Goal: Ask a question: Ask a question

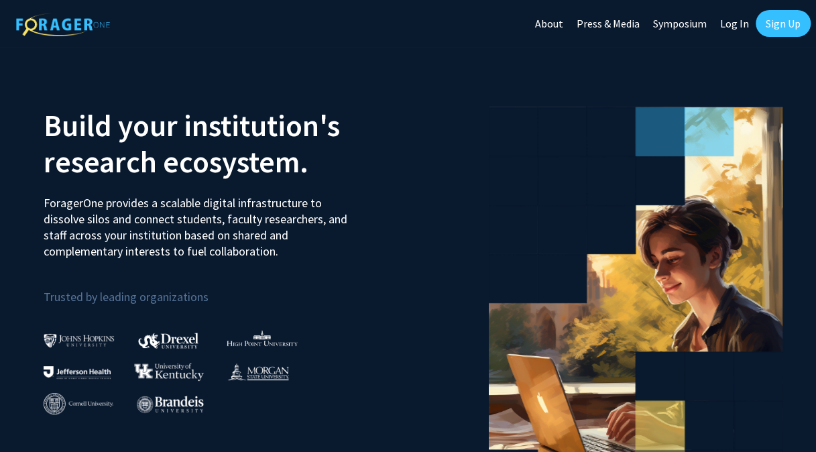
click at [731, 17] on link "Log In" at bounding box center [734, 23] width 42 height 47
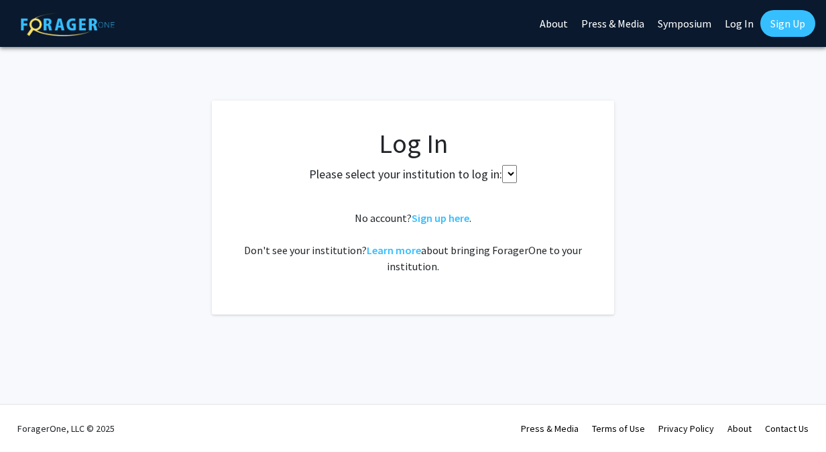
select select
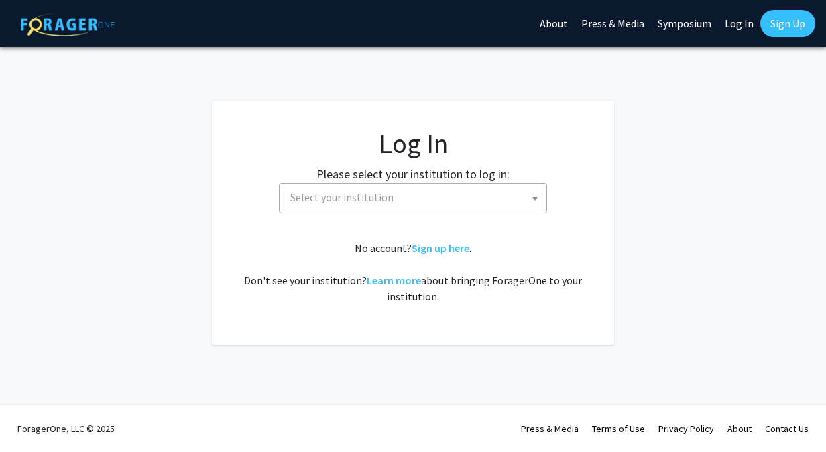
click at [786, 21] on link "Sign Up" at bounding box center [787, 23] width 55 height 27
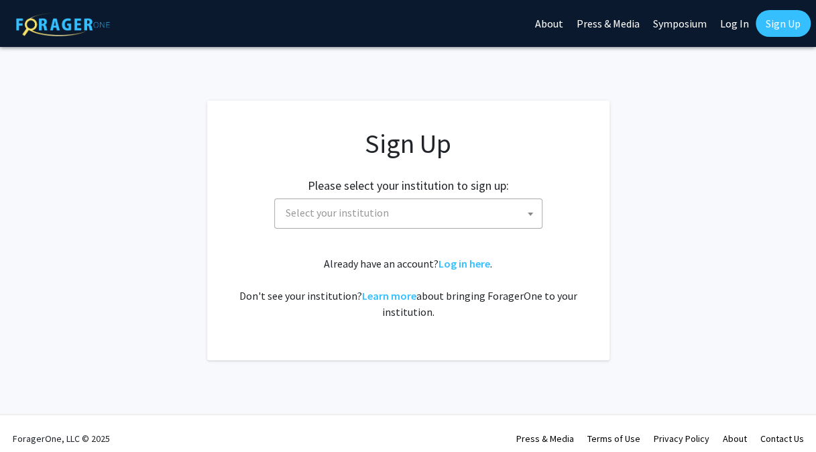
click at [394, 221] on span "Select your institution" at bounding box center [410, 212] width 261 height 27
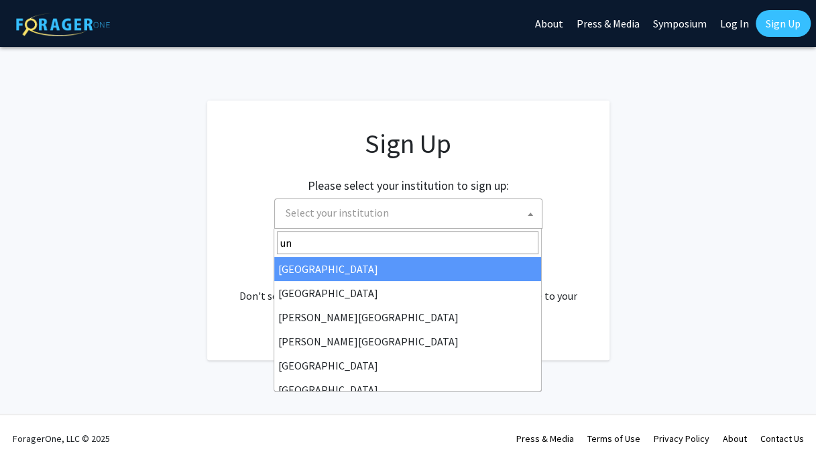
type input "u"
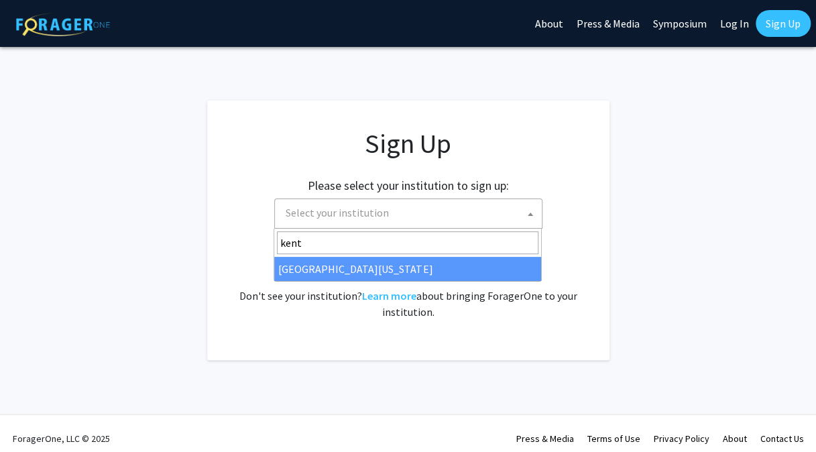
type input "kent"
select select "13"
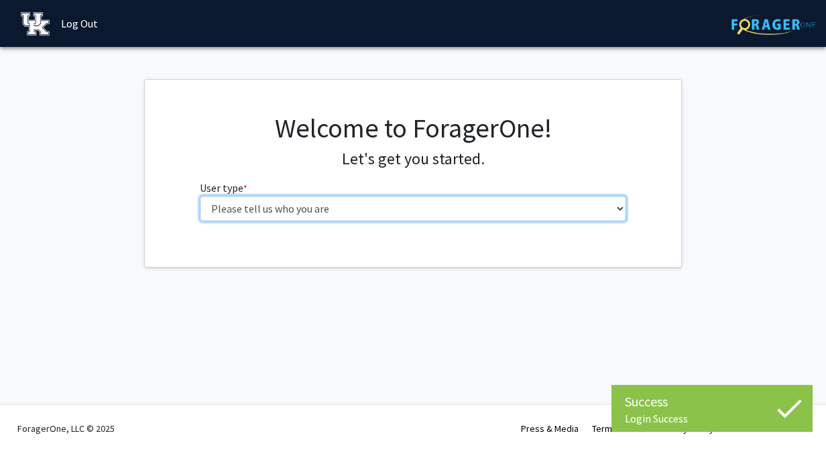
click at [307, 212] on select "Please tell us who you are Undergraduate Student Master's Student Doctoral Cand…" at bounding box center [413, 208] width 427 height 25
select select "1: undergrad"
click at [200, 196] on select "Please tell us who you are Undergraduate Student Master's Student Doctoral Cand…" at bounding box center [413, 208] width 427 height 25
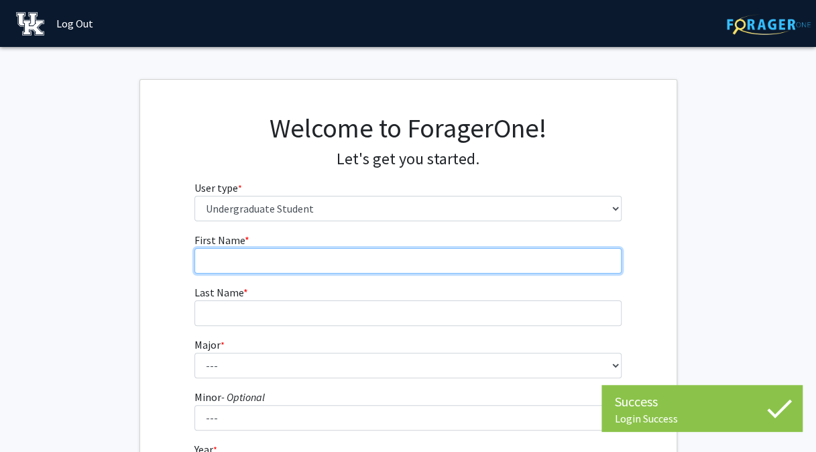
click at [344, 251] on input "First Name * required" at bounding box center [407, 260] width 427 height 25
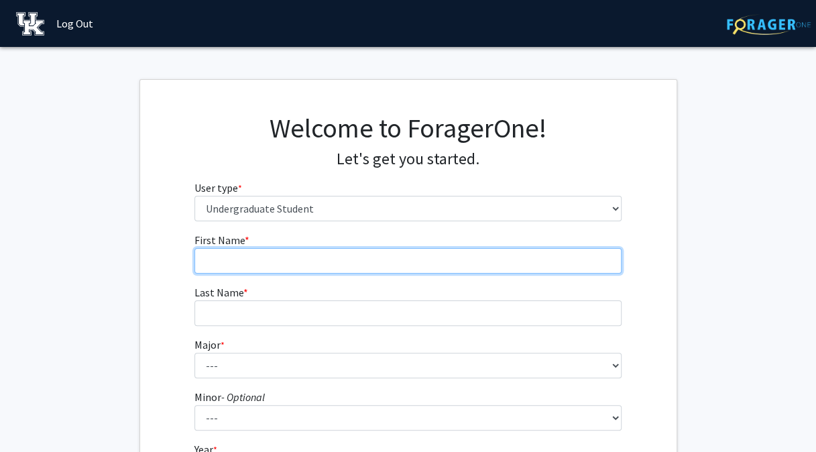
type input "[PERSON_NAME]"
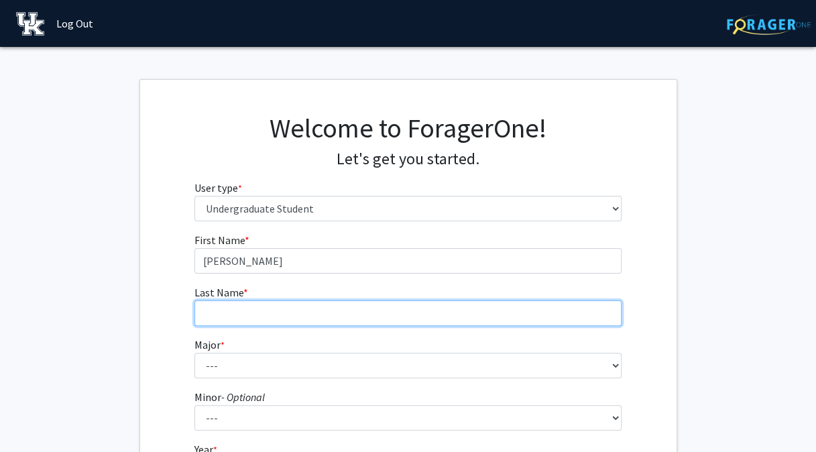
type input "[PERSON_NAME]"
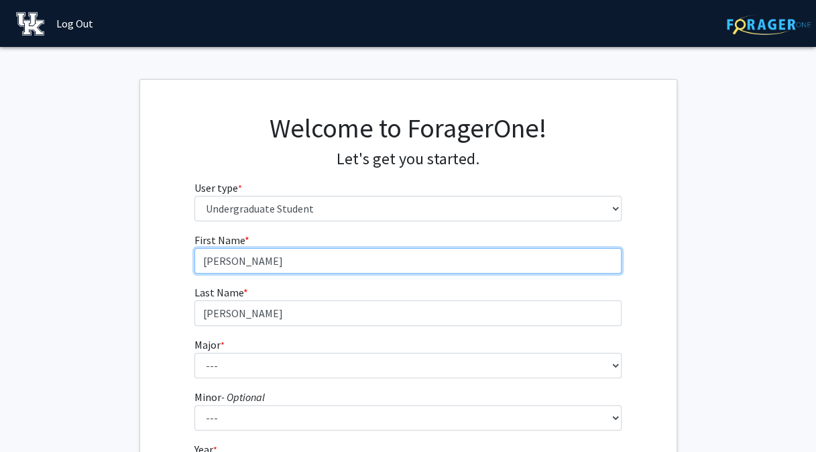
scroll to position [34, 0]
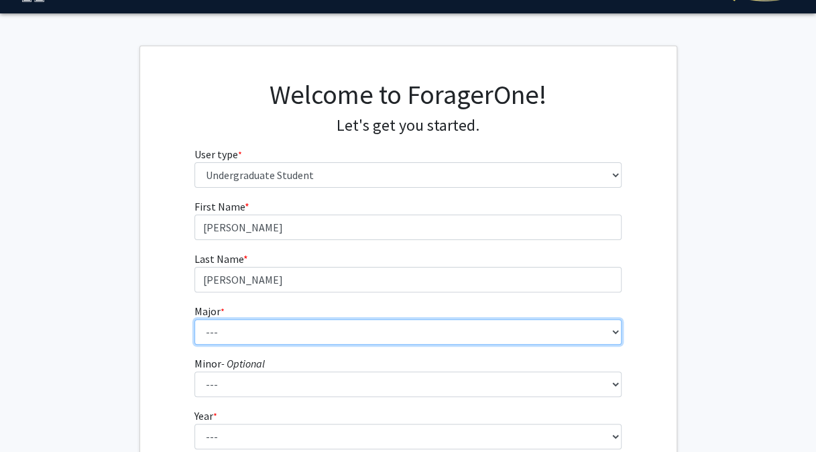
click at [296, 339] on select "--- Accounting Aerospace Engineering African American & Africana Studies Agricu…" at bounding box center [407, 331] width 427 height 25
select select "17: 854"
click at [194, 319] on select "--- Accounting Aerospace Engineering African American & Africana Studies Agricu…" at bounding box center [407, 331] width 427 height 25
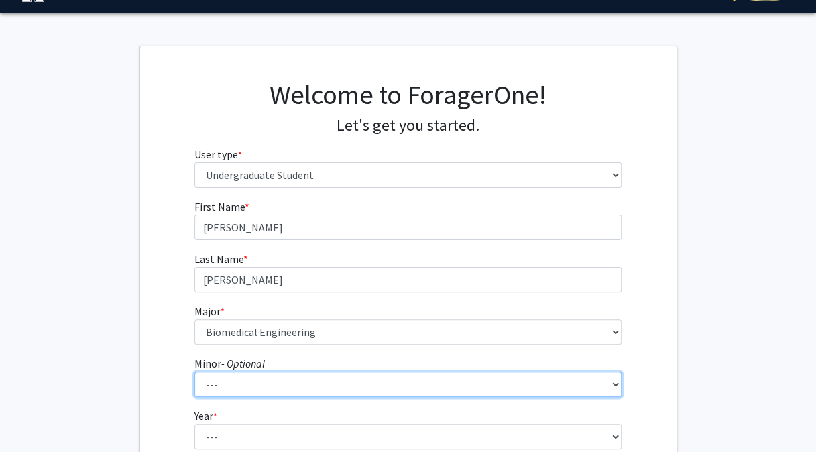
click at [260, 390] on select "--- African American & Africana Studies Agricultural Economics American Studies…" at bounding box center [407, 383] width 427 height 25
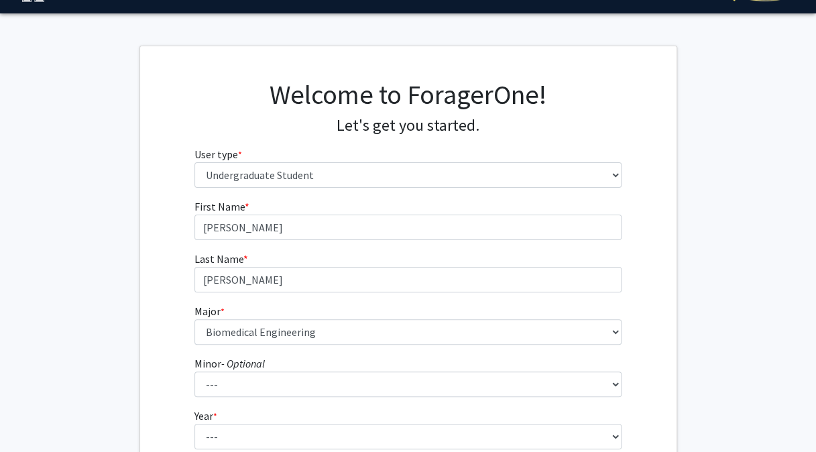
click at [93, 388] on fg-get-started "Welcome to ForagerOne! Let's get you started. User type * required Please tell …" at bounding box center [408, 310] width 816 height 529
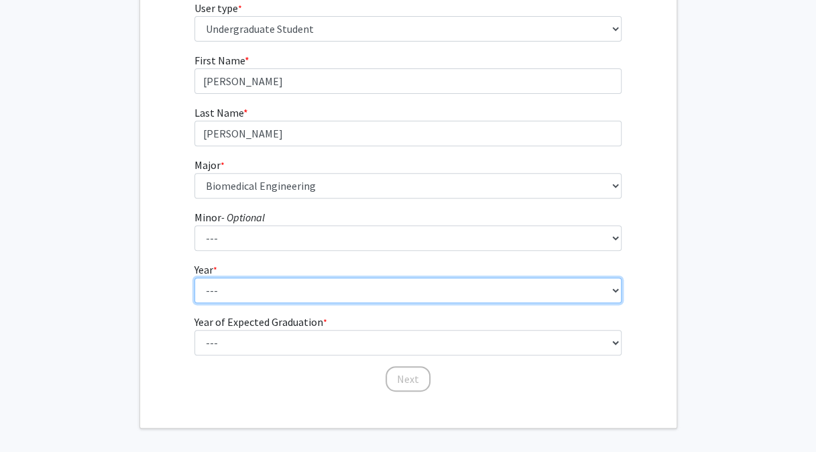
click at [248, 287] on select "--- First-year Sophomore Junior Senior Postbaccalaureate Certificate" at bounding box center [407, 289] width 427 height 25
select select "2: sophomore"
click at [194, 277] on select "--- First-year Sophomore Junior Senior Postbaccalaureate Certificate" at bounding box center [407, 289] width 427 height 25
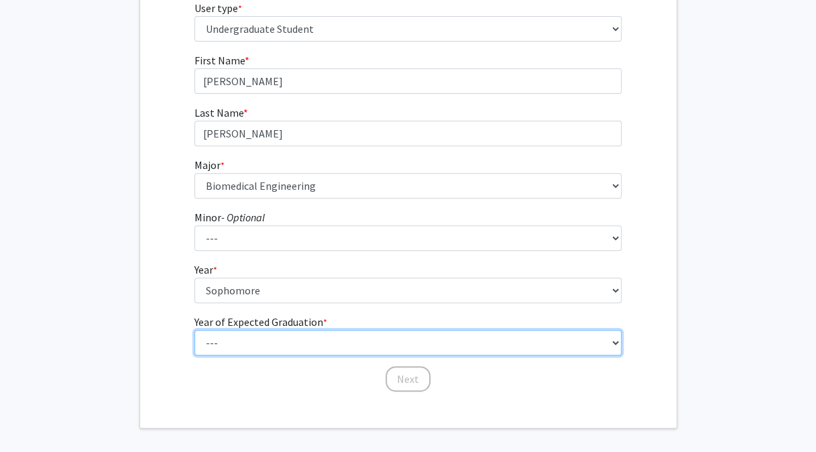
click at [241, 350] on select "--- 2025 2026 2027 2028 2029 2030 2031 2032 2033 2034" at bounding box center [407, 342] width 427 height 25
select select "4: 2028"
click at [194, 330] on select "--- 2025 2026 2027 2028 2029 2030 2031 2032 2033 2034" at bounding box center [407, 342] width 427 height 25
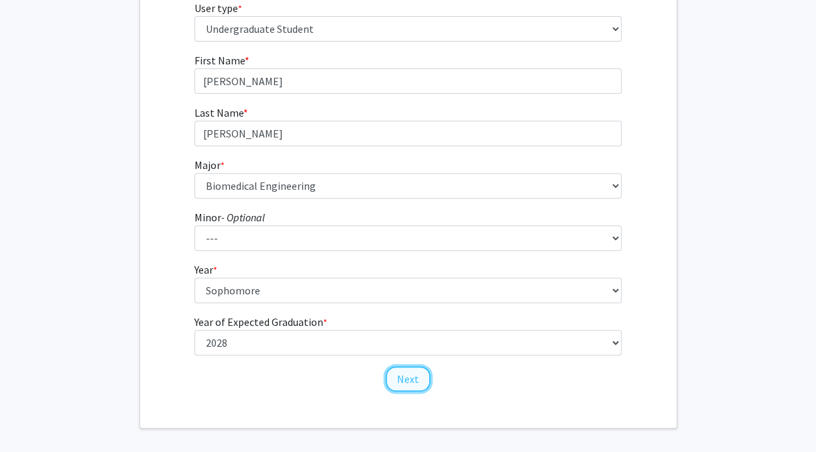
click at [419, 375] on button "Next" at bounding box center [407, 378] width 45 height 25
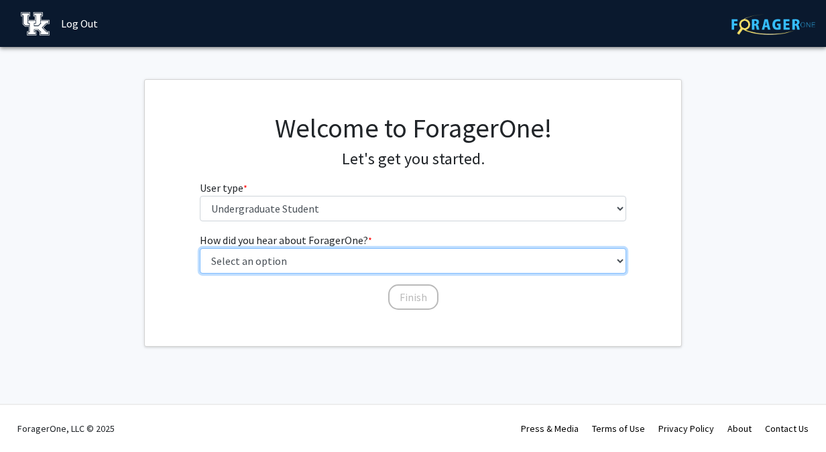
click at [310, 263] on select "Select an option Peer/student recommendation Faculty/staff recommendation Unive…" at bounding box center [413, 260] width 427 height 25
select select "1: peer_recommendation"
click at [200, 248] on select "Select an option Peer/student recommendation Faculty/staff recommendation Unive…" at bounding box center [413, 260] width 427 height 25
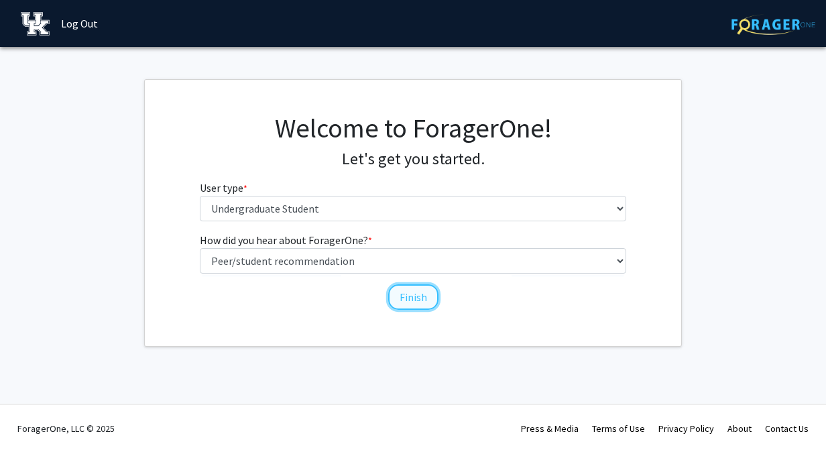
click at [401, 305] on button "Finish" at bounding box center [413, 296] width 50 height 25
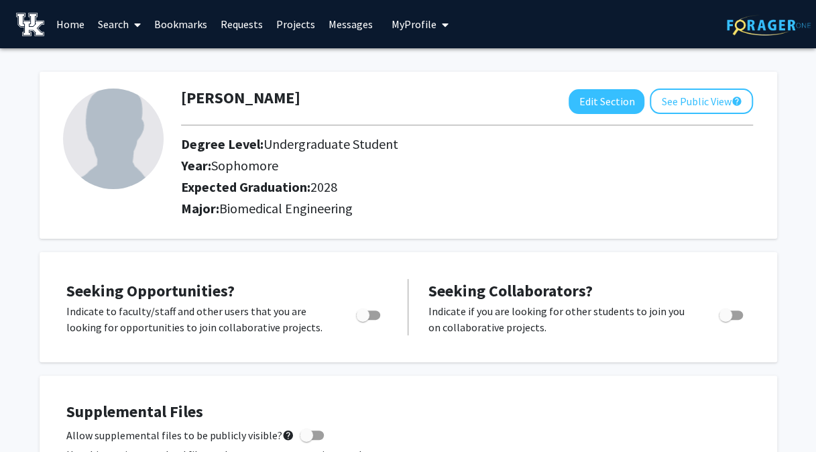
click at [108, 21] on link "Search" at bounding box center [119, 24] width 56 height 47
click at [109, 16] on link "Search" at bounding box center [119, 24] width 56 height 47
click at [287, 23] on link "Projects" at bounding box center [295, 24] width 52 height 47
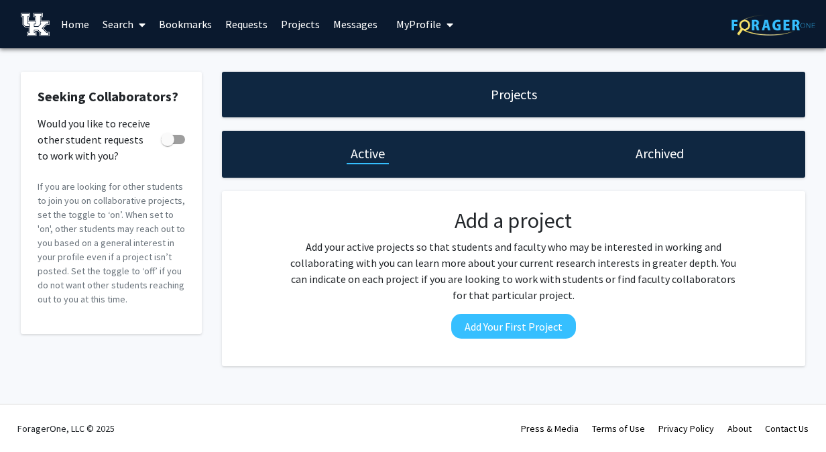
click at [80, 29] on link "Home" at bounding box center [75, 24] width 42 height 47
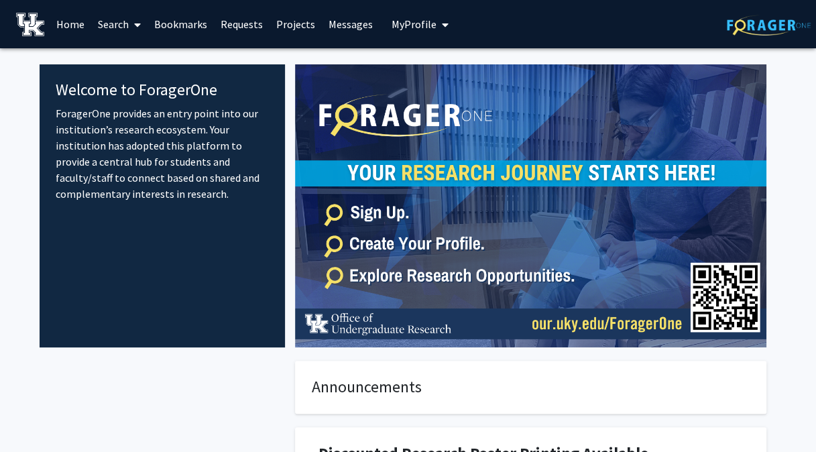
click at [297, 24] on link "Projects" at bounding box center [295, 24] width 52 height 47
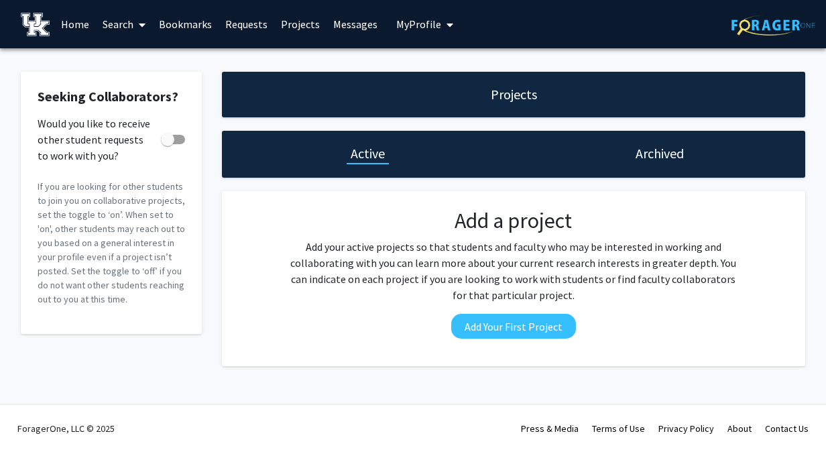
click at [119, 28] on link "Search" at bounding box center [124, 24] width 56 height 47
click at [129, 60] on span "Faculty/Staff" at bounding box center [145, 61] width 99 height 27
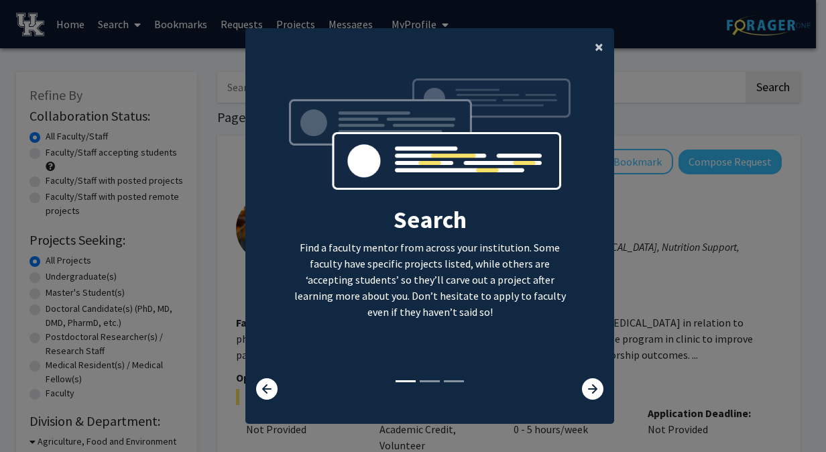
click at [594, 54] on span "×" at bounding box center [598, 46] width 9 height 21
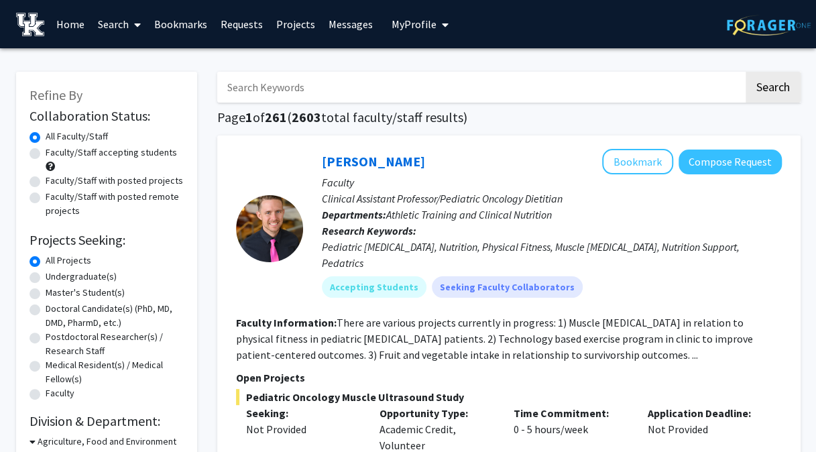
click at [46, 149] on label "Faculty/Staff accepting students" at bounding box center [111, 152] width 131 height 14
click at [46, 149] on input "Faculty/Staff accepting students" at bounding box center [50, 149] width 9 height 9
radio input "true"
click at [46, 280] on label "Undergraduate(s)" at bounding box center [81, 276] width 71 height 14
click at [46, 278] on input "Undergraduate(s)" at bounding box center [50, 273] width 9 height 9
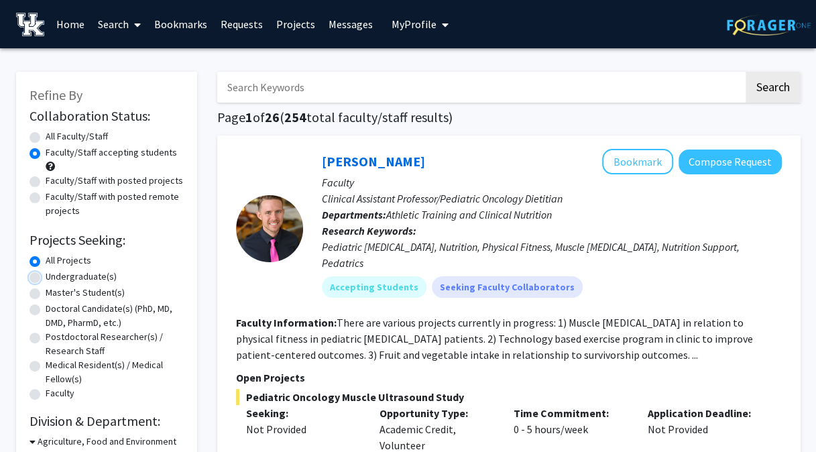
radio input "true"
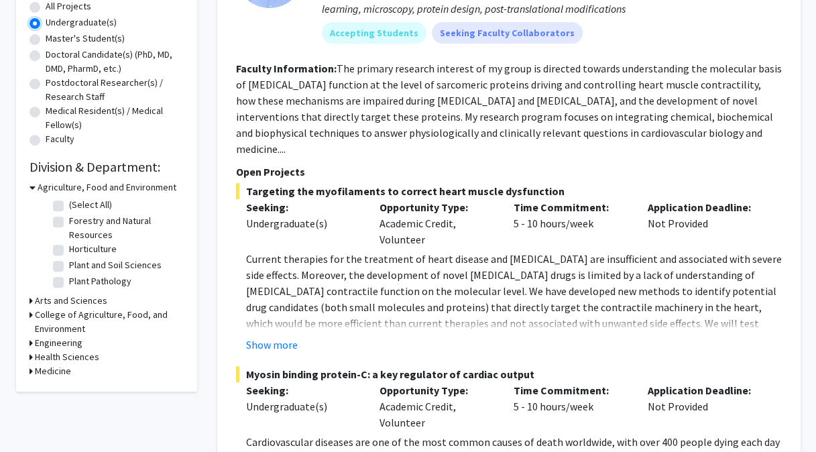
scroll to position [257, 0]
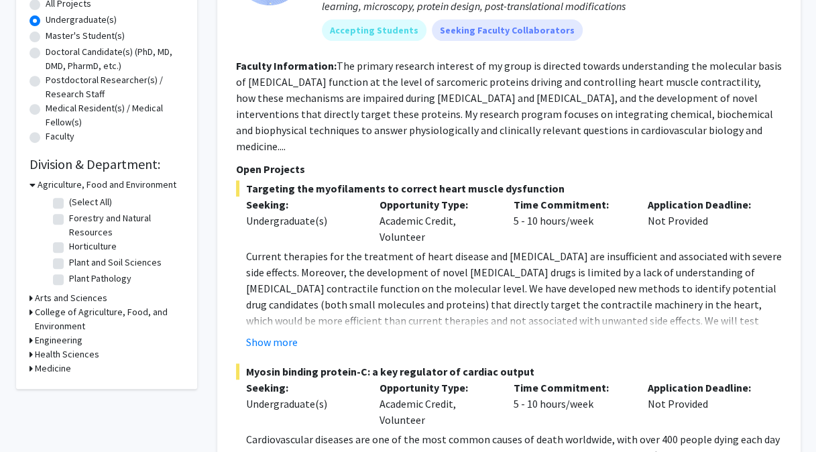
click at [29, 339] on icon at bounding box center [30, 340] width 3 height 14
click at [69, 357] on label "Biomedical Engineering" at bounding box center [116, 358] width 94 height 14
click at [69, 357] on input "Biomedical Engineering" at bounding box center [73, 355] width 9 height 9
checkbox input "true"
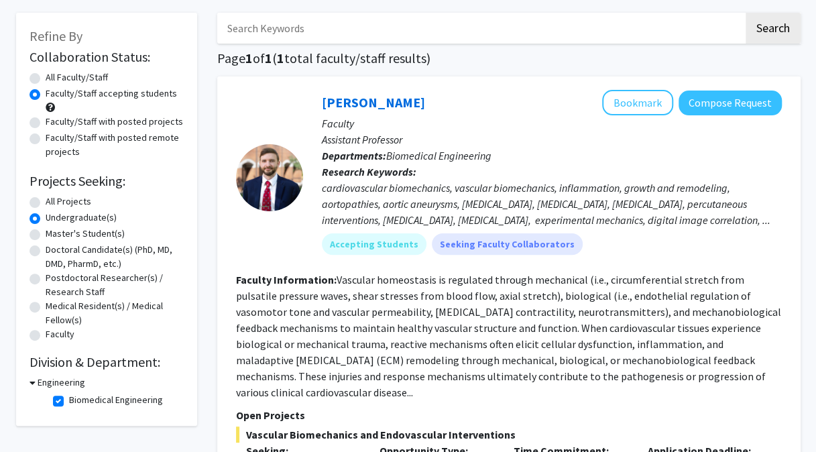
scroll to position [76, 0]
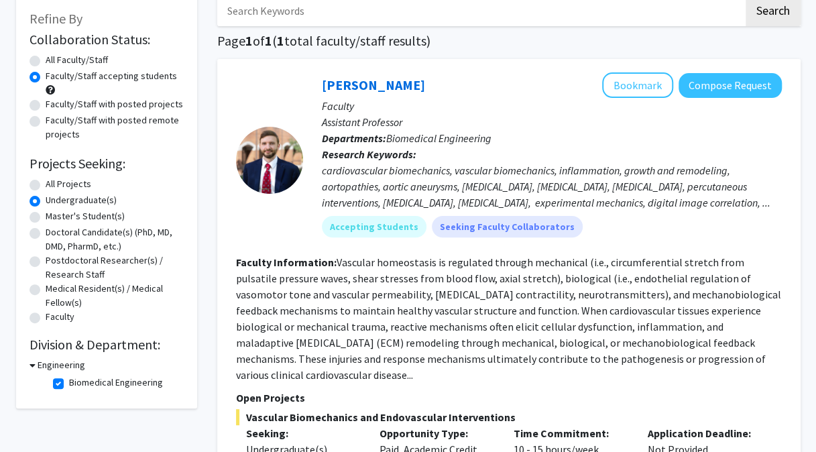
click at [69, 381] on label "Biomedical Engineering" at bounding box center [116, 382] width 94 height 14
click at [69, 381] on input "Biomedical Engineering" at bounding box center [73, 379] width 9 height 9
checkbox input "false"
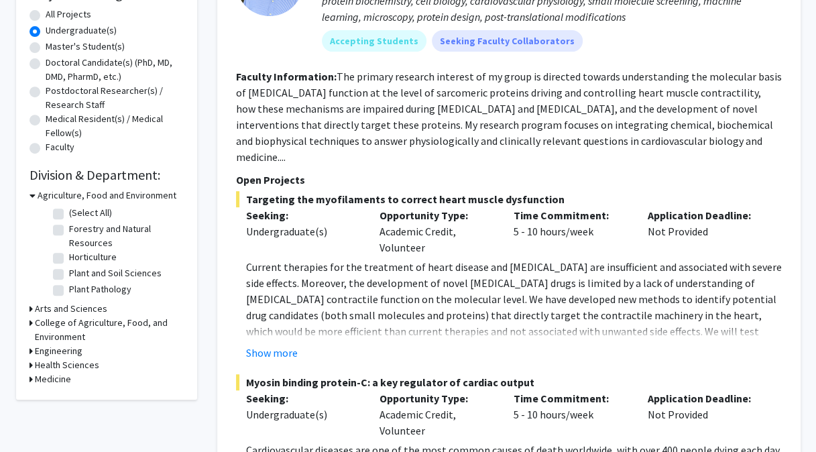
scroll to position [247, 0]
click at [32, 349] on div "Engineering" at bounding box center [106, 350] width 154 height 14
click at [27, 377] on div "Refine By Collaboration Status: Collaboration Status All Faculty/Staff Collabor…" at bounding box center [106, 112] width 181 height 574
click at [29, 375] on icon at bounding box center [30, 378] width 3 height 14
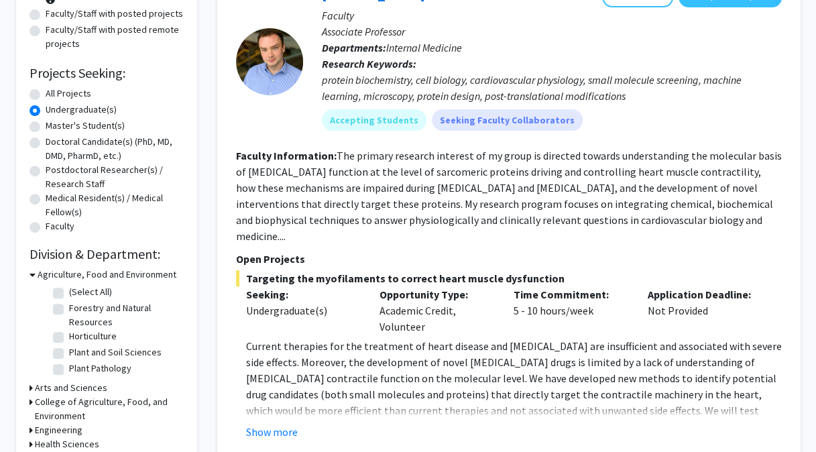
scroll to position [166, 0]
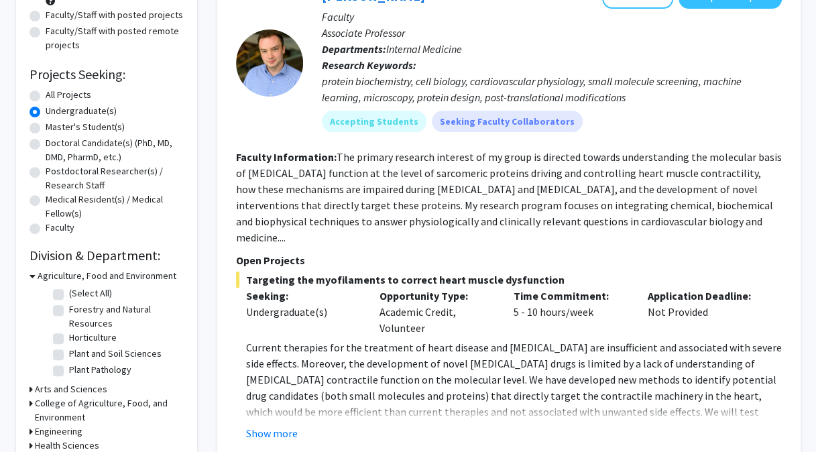
click at [58, 96] on label "All Projects" at bounding box center [69, 95] width 46 height 14
click at [54, 96] on input "All Projects" at bounding box center [50, 92] width 9 height 9
radio input "true"
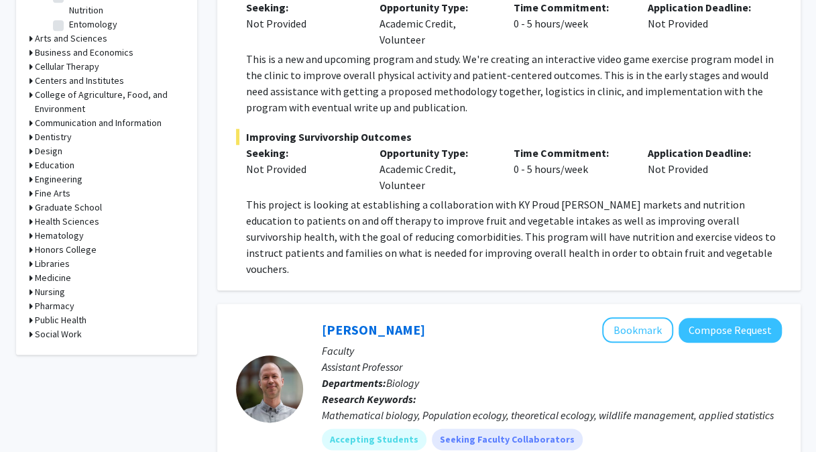
scroll to position [550, 0]
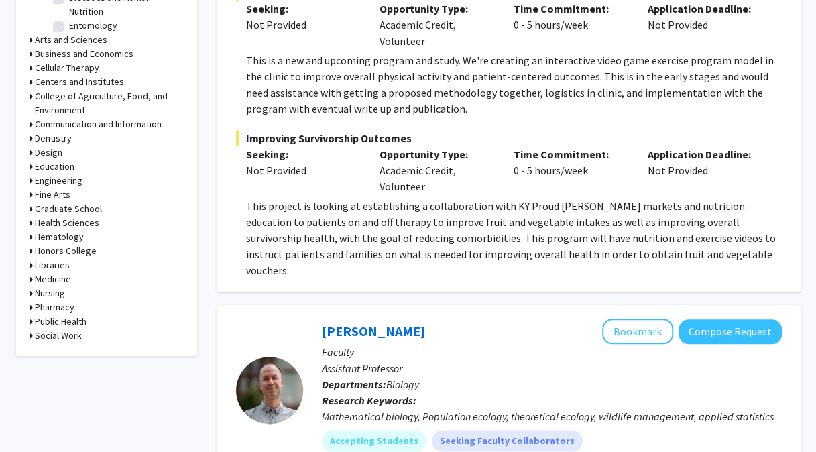
click at [31, 182] on icon at bounding box center [30, 181] width 3 height 14
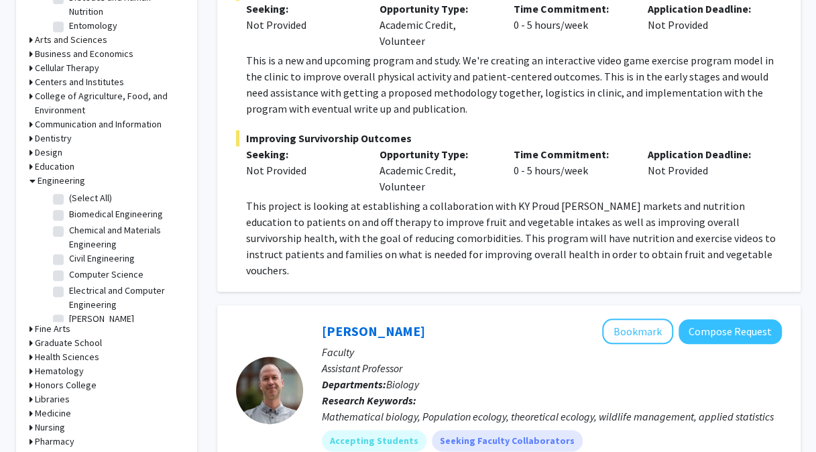
click at [81, 198] on label "(Select All)" at bounding box center [90, 198] width 43 height 14
click at [78, 198] on input "(Select All)" at bounding box center [73, 195] width 9 height 9
checkbox input "true"
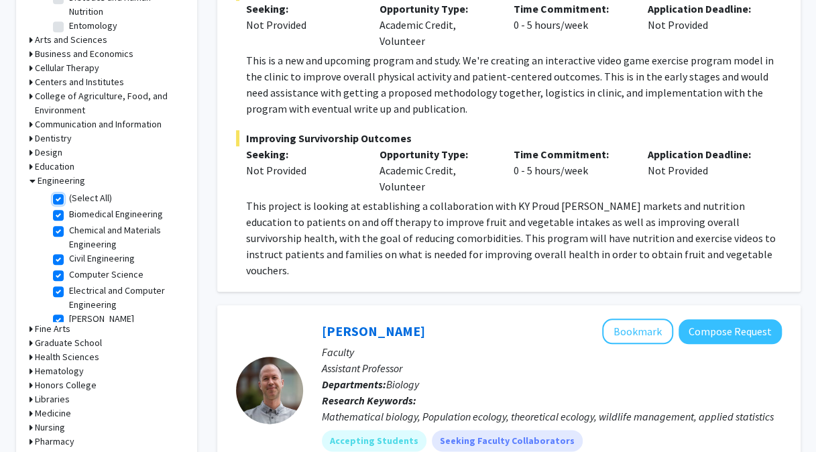
checkbox input "true"
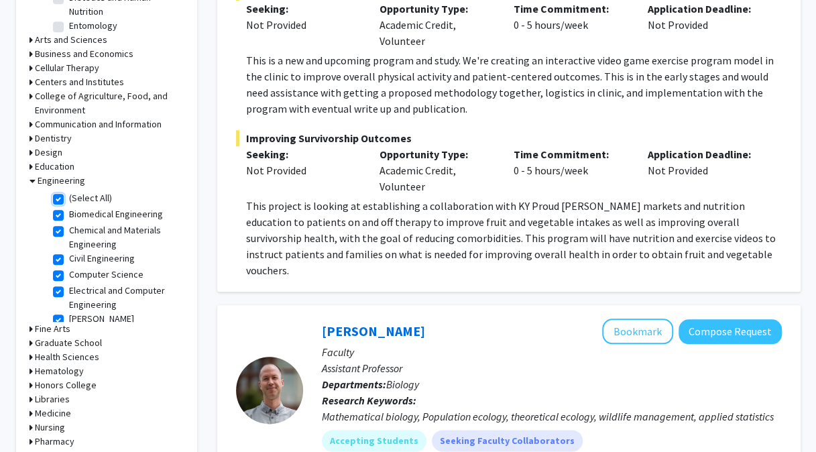
checkbox input "true"
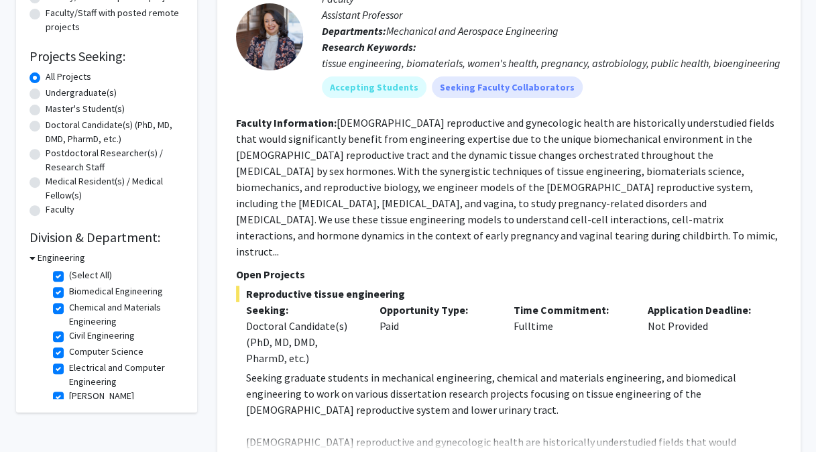
scroll to position [235, 0]
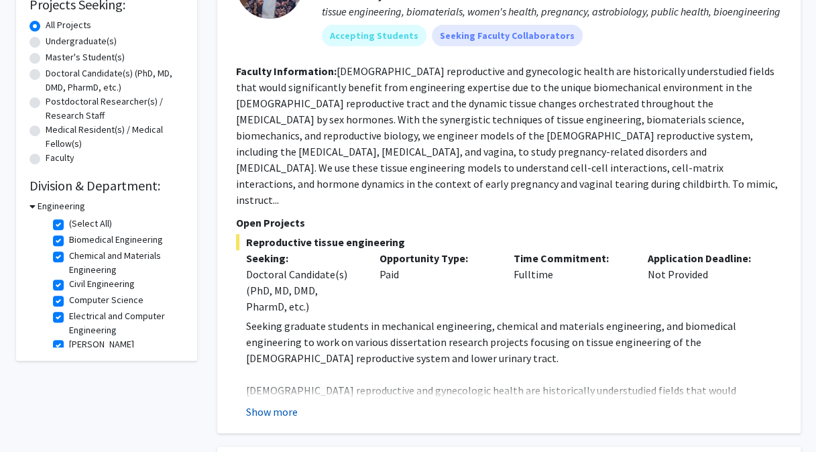
click at [275, 403] on button "Show more" at bounding box center [272, 411] width 52 height 16
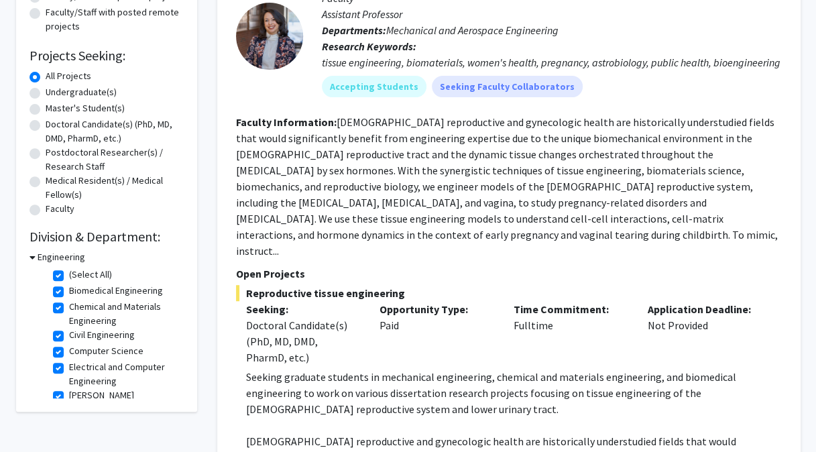
scroll to position [164, 0]
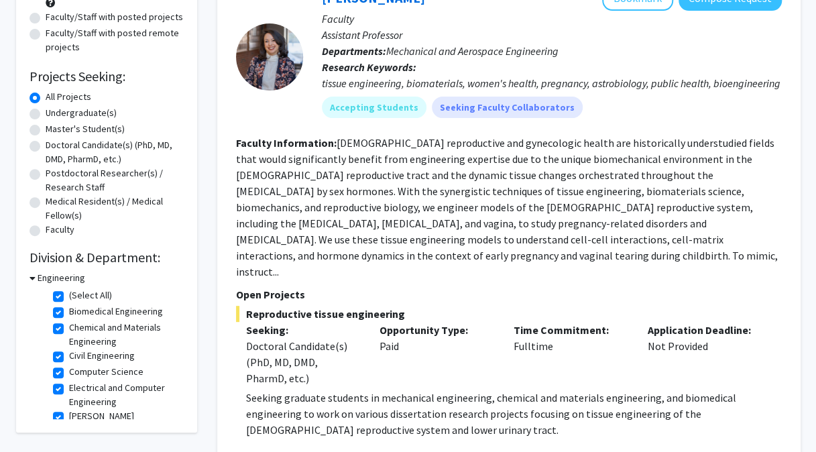
click at [69, 354] on label "Civil Engineering" at bounding box center [102, 356] width 66 height 14
click at [69, 354] on input "Civil Engineering" at bounding box center [73, 353] width 9 height 9
checkbox input "false"
checkbox input "true"
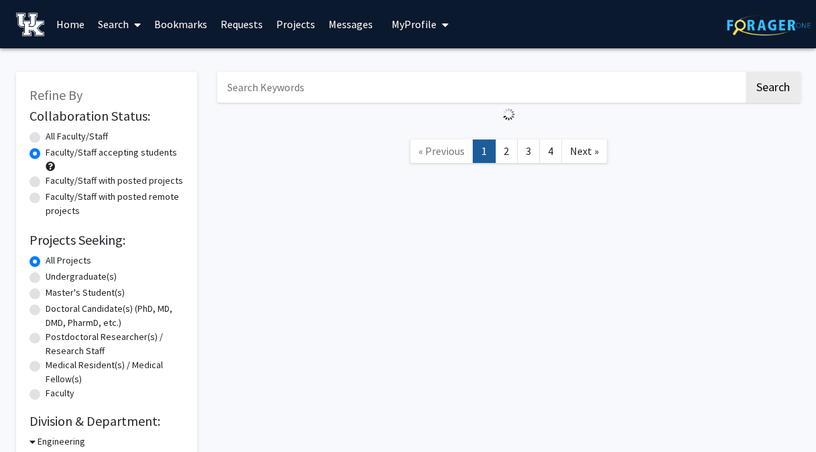
scroll to position [214, 0]
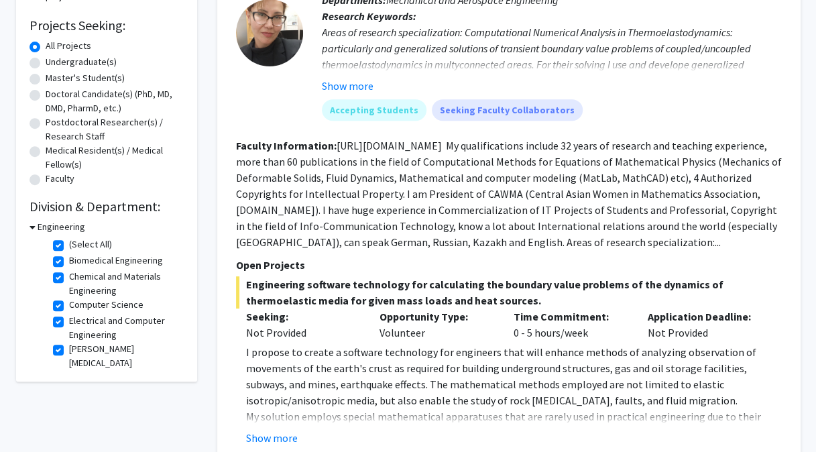
click at [69, 304] on label "Computer Science" at bounding box center [106, 305] width 74 height 14
click at [69, 304] on input "Computer Science" at bounding box center [73, 302] width 9 height 9
checkbox input "false"
checkbox input "true"
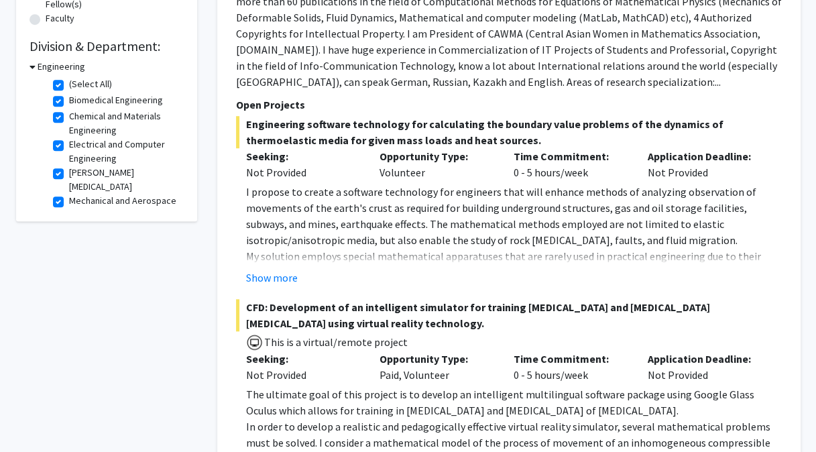
scroll to position [381, 0]
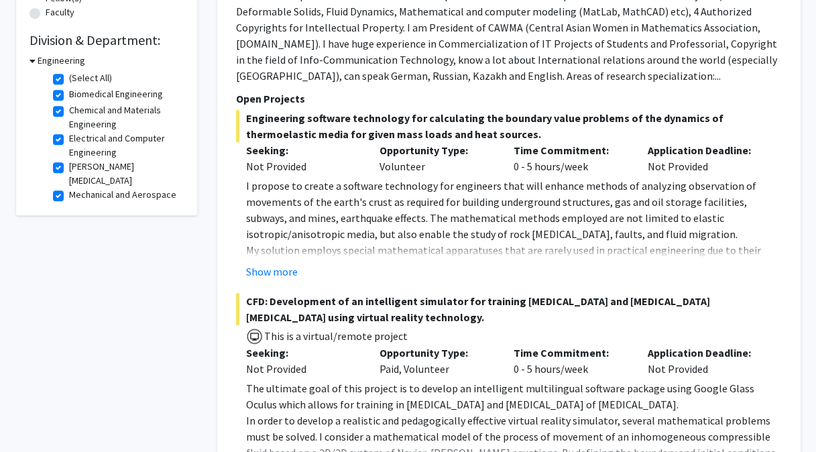
click at [69, 142] on label "Electrical and Computer Engineering" at bounding box center [124, 145] width 111 height 28
click at [69, 140] on input "Electrical and Computer Engineering" at bounding box center [73, 135] width 9 height 9
checkbox input "false"
checkbox input "true"
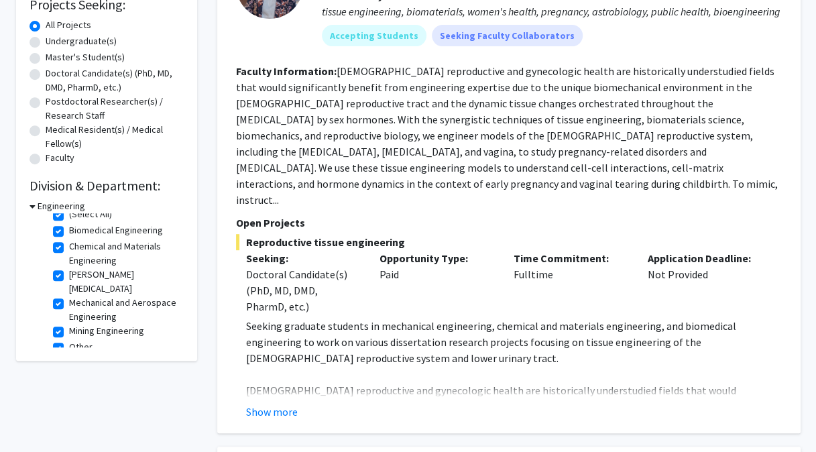
scroll to position [246, 0]
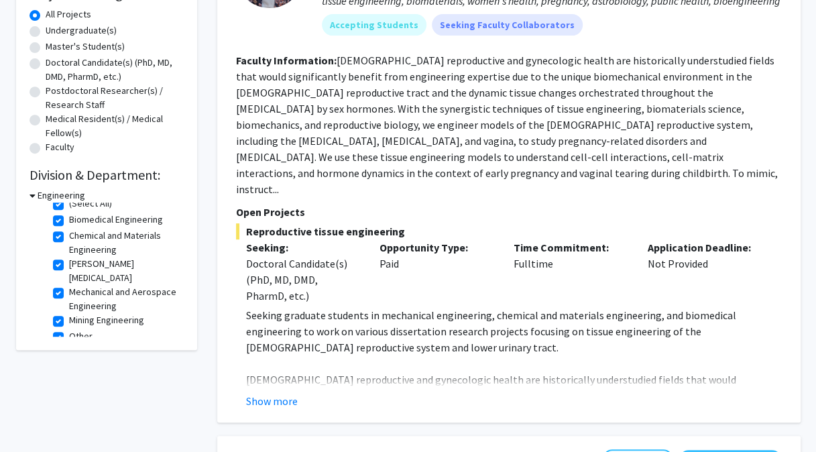
click at [69, 313] on label "Mining Engineering" at bounding box center [106, 320] width 75 height 14
click at [69, 313] on input "Mining Engineering" at bounding box center [73, 317] width 9 height 9
checkbox input "false"
checkbox input "true"
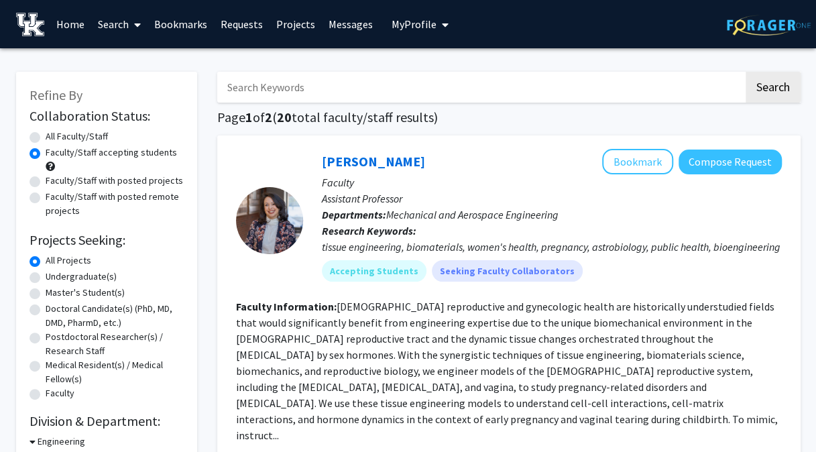
scroll to position [38, 0]
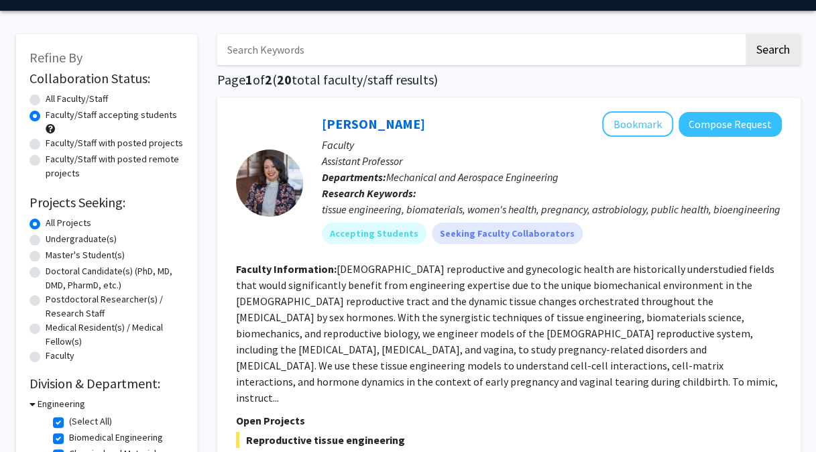
click at [58, 238] on label "Undergraduate(s)" at bounding box center [81, 239] width 71 height 14
click at [54, 238] on input "Undergraduate(s)" at bounding box center [50, 236] width 9 height 9
radio input "true"
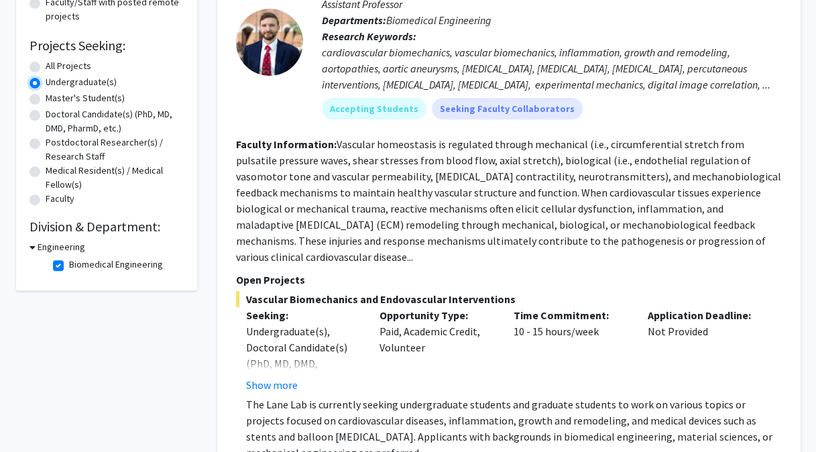
scroll to position [165, 0]
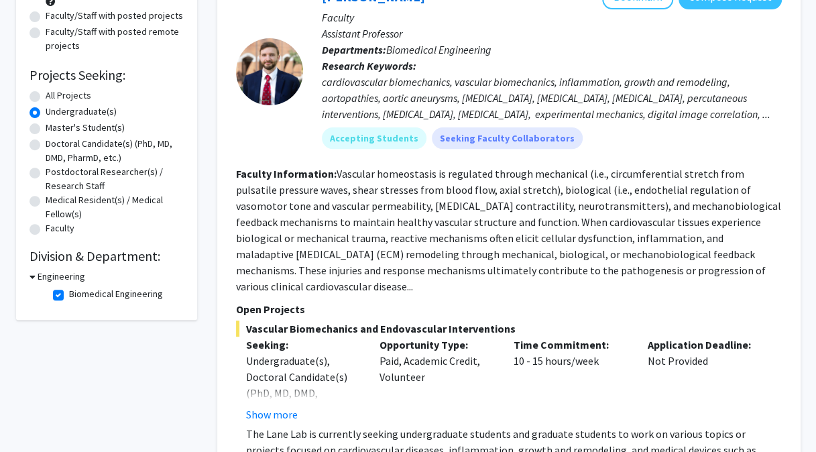
click at [69, 294] on label "Biomedical Engineering" at bounding box center [116, 294] width 94 height 14
click at [69, 294] on input "Biomedical Engineering" at bounding box center [73, 291] width 9 height 9
checkbox input "false"
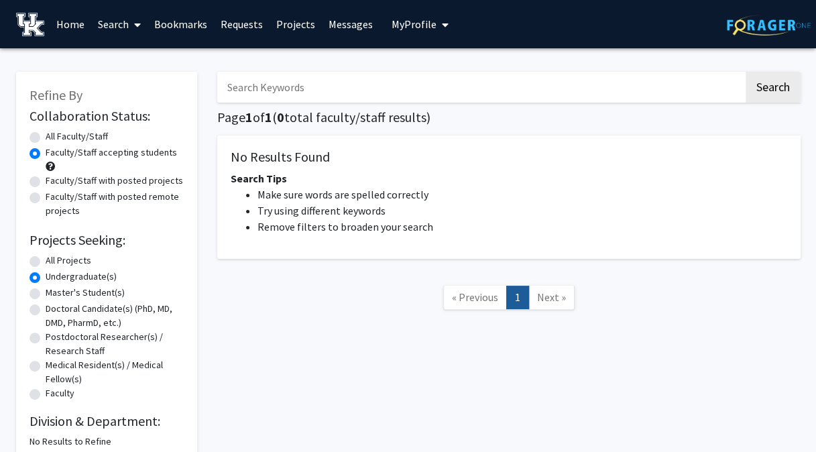
scroll to position [80, 0]
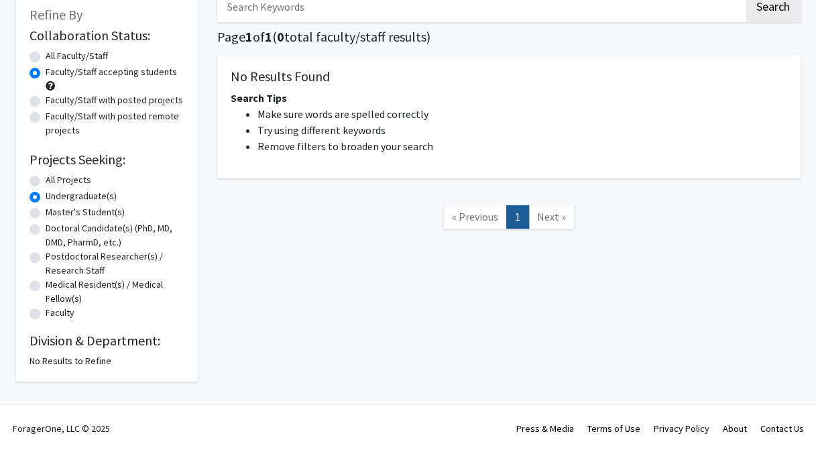
click at [50, 177] on label "All Projects" at bounding box center [69, 180] width 46 height 14
click at [50, 177] on input "All Projects" at bounding box center [50, 177] width 9 height 9
radio input "true"
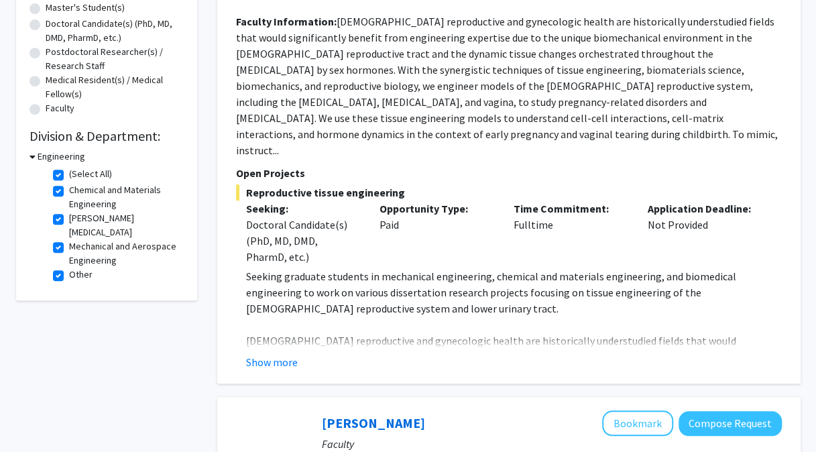
scroll to position [284, 0]
click at [69, 175] on label "(Select All)" at bounding box center [90, 175] width 43 height 14
click at [69, 175] on input "(Select All)" at bounding box center [73, 172] width 9 height 9
checkbox input "false"
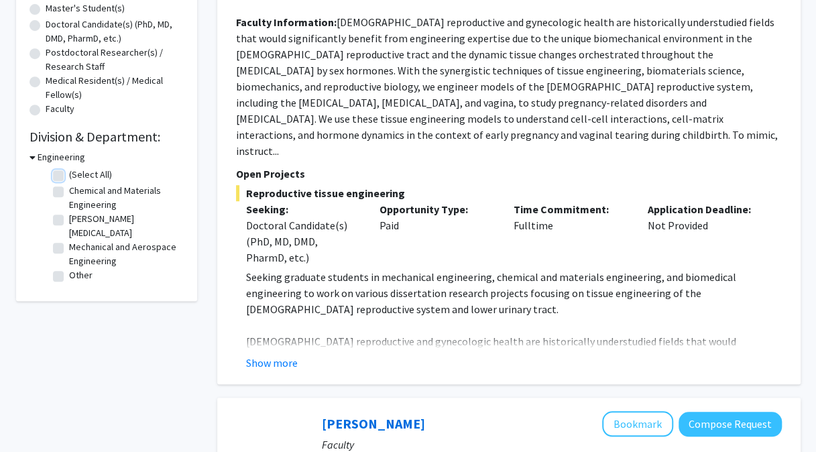
checkbox input "false"
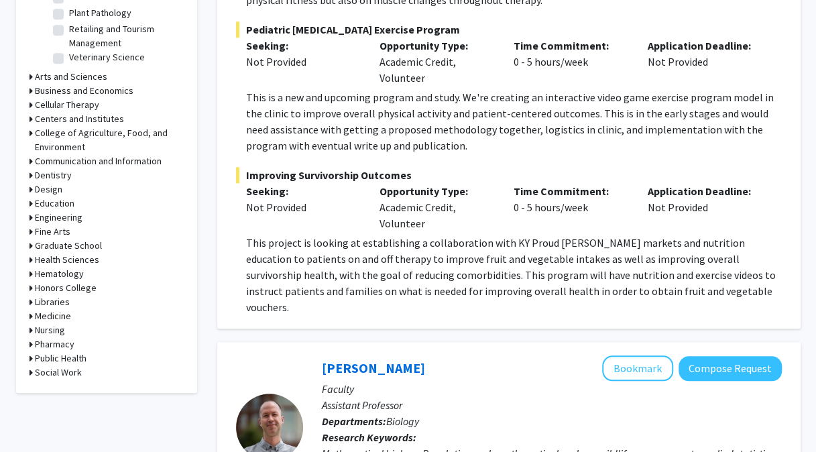
scroll to position [513, 0]
click at [38, 314] on h3 "Medicine" at bounding box center [53, 315] width 36 height 14
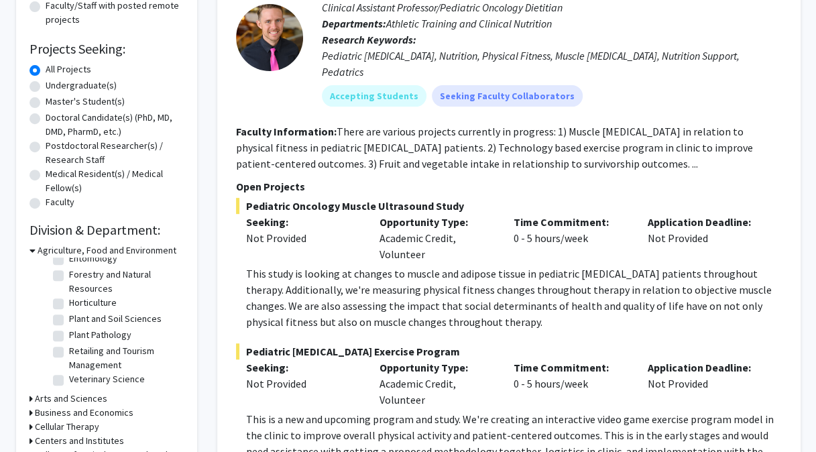
scroll to position [107, 0]
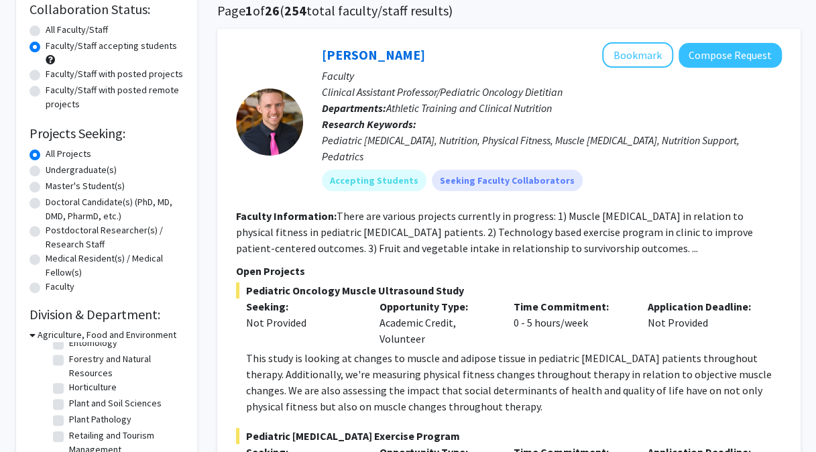
click at [78, 166] on label "Undergraduate(s)" at bounding box center [81, 170] width 71 height 14
click at [54, 166] on input "Undergraduate(s)" at bounding box center [50, 167] width 9 height 9
radio input "true"
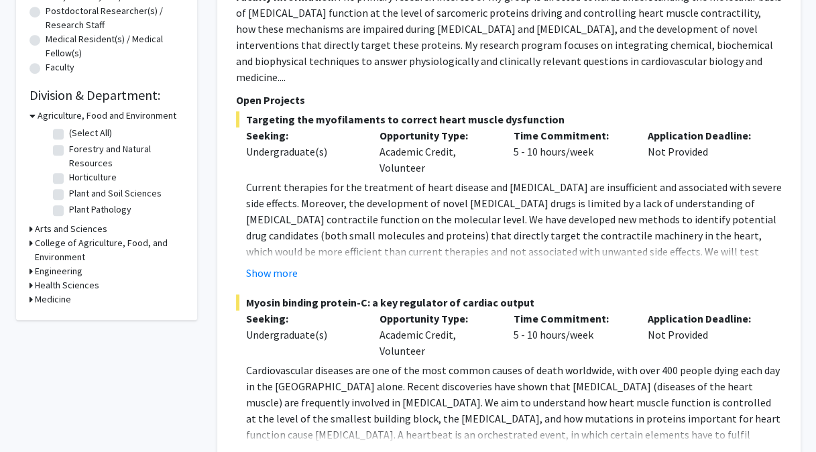
scroll to position [370, 0]
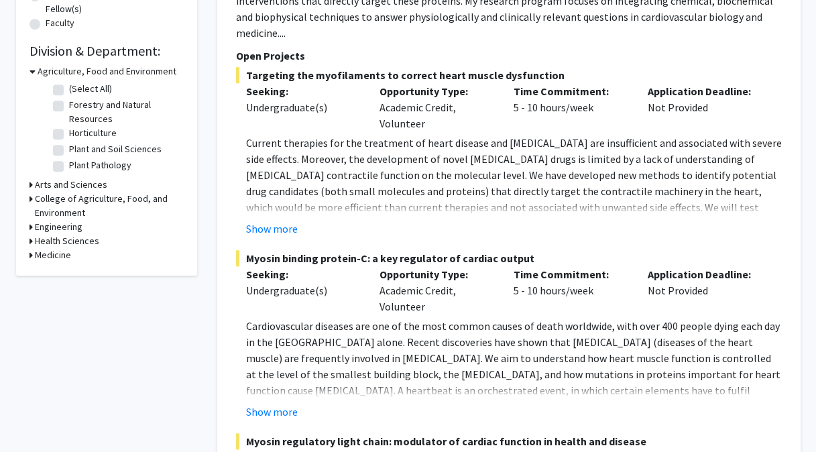
click at [36, 251] on h3 "Medicine" at bounding box center [53, 255] width 36 height 14
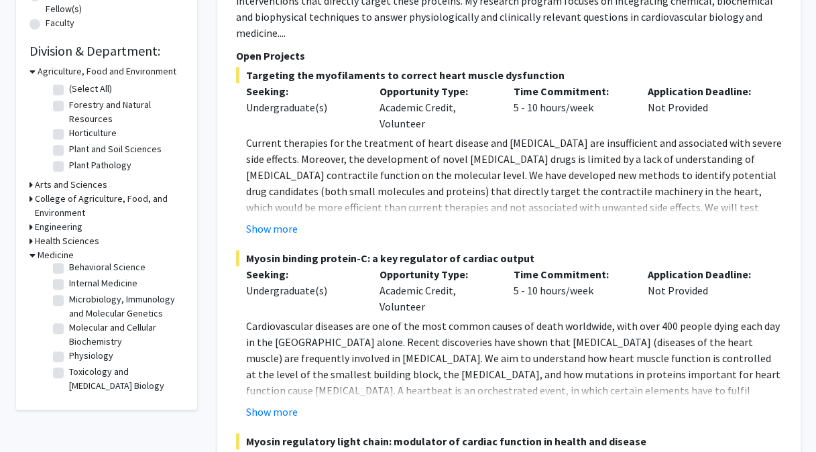
scroll to position [35, 0]
click at [84, 357] on label "Physiology" at bounding box center [91, 356] width 44 height 14
click at [78, 357] on input "Physiology" at bounding box center [73, 353] width 9 height 9
checkbox input "true"
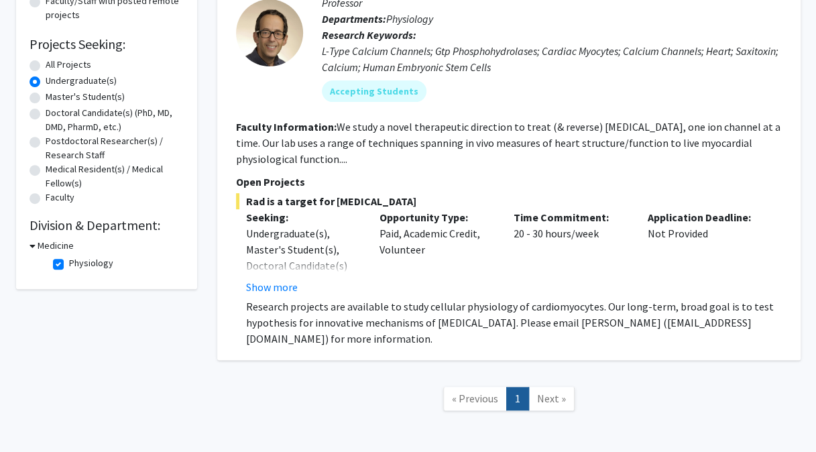
scroll to position [195, 0]
click at [69, 263] on label "Physiology" at bounding box center [91, 264] width 44 height 14
click at [69, 263] on input "Physiology" at bounding box center [73, 261] width 9 height 9
checkbox input "false"
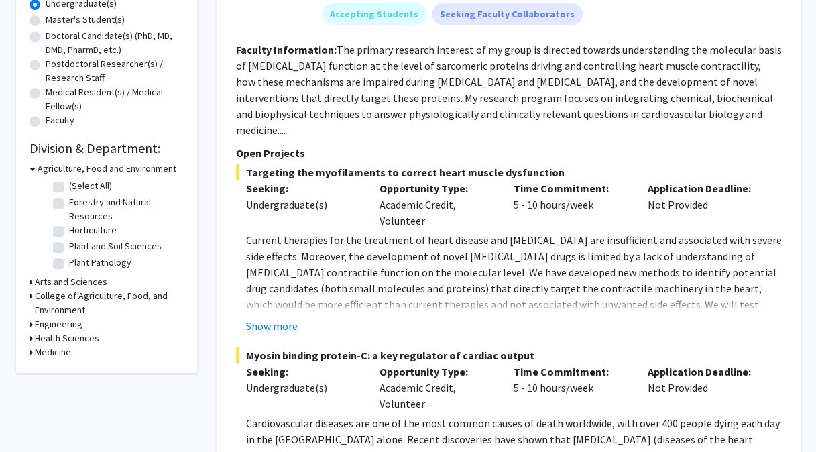
scroll to position [273, 0]
click at [42, 352] on h3 "Medicine" at bounding box center [53, 351] width 36 height 14
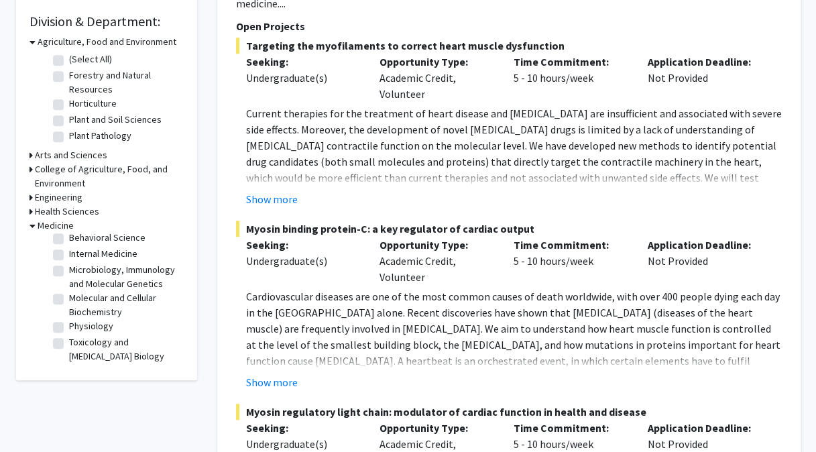
scroll to position [420, 0]
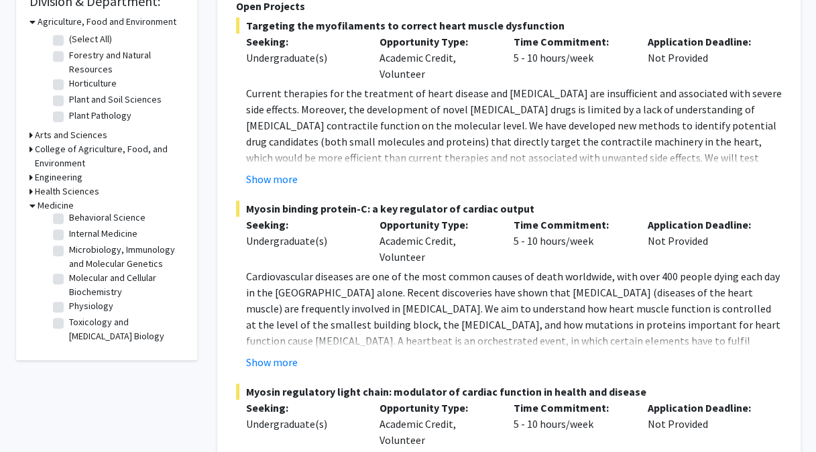
click at [69, 324] on label "Toxicology and [MEDICAL_DATA] Biology" at bounding box center [124, 329] width 111 height 28
click at [69, 324] on input "Toxicology and [MEDICAL_DATA] Biology" at bounding box center [73, 319] width 9 height 9
checkbox input "true"
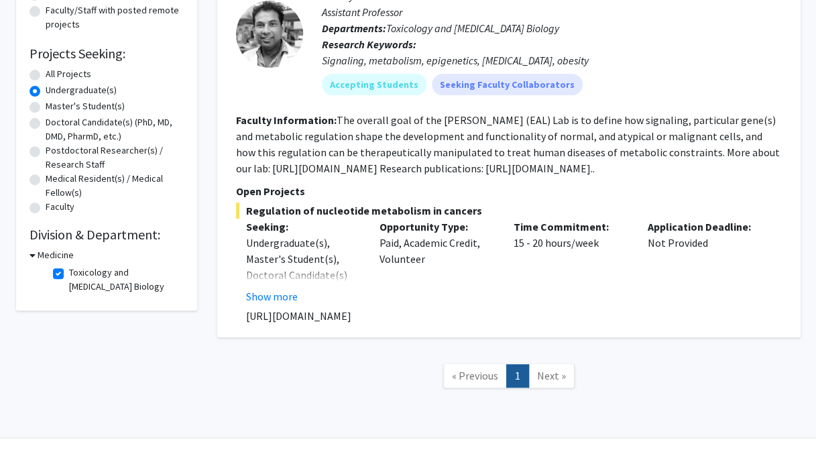
scroll to position [194, 0]
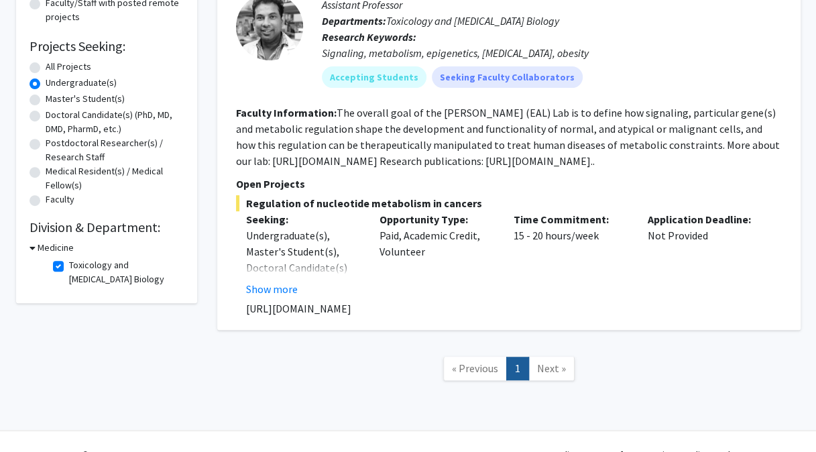
click at [69, 269] on label "Toxicology and [MEDICAL_DATA] Biology" at bounding box center [124, 272] width 111 height 28
click at [69, 267] on input "Toxicology and [MEDICAL_DATA] Biology" at bounding box center [73, 262] width 9 height 9
checkbox input "false"
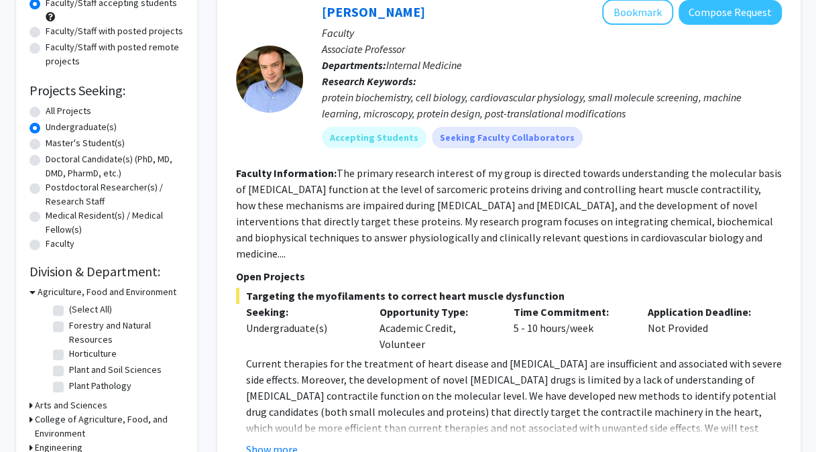
scroll to position [250, 0]
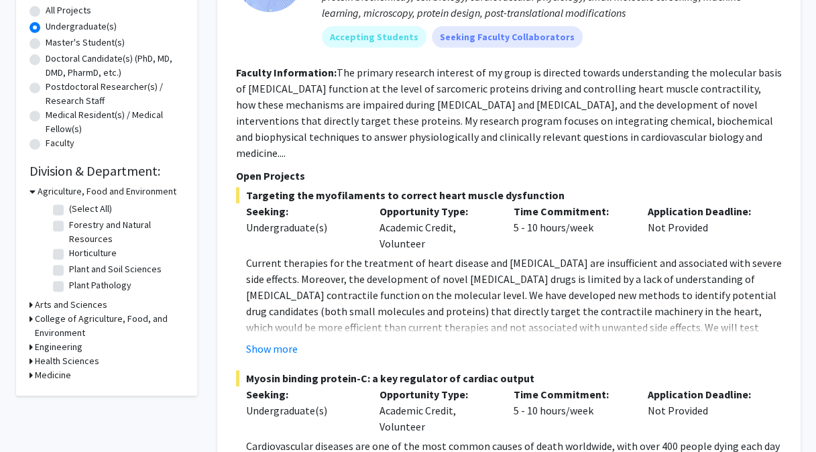
click at [47, 377] on h3 "Medicine" at bounding box center [53, 375] width 36 height 14
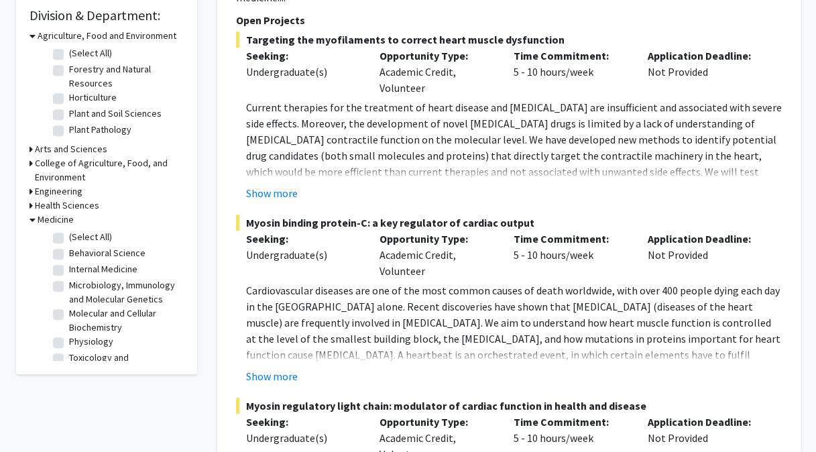
scroll to position [408, 0]
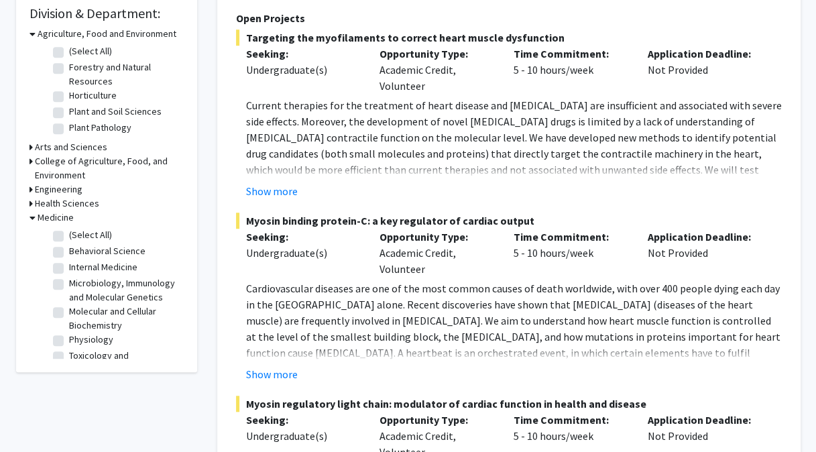
click at [58, 291] on fg-checkbox "Microbiology, Immunology and Molecular Genetics Microbiology, Immunology and Mo…" at bounding box center [116, 290] width 127 height 28
click at [69, 252] on label "Behavioral Science" at bounding box center [107, 251] width 76 height 14
click at [69, 252] on input "Behavioral Science" at bounding box center [73, 248] width 9 height 9
checkbox input "true"
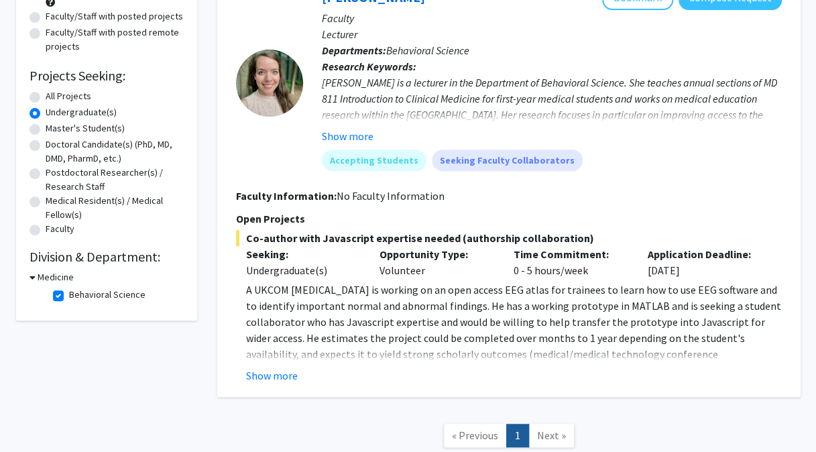
scroll to position [168, 0]
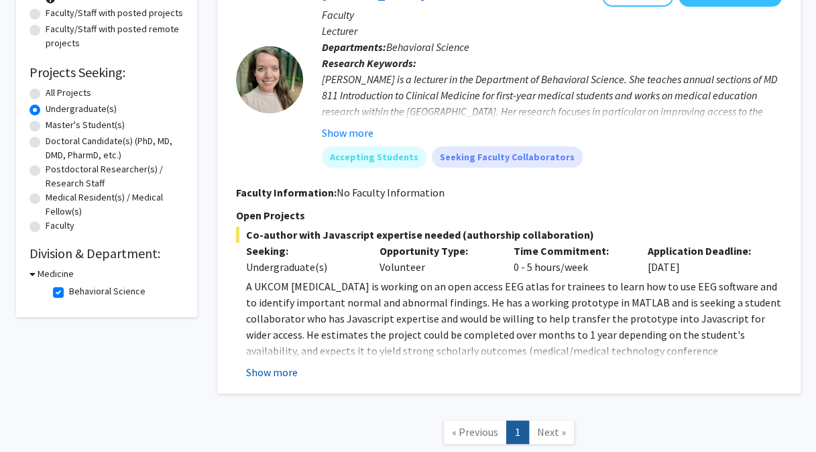
click at [272, 367] on button "Show more" at bounding box center [272, 372] width 52 height 16
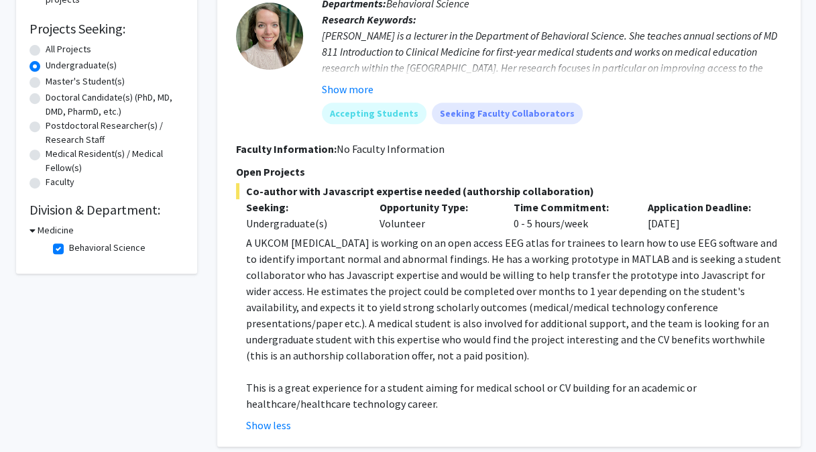
scroll to position [209, 0]
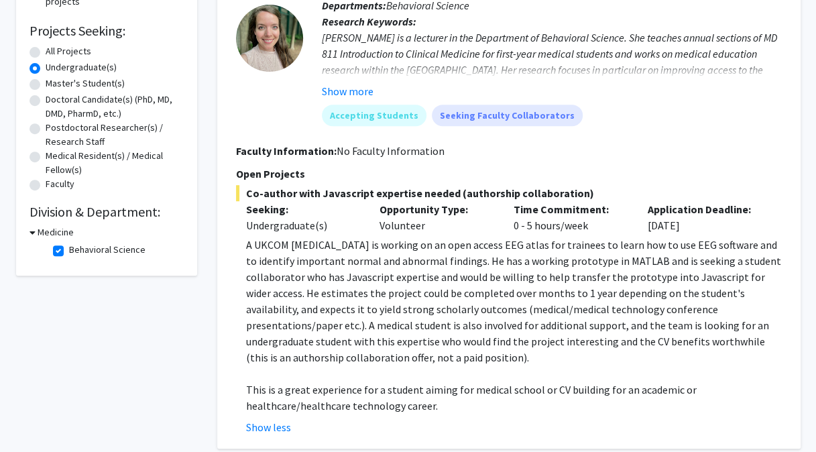
click at [69, 251] on label "Behavioral Science" at bounding box center [107, 250] width 76 height 14
click at [69, 251] on input "Behavioral Science" at bounding box center [73, 247] width 9 height 9
checkbox input "false"
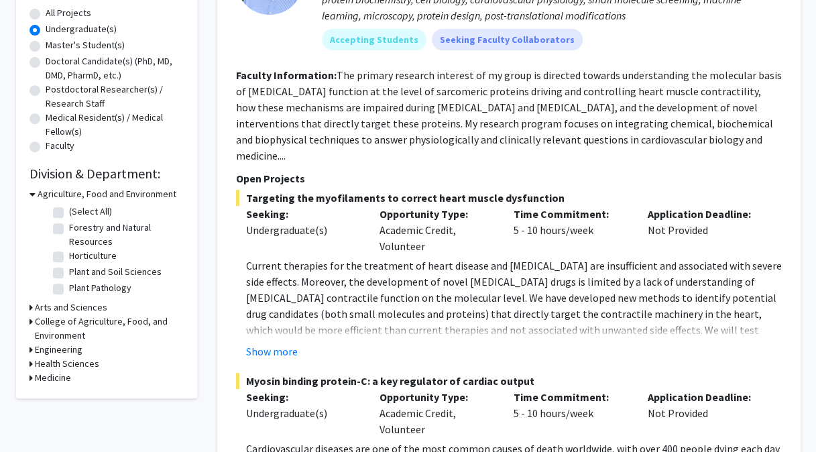
scroll to position [248, 0]
click at [35, 371] on h3 "Medicine" at bounding box center [53, 377] width 36 height 14
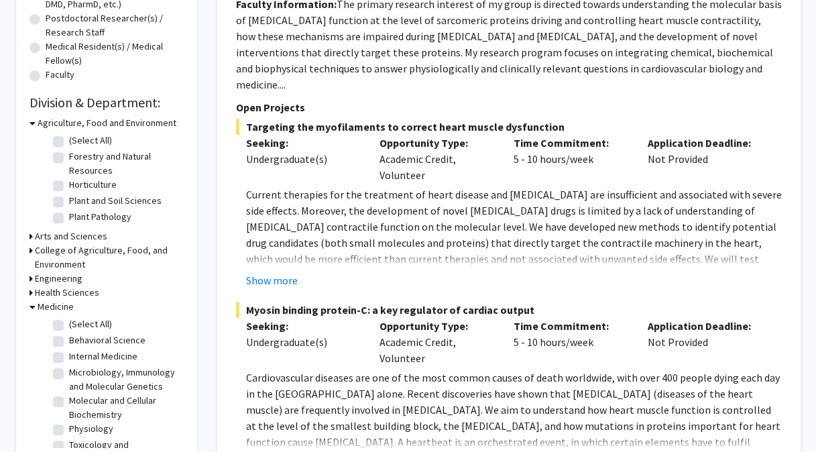
scroll to position [337, 0]
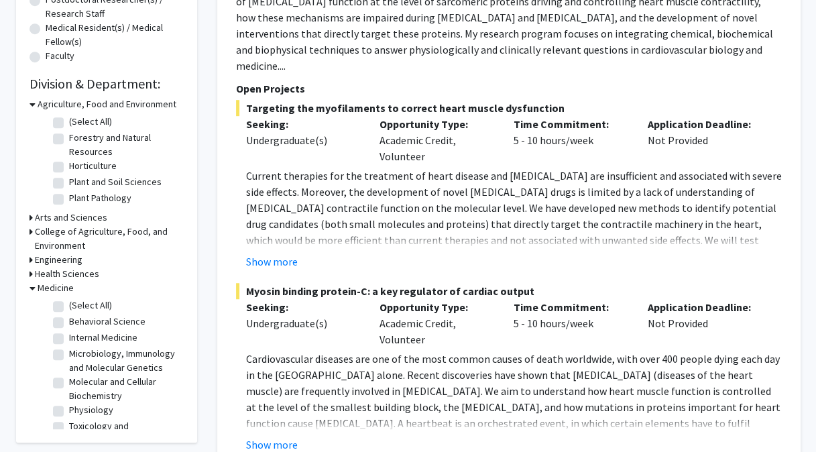
click at [72, 337] on label "Internal Medicine" at bounding box center [103, 337] width 68 height 14
click at [72, 337] on input "Internal Medicine" at bounding box center [73, 334] width 9 height 9
checkbox input "true"
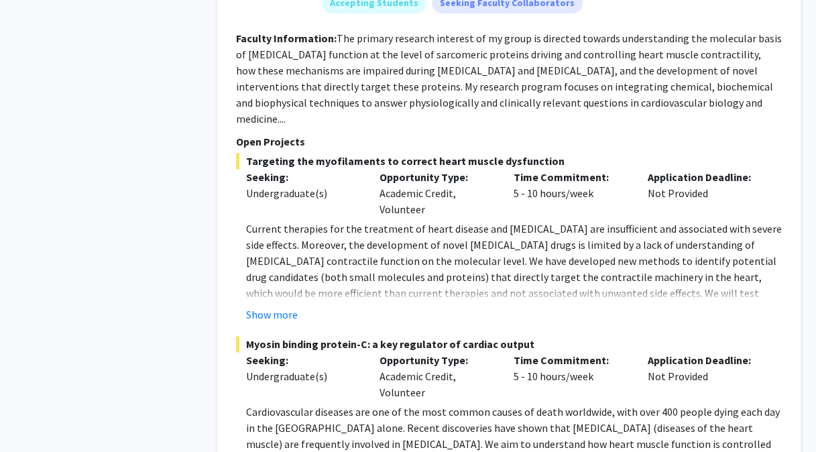
scroll to position [779, 0]
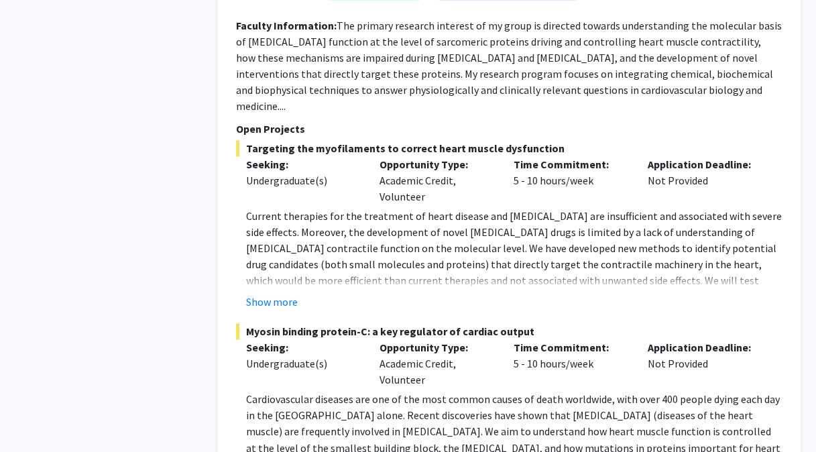
drag, startPoint x: 271, startPoint y: 264, endPoint x: 347, endPoint y: 274, distance: 76.4
click at [347, 294] on div "Show more" at bounding box center [514, 302] width 536 height 16
click at [279, 294] on button "Show more" at bounding box center [272, 302] width 52 height 16
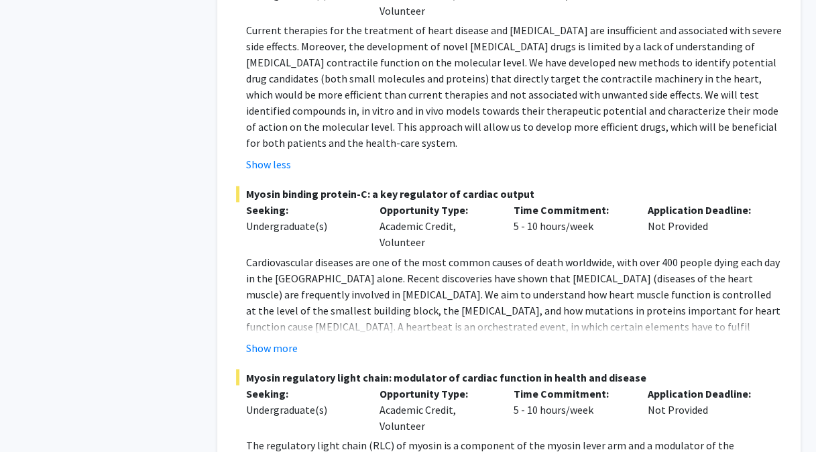
scroll to position [969, 0]
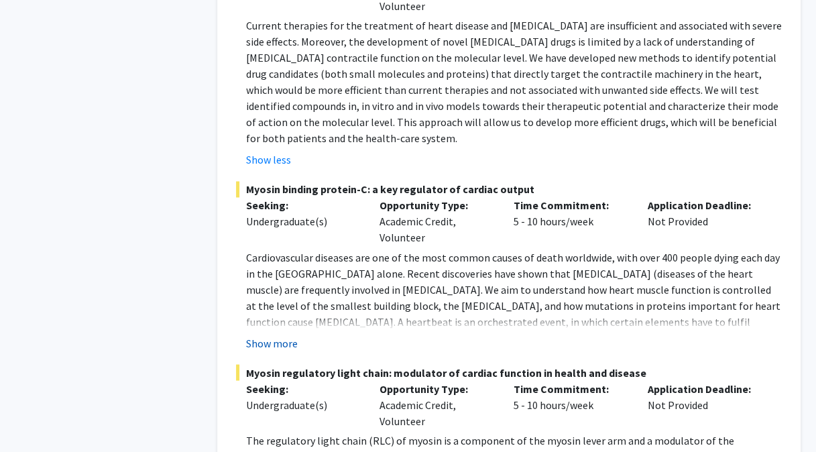
click at [273, 334] on button "Show more" at bounding box center [272, 342] width 52 height 16
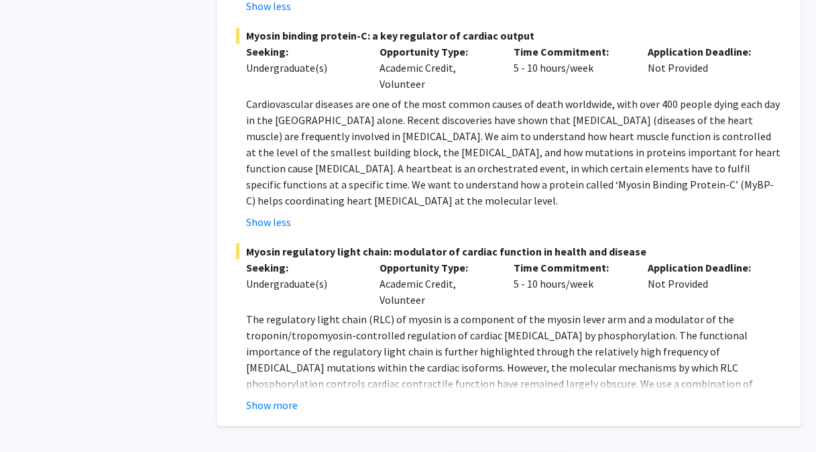
scroll to position [1135, 0]
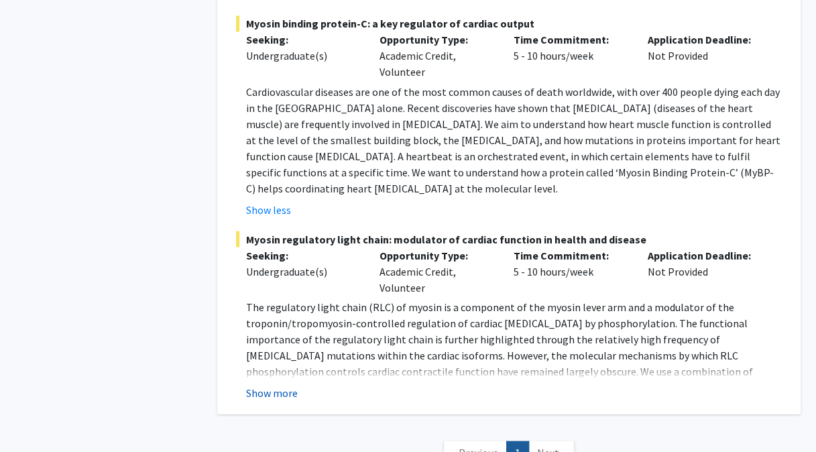
click at [284, 384] on button "Show more" at bounding box center [272, 392] width 52 height 16
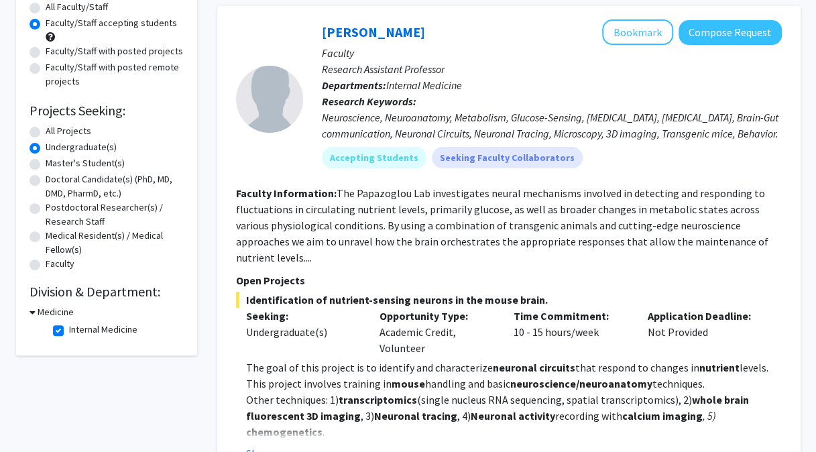
scroll to position [202, 0]
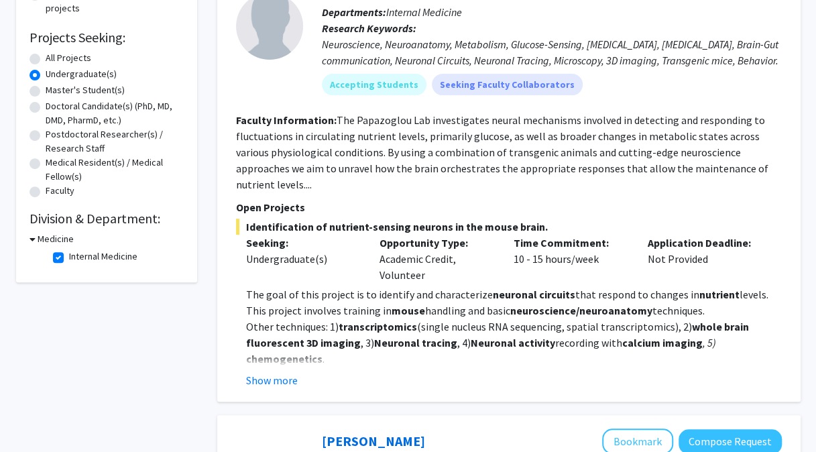
click at [69, 255] on label "Internal Medicine" at bounding box center [103, 256] width 68 height 14
click at [69, 255] on input "Internal Medicine" at bounding box center [73, 253] width 9 height 9
checkbox input "false"
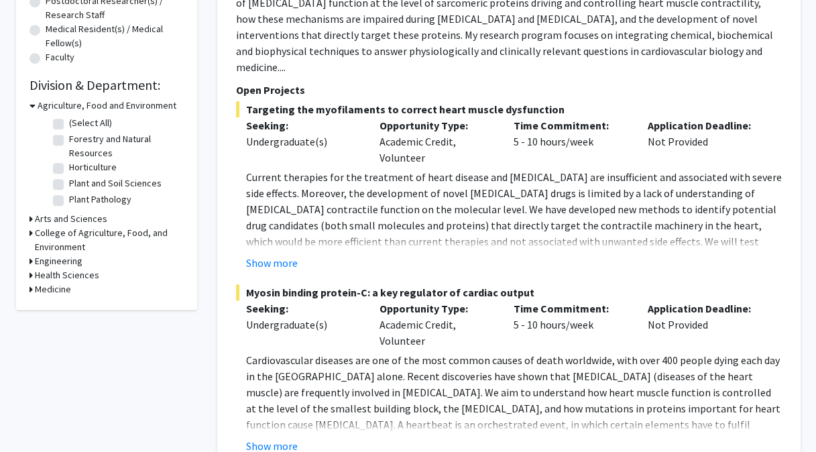
scroll to position [336, 0]
click at [32, 293] on icon at bounding box center [30, 288] width 3 height 14
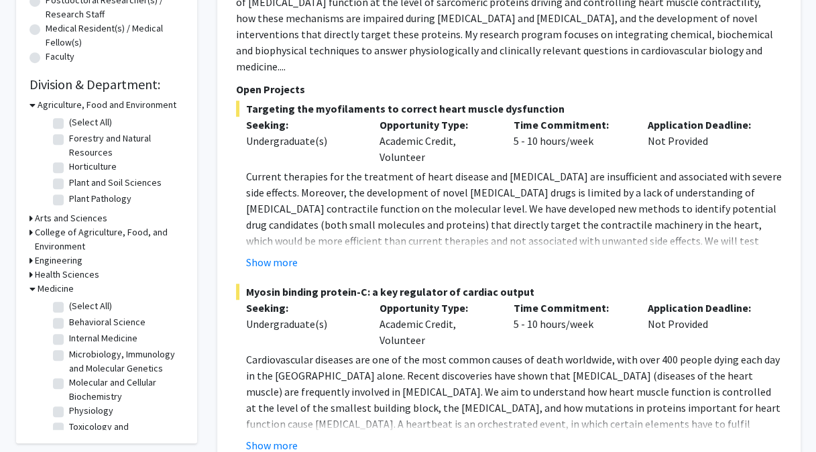
click at [82, 355] on label "Microbiology, Immunology and Molecular Genetics" at bounding box center [124, 361] width 111 height 28
click at [78, 355] on input "Microbiology, Immunology and Molecular Genetics" at bounding box center [73, 351] width 9 height 9
checkbox input "true"
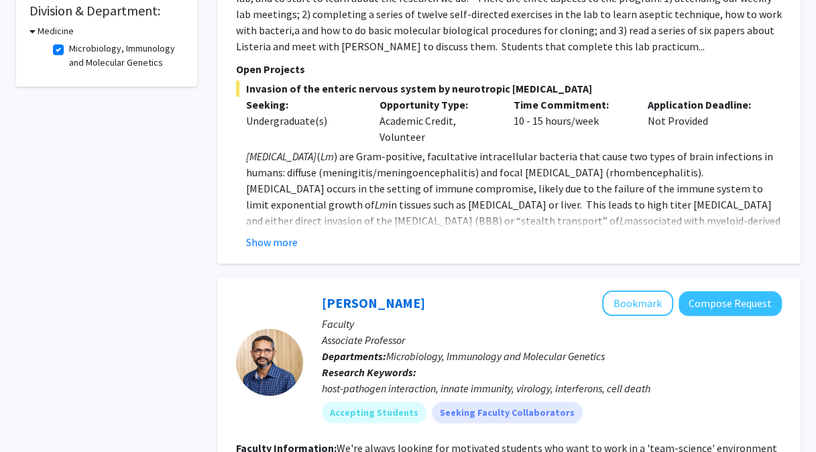
scroll to position [410, 0]
click at [64, 58] on fg-checkbox "Microbiology, Immunology and Molecular Genetics Microbiology, Immunology and Mo…" at bounding box center [116, 56] width 127 height 28
click at [69, 50] on label "Microbiology, Immunology and Molecular Genetics" at bounding box center [124, 56] width 111 height 28
click at [69, 50] on input "Microbiology, Immunology and Molecular Genetics" at bounding box center [73, 46] width 9 height 9
checkbox input "false"
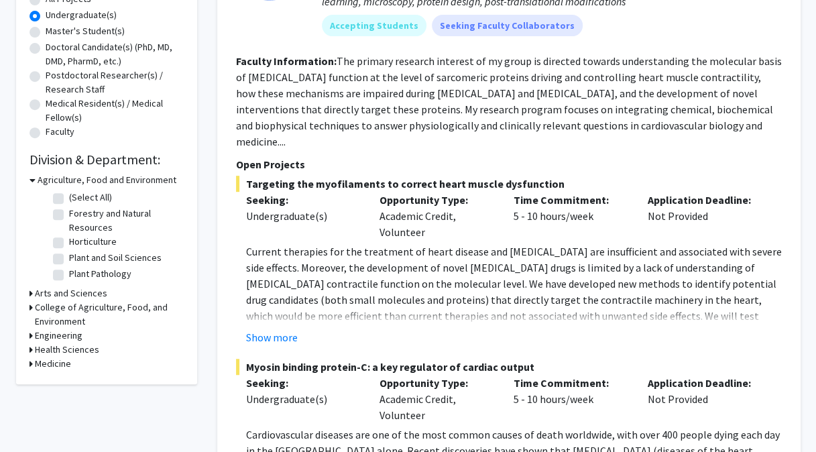
scroll to position [261, 0]
click at [45, 348] on h3 "Health Sciences" at bounding box center [67, 350] width 64 height 14
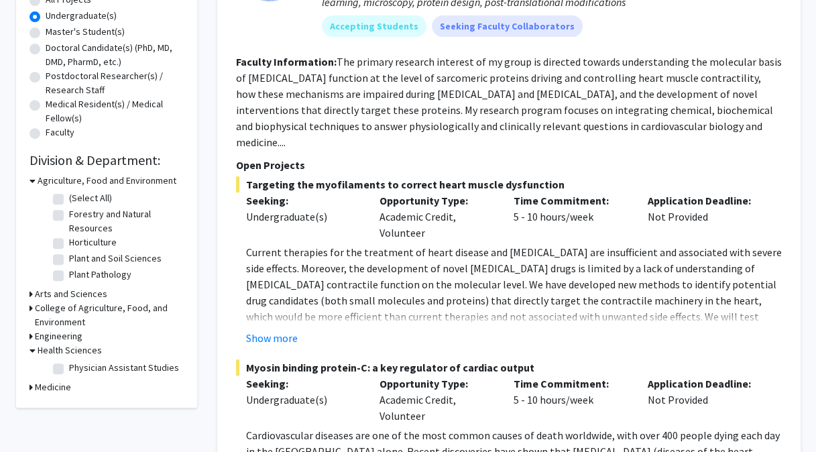
click at [54, 347] on h3 "Health Sciences" at bounding box center [70, 350] width 64 height 14
click at [55, 367] on h3 "Medicine" at bounding box center [53, 364] width 36 height 14
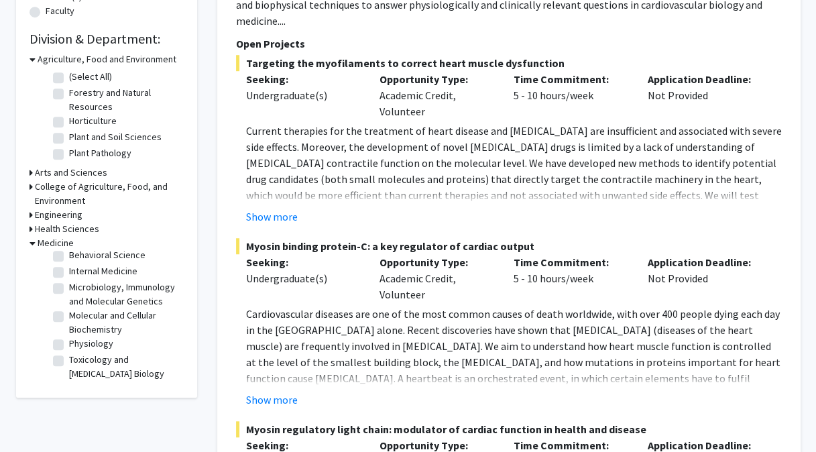
scroll to position [383, 0]
click at [79, 320] on label "Molecular and Cellular Biochemistry" at bounding box center [124, 322] width 111 height 28
click at [78, 316] on input "Molecular and Cellular Biochemistry" at bounding box center [73, 312] width 9 height 9
checkbox input "true"
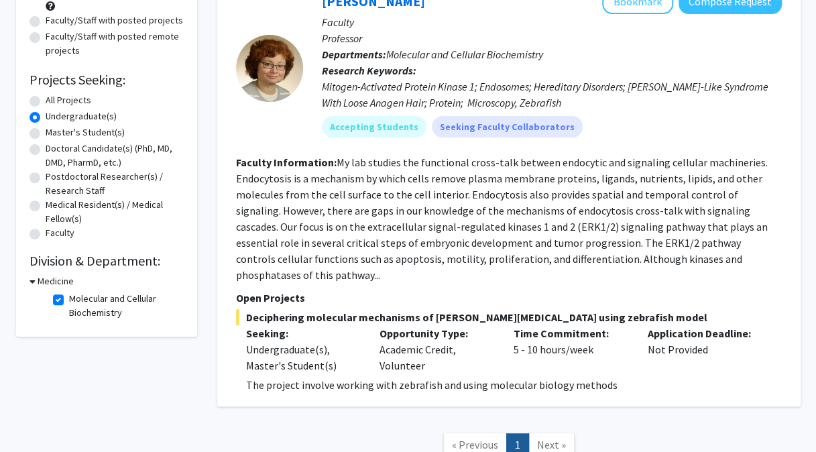
scroll to position [162, 0]
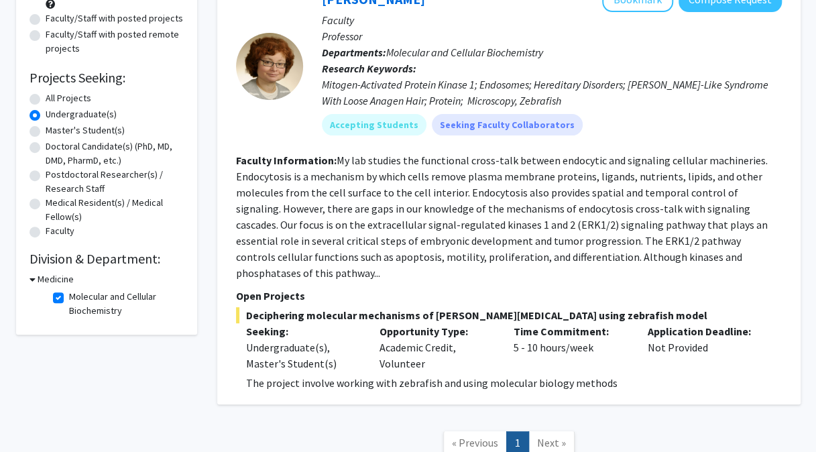
click at [341, 198] on fg-read-more "My lab studies the functional cross-talk between endocytic and signaling cellul…" at bounding box center [501, 216] width 531 height 126
click at [69, 297] on label "Molecular and Cellular Biochemistry" at bounding box center [124, 304] width 111 height 28
click at [69, 297] on input "Molecular and Cellular Biochemistry" at bounding box center [73, 294] width 9 height 9
checkbox input "false"
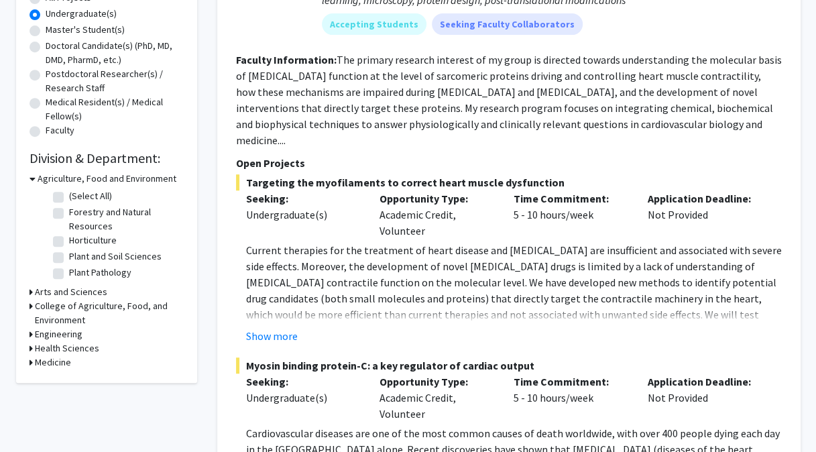
scroll to position [283, 0]
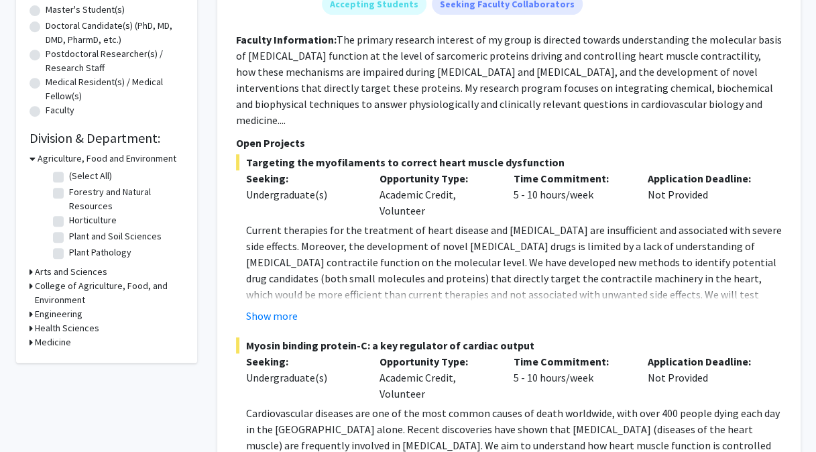
click at [30, 287] on icon at bounding box center [30, 286] width 3 height 14
click at [35, 290] on div "College of Agriculture, Food, and Environment" at bounding box center [106, 293] width 154 height 28
click at [29, 285] on icon at bounding box center [32, 286] width 6 height 14
click at [32, 326] on icon at bounding box center [30, 328] width 3 height 14
click at [64, 343] on fg-checkbox "Physician Assistant Studies Physician Assistant Studies" at bounding box center [116, 346] width 127 height 16
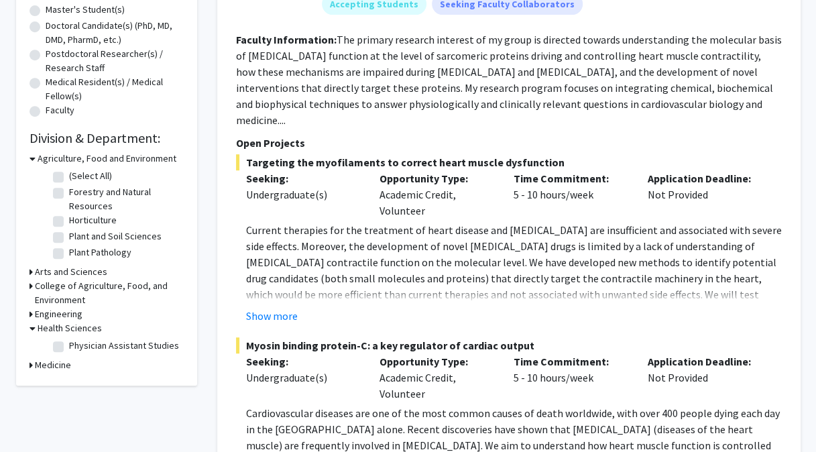
click at [69, 346] on label "Physician Assistant Studies" at bounding box center [124, 345] width 110 height 14
click at [69, 346] on input "Physician Assistant Studies" at bounding box center [73, 342] width 9 height 9
checkbox input "true"
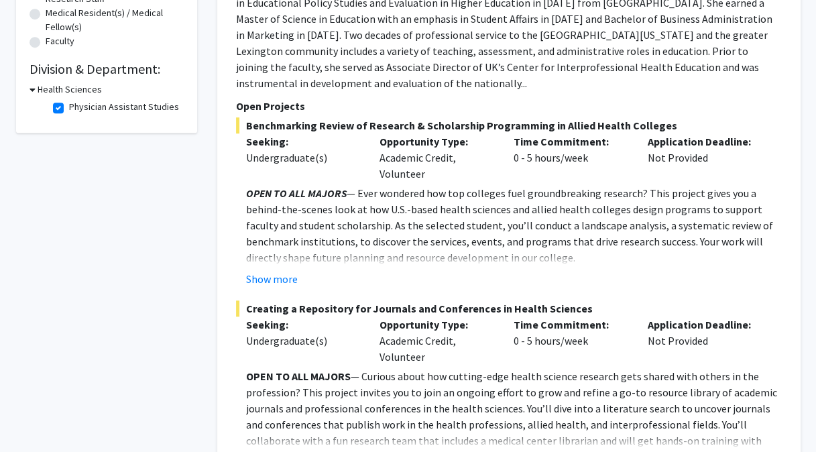
scroll to position [351, 0]
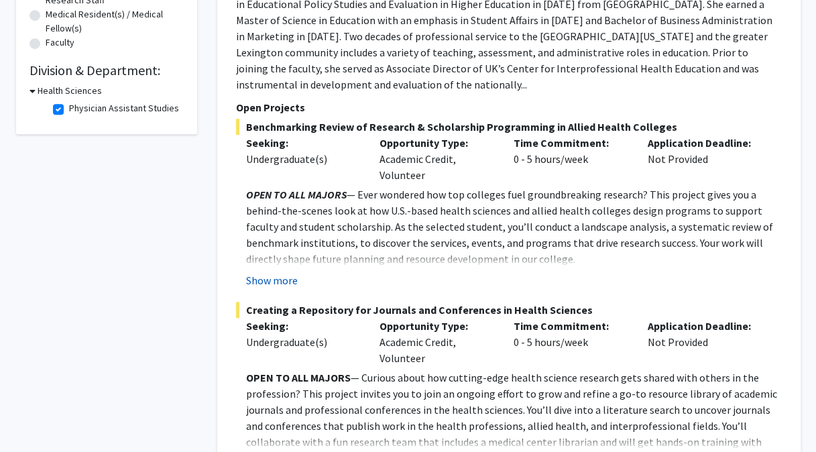
click at [269, 272] on button "Show more" at bounding box center [272, 280] width 52 height 16
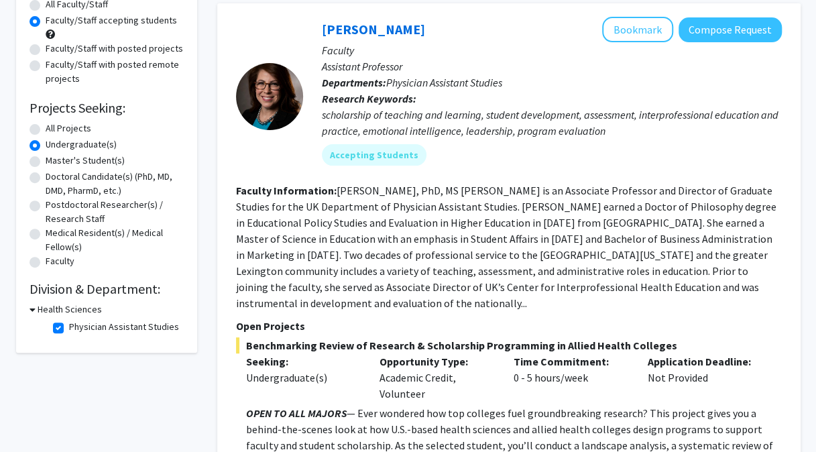
scroll to position [133, 0]
click at [381, 317] on p "Open Projects" at bounding box center [509, 325] width 546 height 16
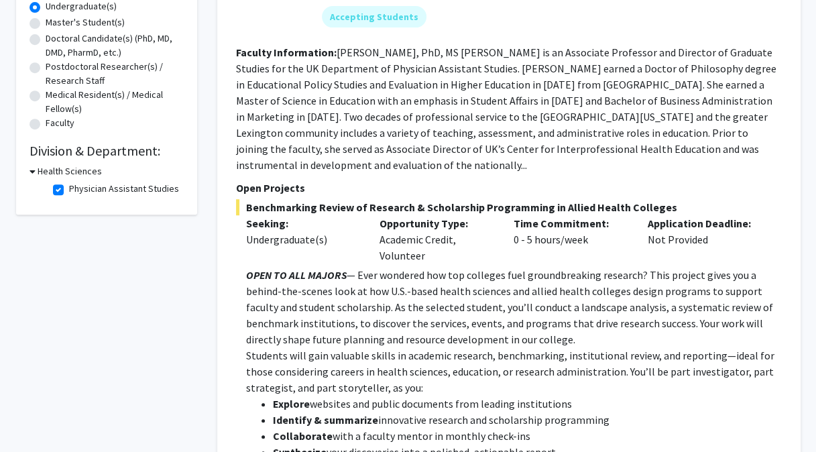
scroll to position [247, 0]
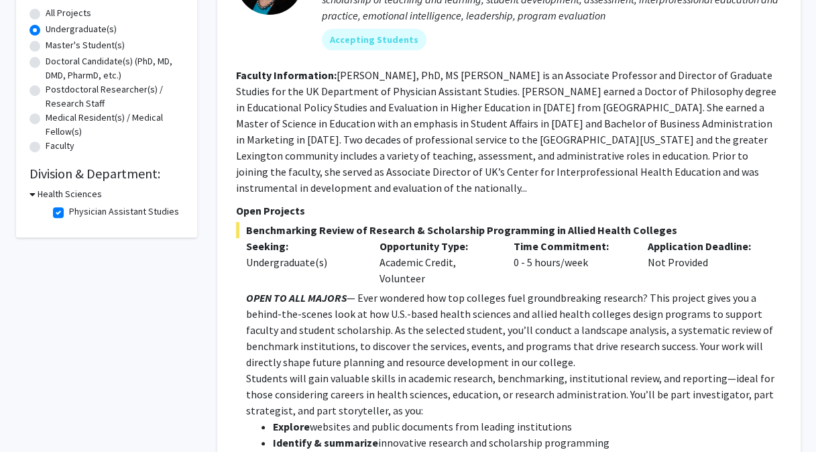
click at [65, 210] on fg-checkbox "Physician Assistant Studies Physician Assistant Studies" at bounding box center [116, 212] width 127 height 16
click at [64, 212] on fg-checkbox "Physician Assistant Studies Physician Assistant Studies" at bounding box center [116, 212] width 127 height 16
click at [69, 210] on label "Physician Assistant Studies" at bounding box center [124, 211] width 110 height 14
click at [69, 210] on input "Physician Assistant Studies" at bounding box center [73, 208] width 9 height 9
checkbox input "false"
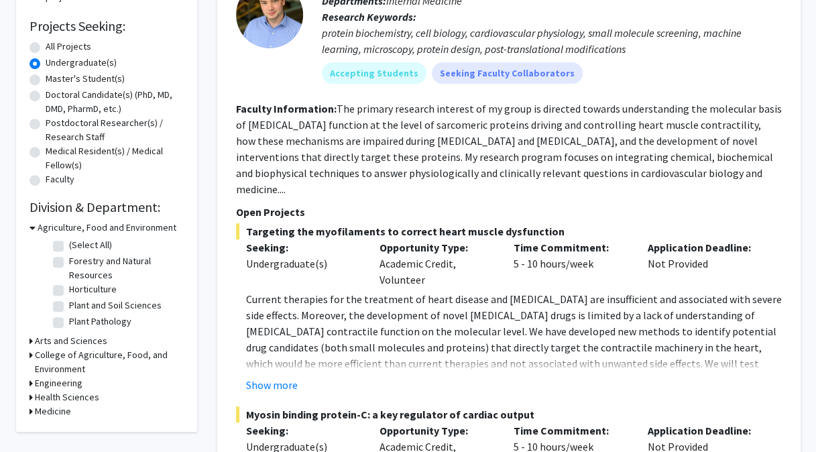
scroll to position [236, 0]
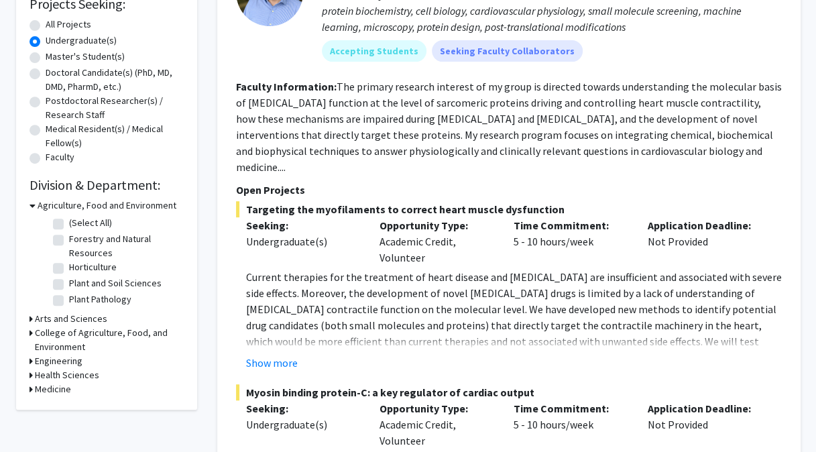
click at [72, 334] on h3 "College of Agriculture, Food, and Environment" at bounding box center [109, 340] width 149 height 28
click at [74, 332] on h3 "College of Agriculture, Food, and Environment" at bounding box center [111, 340] width 146 height 28
click at [73, 341] on h3 "College of Agriculture, Food, and Environment" at bounding box center [109, 340] width 149 height 28
click at [78, 361] on label "Veterinary Science" at bounding box center [107, 364] width 76 height 14
click at [78, 361] on input "Veterinary Science" at bounding box center [73, 361] width 9 height 9
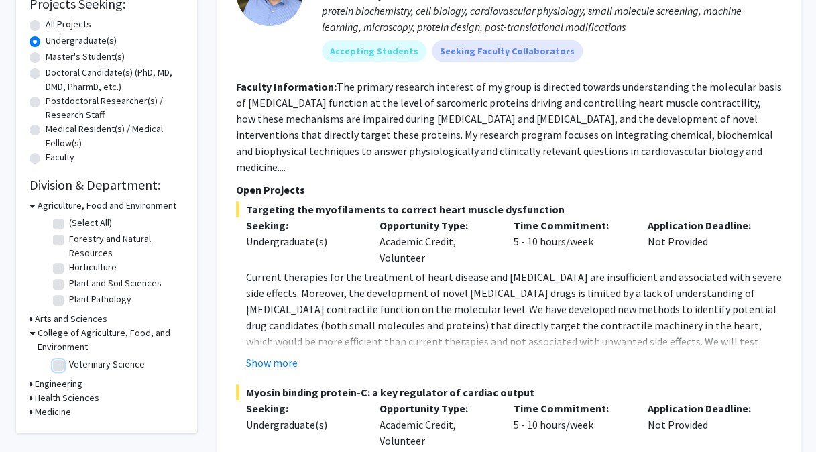
checkbox input "true"
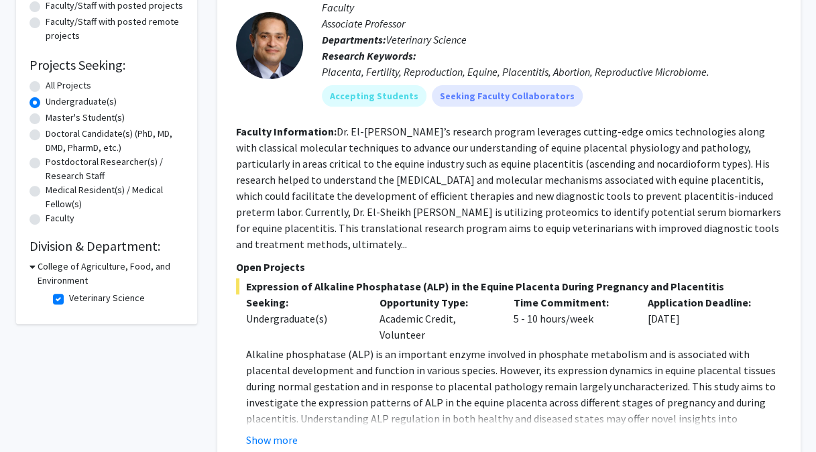
scroll to position [176, 0]
click at [269, 431] on button "Show more" at bounding box center [272, 439] width 52 height 16
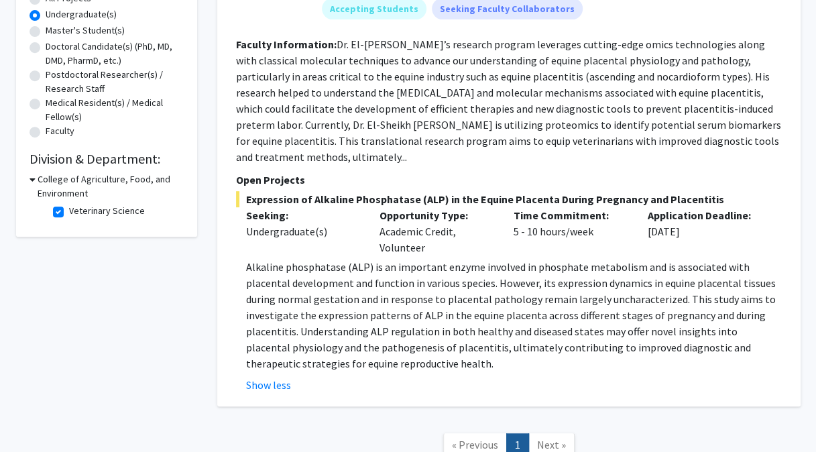
scroll to position [263, 0]
click at [69, 216] on label "Veterinary Science" at bounding box center [107, 210] width 76 height 14
click at [69, 212] on input "Veterinary Science" at bounding box center [73, 207] width 9 height 9
checkbox input "false"
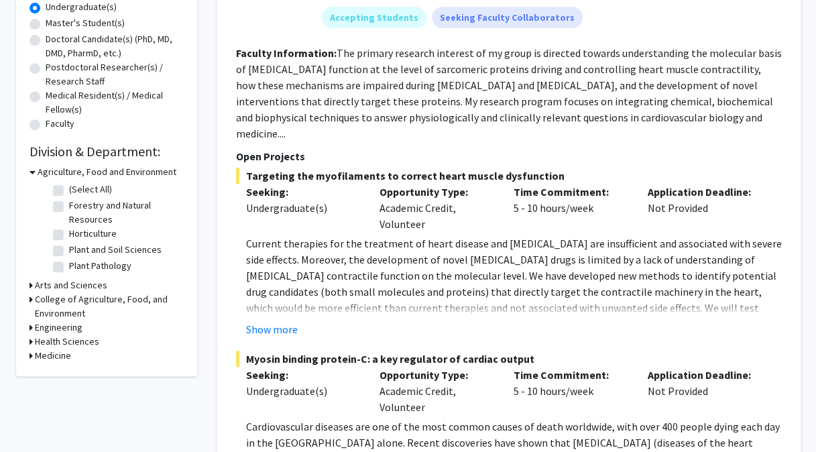
scroll to position [271, 0]
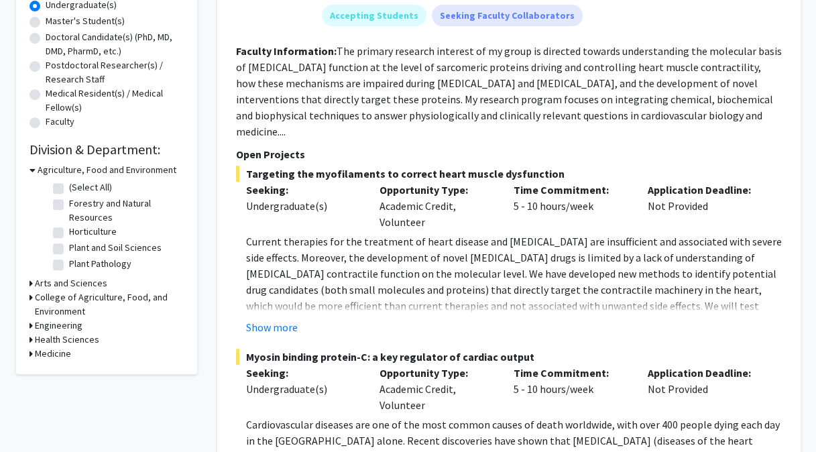
click at [56, 287] on h3 "Arts and Sciences" at bounding box center [71, 283] width 72 height 14
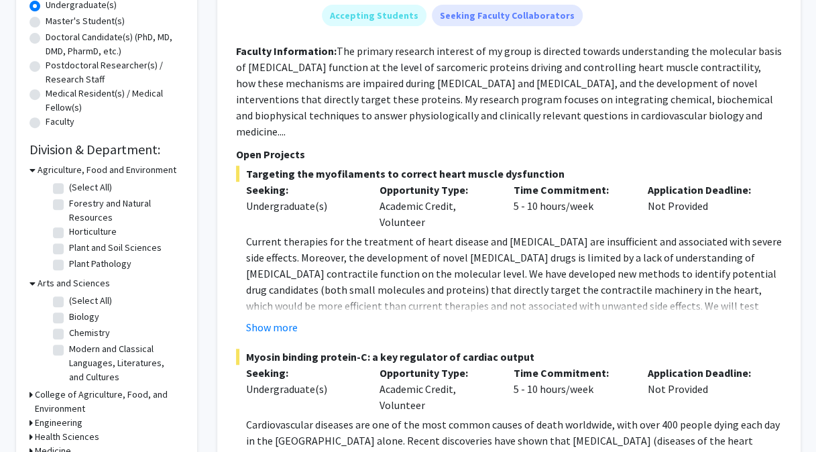
click at [80, 315] on label "Biology" at bounding box center [84, 317] width 30 height 14
click at [78, 315] on input "Biology" at bounding box center [73, 314] width 9 height 9
checkbox input "true"
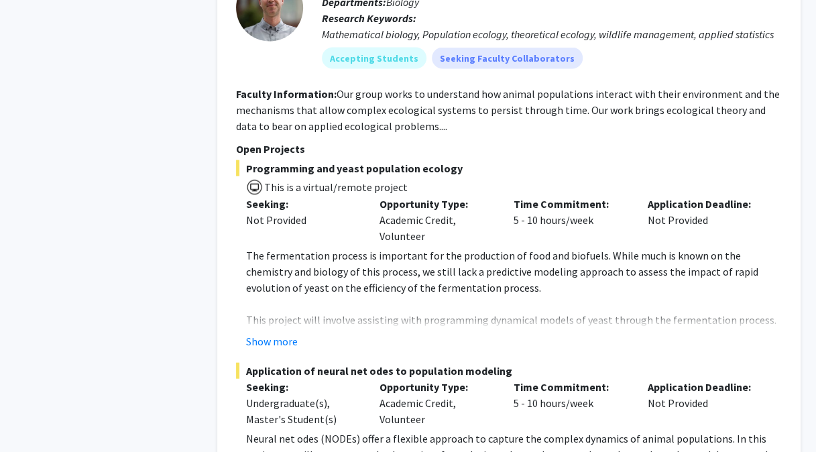
scroll to position [1293, 0]
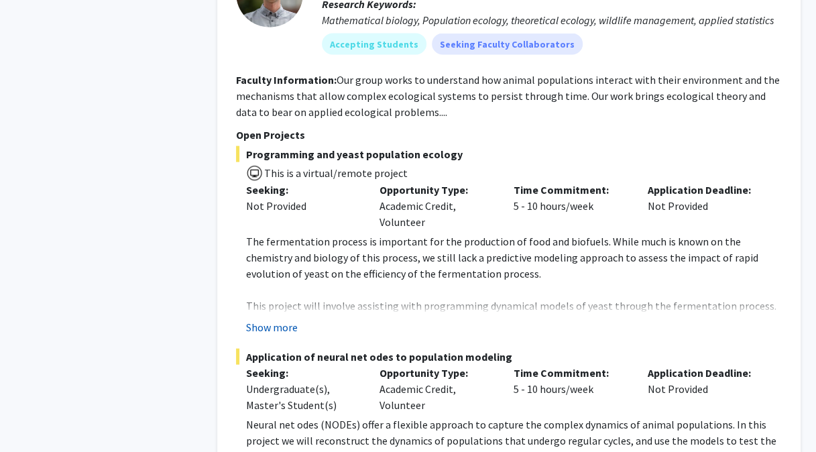
click at [265, 324] on button "Show more" at bounding box center [272, 327] width 52 height 16
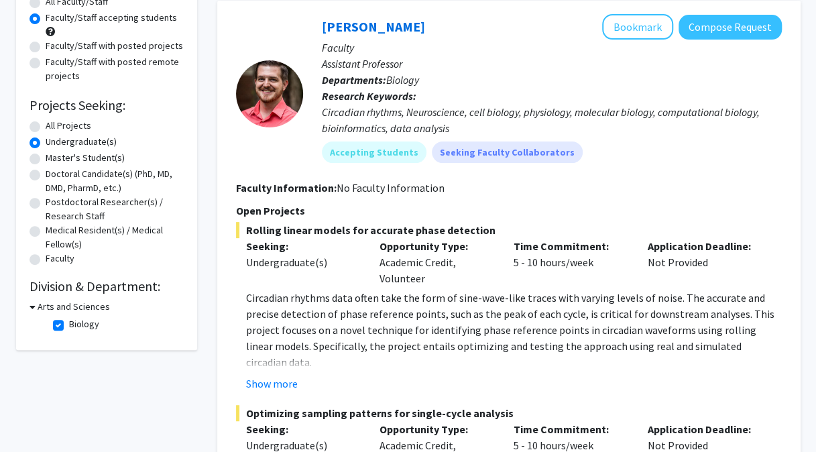
scroll to position [135, 0]
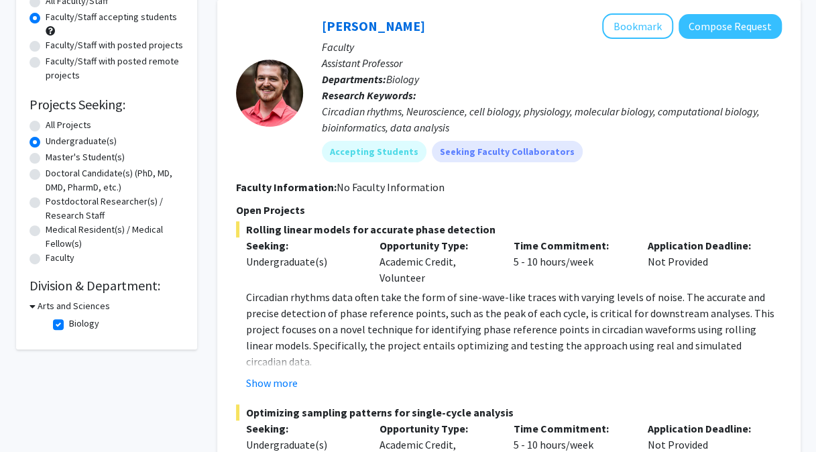
click at [80, 323] on label "Biology" at bounding box center [84, 323] width 30 height 14
click at [78, 323] on input "Biology" at bounding box center [73, 320] width 9 height 9
checkbox input "false"
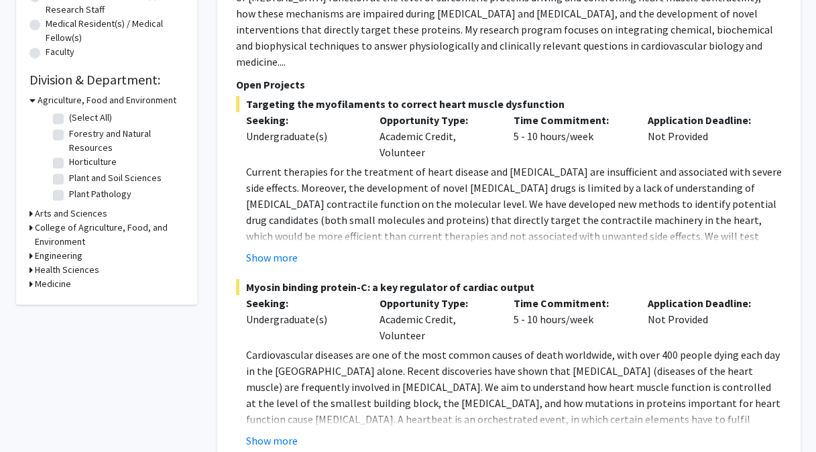
scroll to position [342, 0]
click at [52, 284] on h3 "Medicine" at bounding box center [53, 283] width 36 height 14
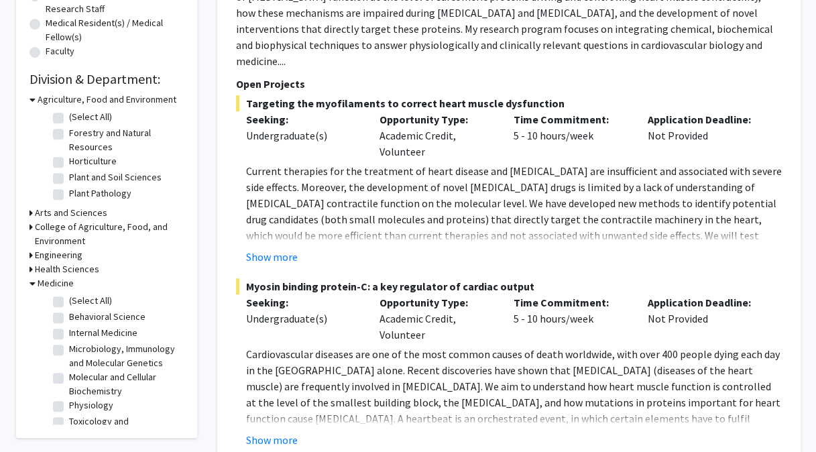
click at [92, 316] on label "Behavioral Science" at bounding box center [107, 317] width 76 height 14
click at [78, 316] on input "Behavioral Science" at bounding box center [73, 314] width 9 height 9
checkbox input "true"
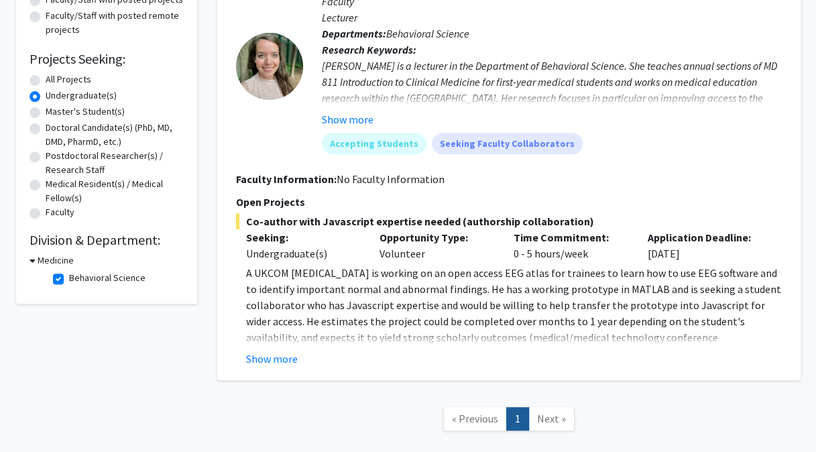
scroll to position [180, 0]
click at [277, 357] on button "Show more" at bounding box center [272, 359] width 52 height 16
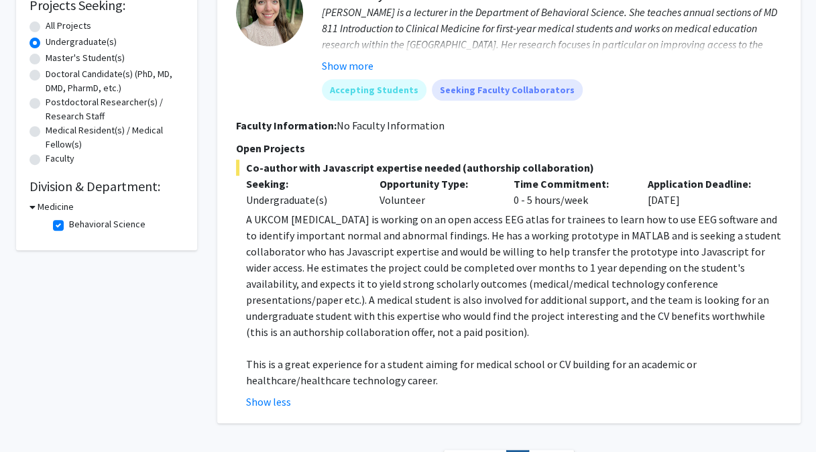
scroll to position [232, 0]
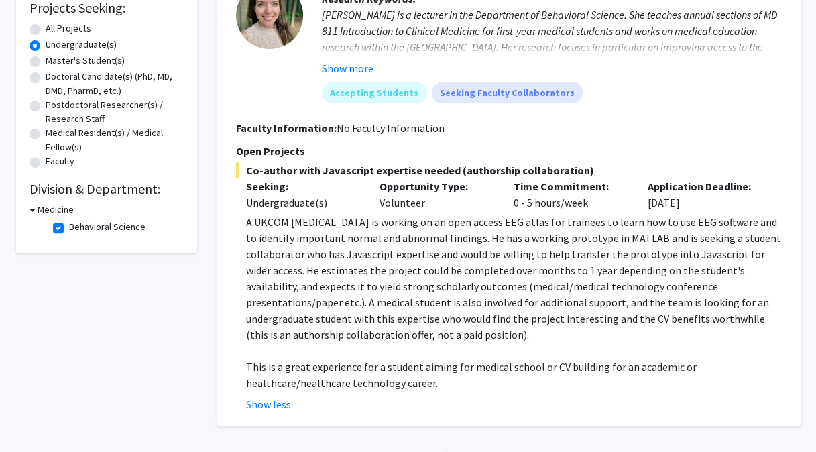
click at [89, 226] on label "Behavioral Science" at bounding box center [107, 227] width 76 height 14
click at [78, 226] on input "Behavioral Science" at bounding box center [73, 224] width 9 height 9
checkbox input "false"
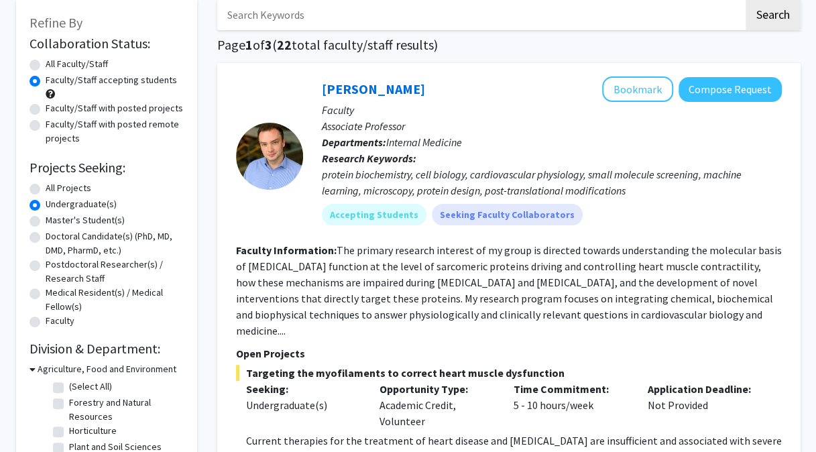
scroll to position [88, 0]
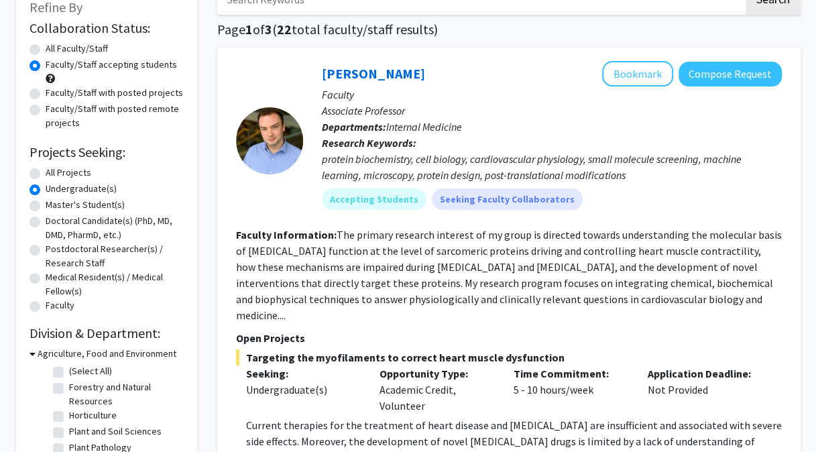
click at [93, 48] on label "All Faculty/Staff" at bounding box center [77, 49] width 62 height 14
click at [54, 48] on input "All Faculty/Staff" at bounding box center [50, 46] width 9 height 9
radio input "true"
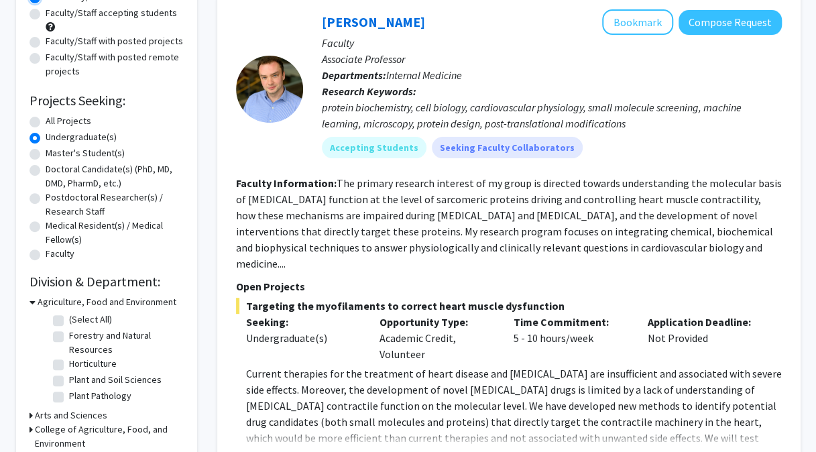
scroll to position [139, 0]
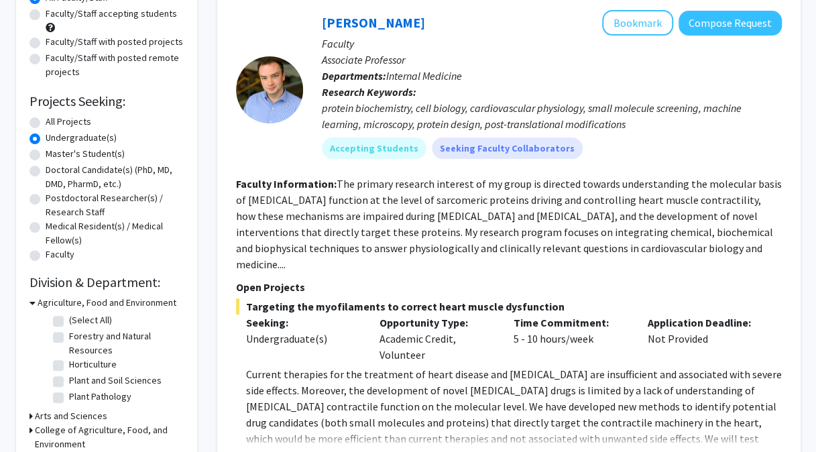
click at [115, 44] on label "Faculty/Staff with posted projects" at bounding box center [114, 42] width 137 height 14
click at [54, 44] on input "Faculty/Staff with posted projects" at bounding box center [50, 39] width 9 height 9
radio input "true"
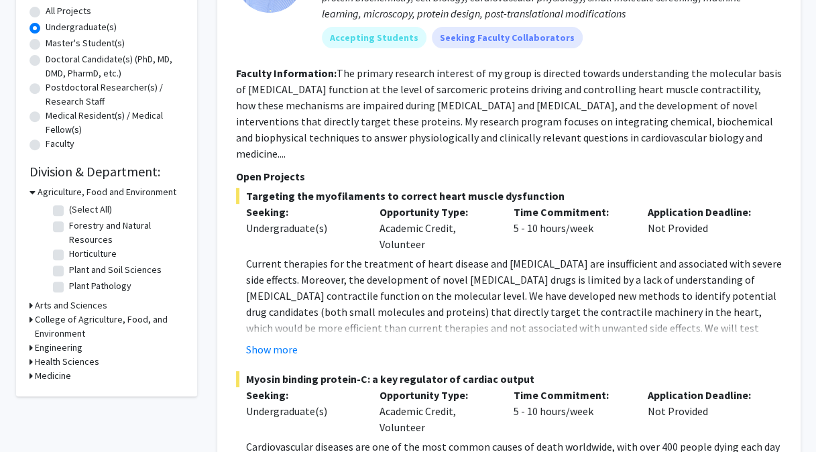
scroll to position [248, 0]
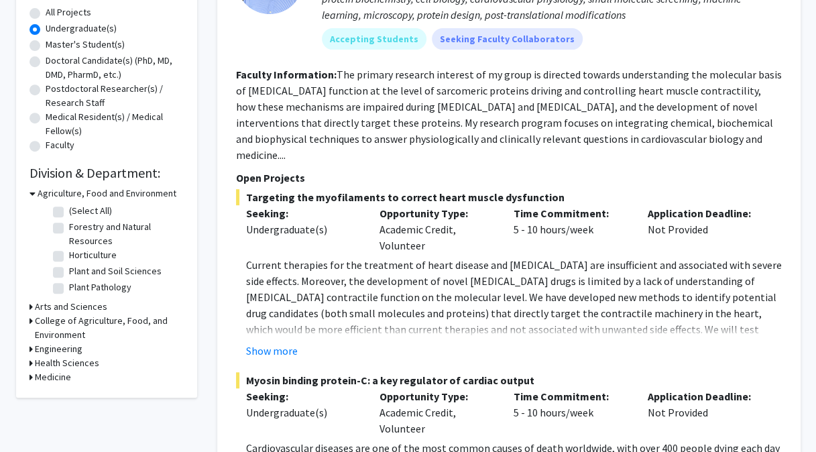
click at [62, 375] on h3 "Medicine" at bounding box center [53, 377] width 36 height 14
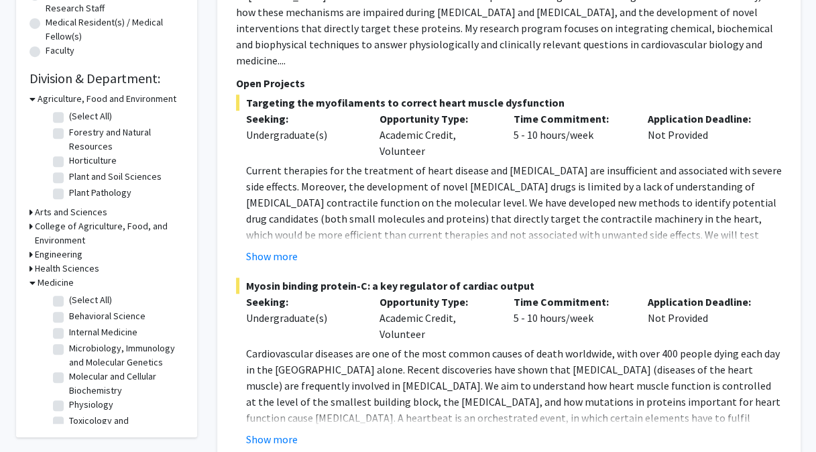
scroll to position [353, 0]
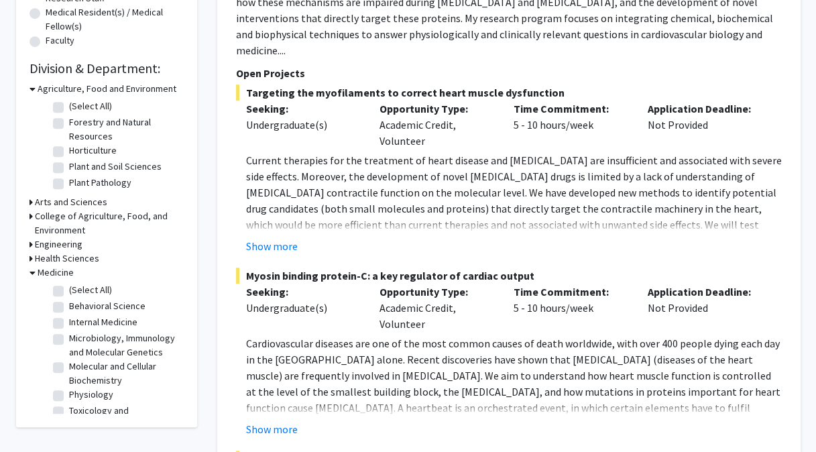
click at [59, 244] on h3 "Engineering" at bounding box center [59, 244] width 48 height 14
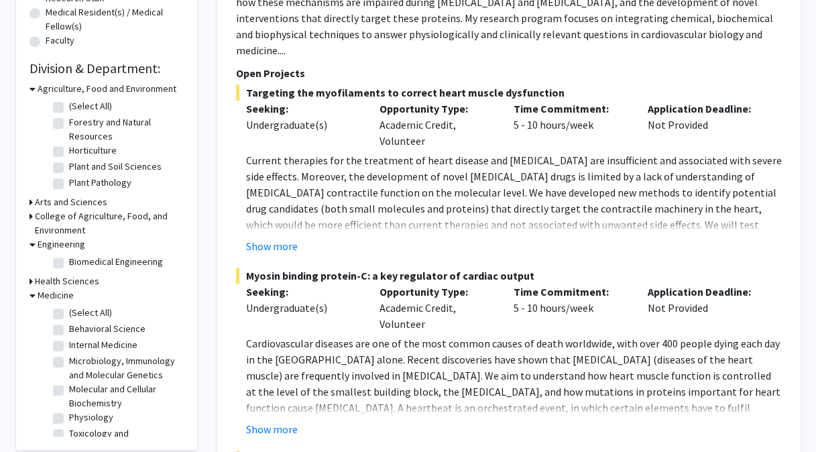
click at [95, 261] on label "Biomedical Engineering" at bounding box center [116, 262] width 94 height 14
click at [78, 261] on input "Biomedical Engineering" at bounding box center [73, 259] width 9 height 9
checkbox input "true"
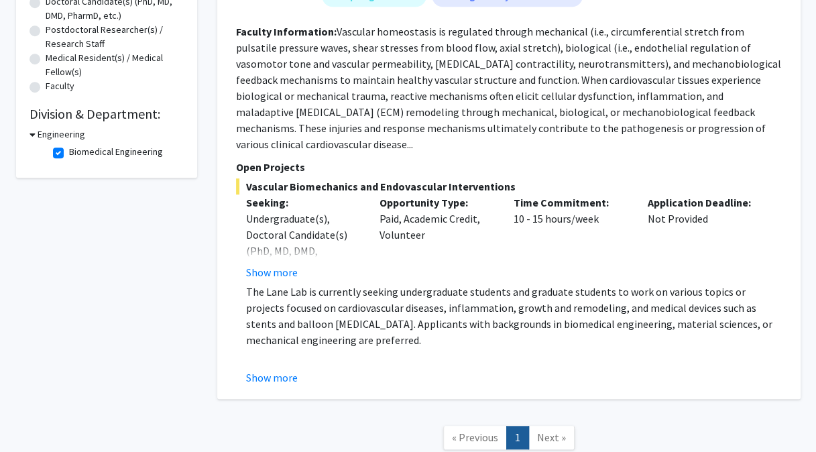
scroll to position [299, 0]
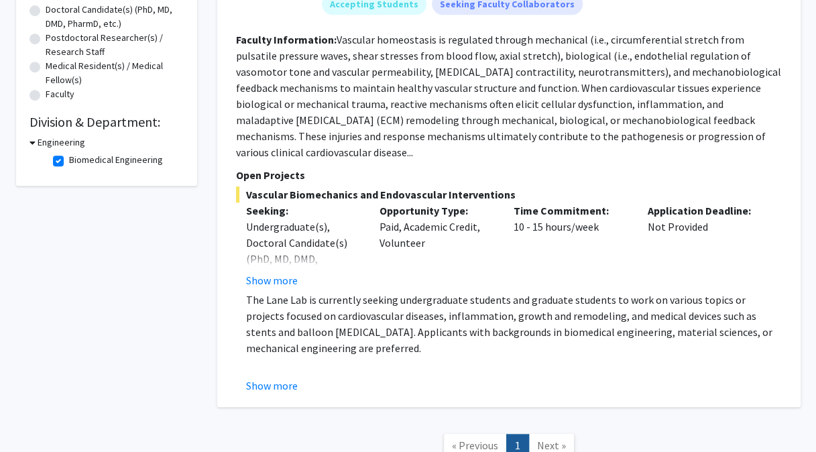
click at [66, 159] on fg-checkbox "Biomedical Engineering Biomedical Engineering" at bounding box center [116, 161] width 127 height 16
click at [69, 160] on label "Biomedical Engineering" at bounding box center [116, 160] width 94 height 14
click at [69, 160] on input "Biomedical Engineering" at bounding box center [73, 157] width 9 height 9
checkbox input "false"
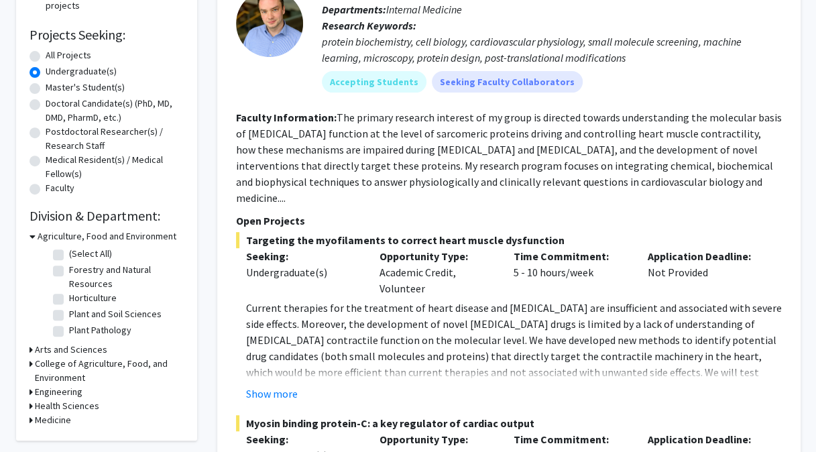
scroll to position [222, 0]
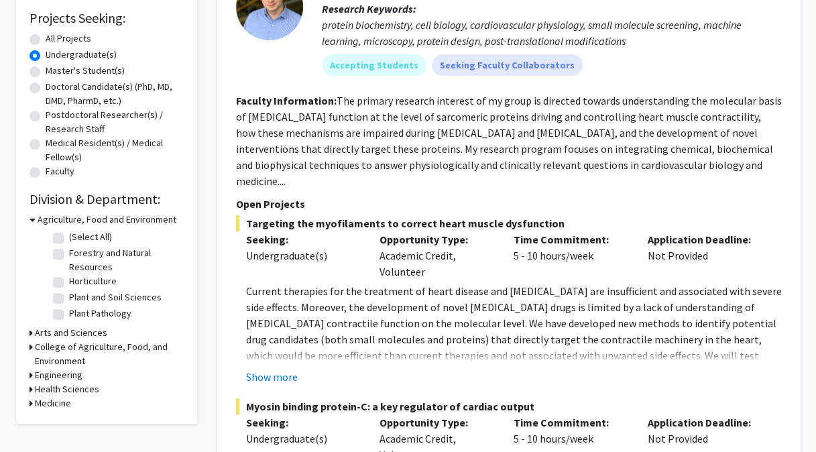
click at [73, 389] on h3 "Health Sciences" at bounding box center [67, 389] width 64 height 14
click at [91, 408] on label "Physician Assistant Studies" at bounding box center [124, 406] width 110 height 14
click at [78, 408] on input "Physician Assistant Studies" at bounding box center [73, 403] width 9 height 9
checkbox input "true"
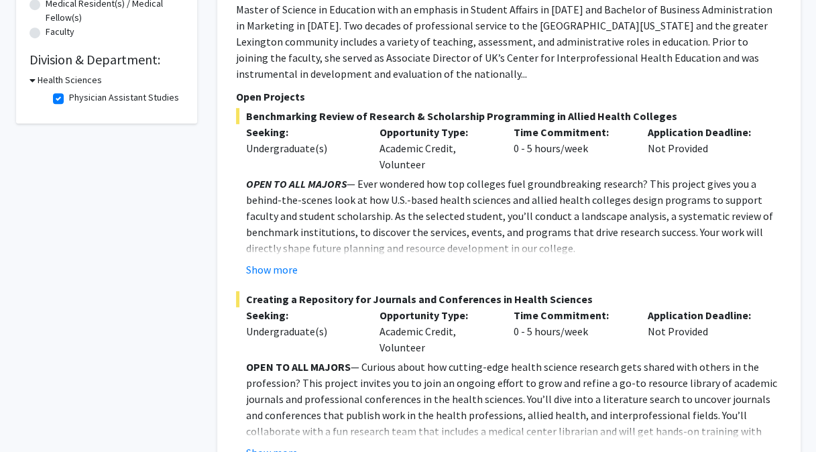
scroll to position [358, 0]
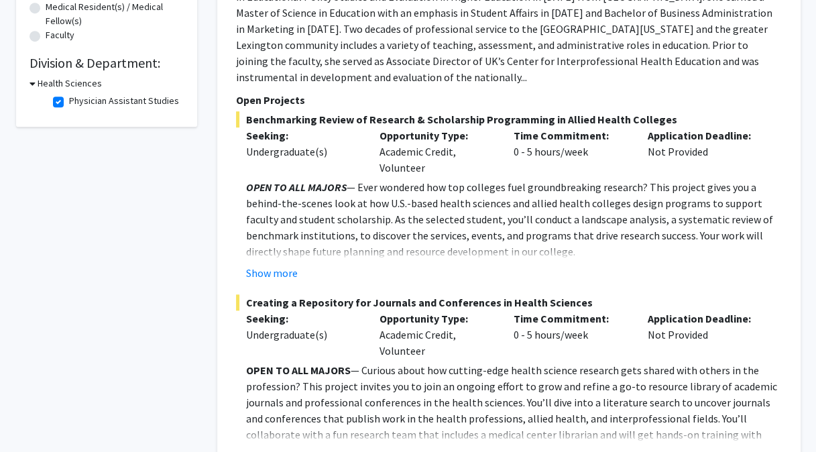
click at [114, 99] on label "Physician Assistant Studies" at bounding box center [124, 101] width 110 height 14
click at [78, 99] on input "Physician Assistant Studies" at bounding box center [73, 98] width 9 height 9
checkbox input "false"
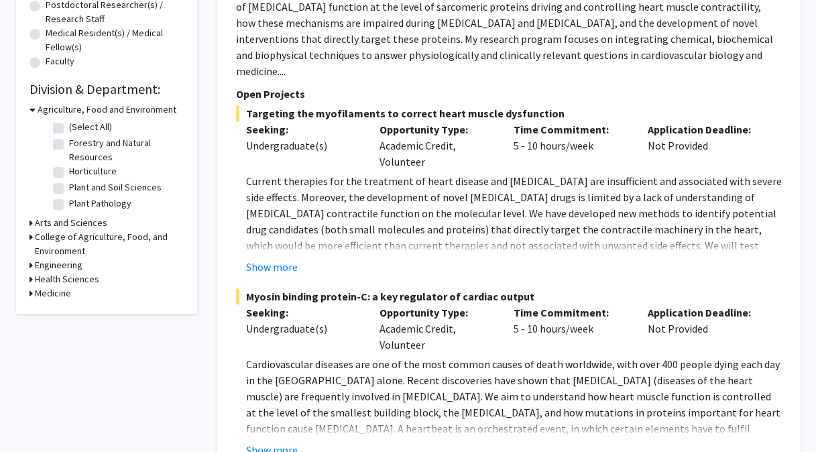
scroll to position [332, 0]
click at [58, 294] on h3 "Medicine" at bounding box center [53, 293] width 36 height 14
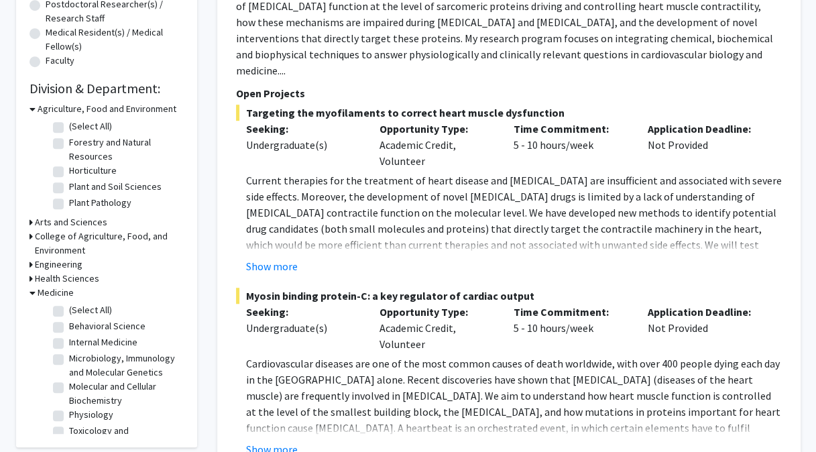
click at [78, 306] on label "(Select All)" at bounding box center [90, 310] width 43 height 14
click at [78, 306] on input "(Select All)" at bounding box center [73, 307] width 9 height 9
checkbox input "true"
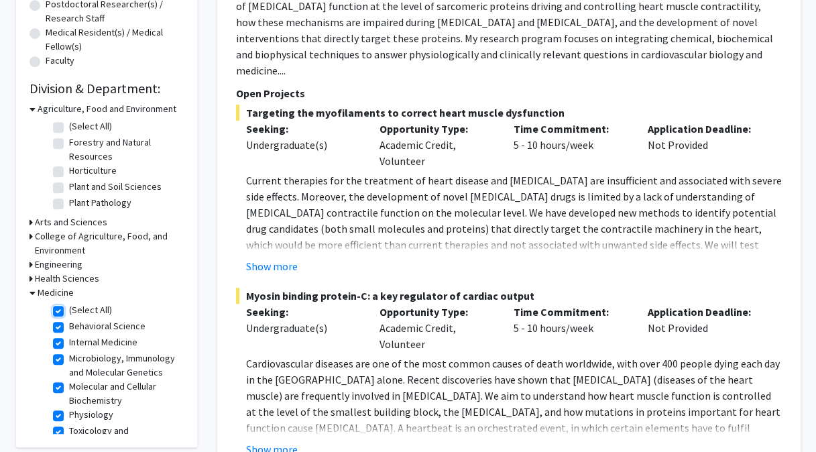
checkbox input "true"
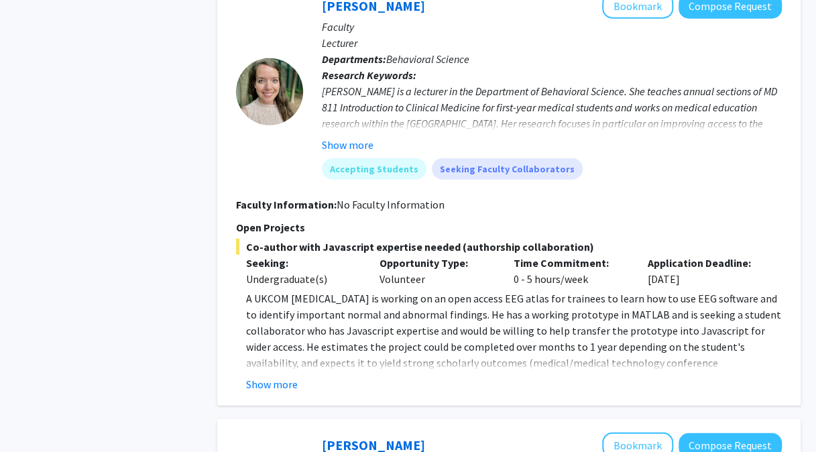
scroll to position [1590, 0]
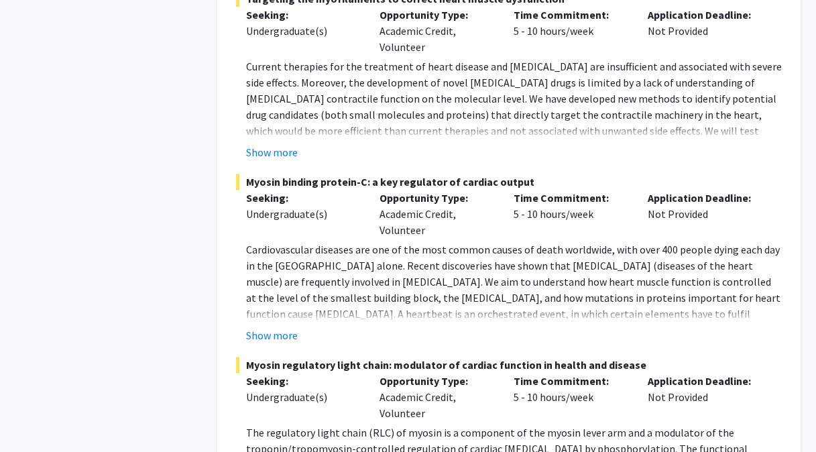
click at [471, 243] on span "Cardiovascular diseases are one of the most common causes of death worldwide, w…" at bounding box center [513, 298] width 534 height 110
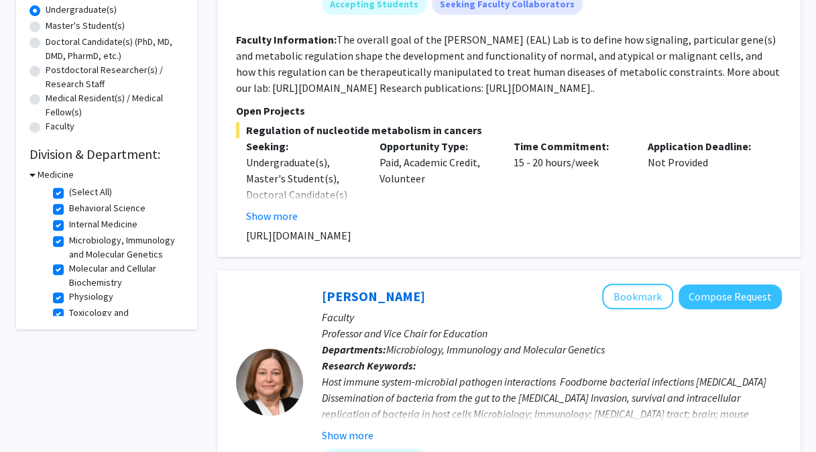
scroll to position [109, 0]
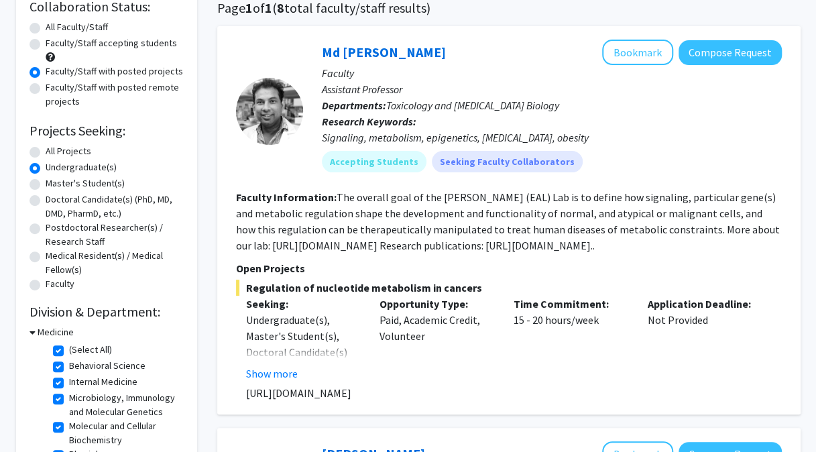
click at [69, 350] on label "(Select All)" at bounding box center [90, 349] width 43 height 14
click at [69, 350] on input "(Select All)" at bounding box center [73, 346] width 9 height 9
checkbox input "false"
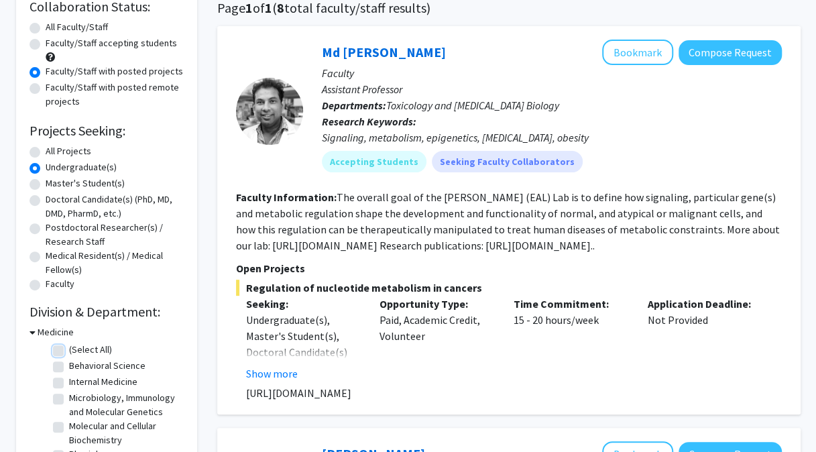
checkbox input "false"
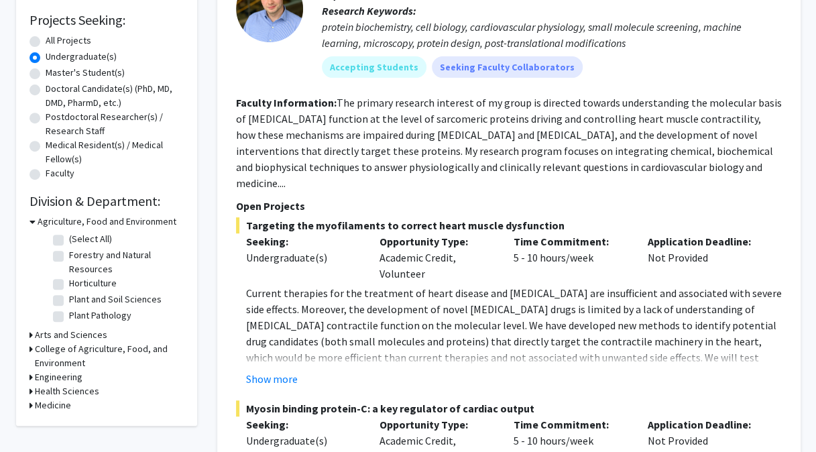
scroll to position [273, 0]
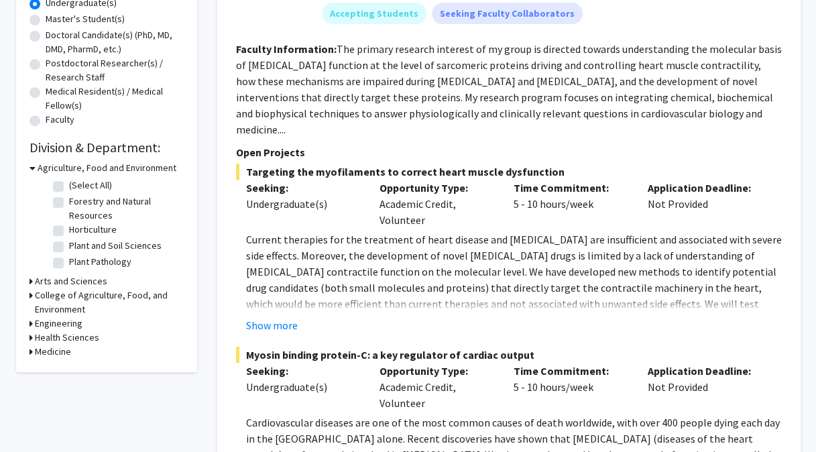
click at [50, 336] on h3 "Health Sciences" at bounding box center [67, 337] width 64 height 14
click at [70, 294] on h3 "College of Agriculture, Food, and Environment" at bounding box center [109, 302] width 149 height 28
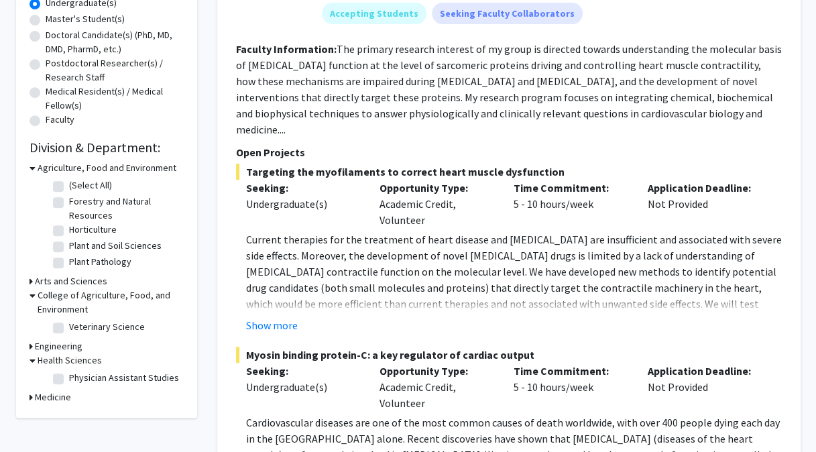
click at [67, 283] on h3 "Arts and Sciences" at bounding box center [71, 281] width 72 height 14
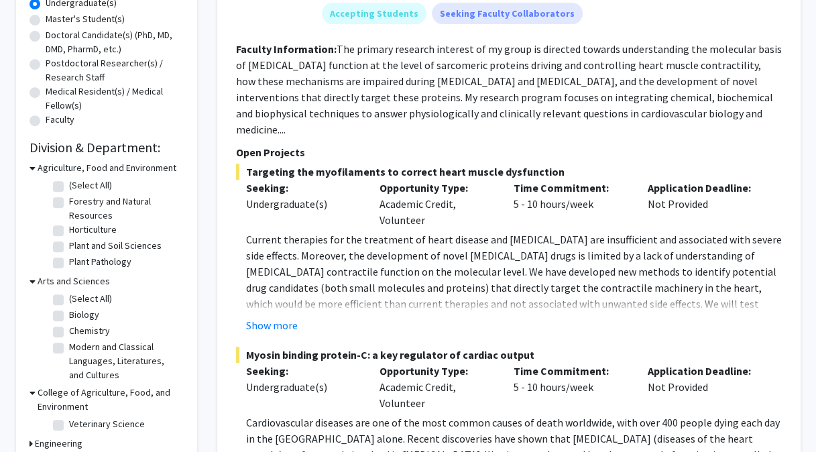
click at [87, 326] on label "Chemistry" at bounding box center [89, 331] width 41 height 14
click at [78, 326] on input "Chemistry" at bounding box center [73, 328] width 9 height 9
checkbox input "true"
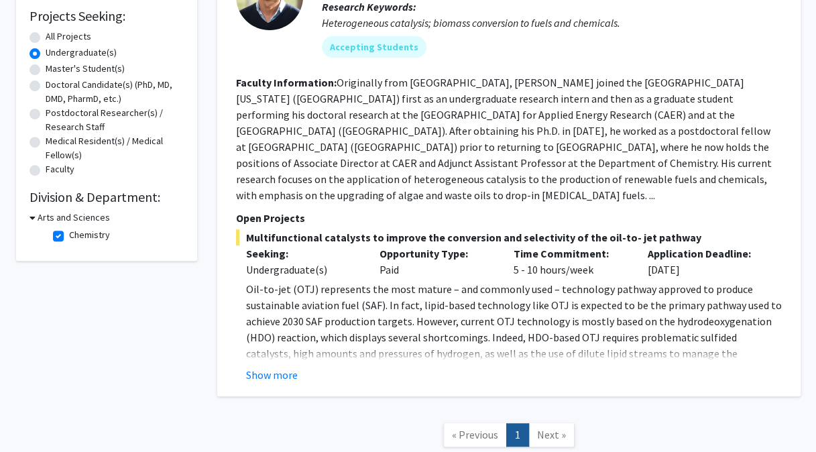
scroll to position [225, 0]
click at [69, 235] on label "Chemistry" at bounding box center [89, 234] width 41 height 14
click at [69, 235] on input "Chemistry" at bounding box center [73, 231] width 9 height 9
checkbox input "false"
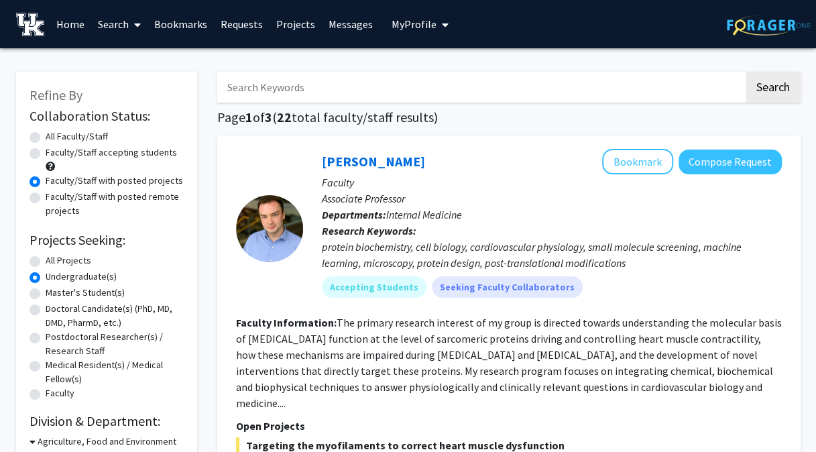
click at [60, 182] on label "Faculty/Staff with posted projects" at bounding box center [114, 181] width 137 height 14
click at [54, 182] on input "Faculty/Staff with posted projects" at bounding box center [50, 178] width 9 height 9
click at [60, 153] on label "Faculty/Staff accepting students" at bounding box center [111, 152] width 131 height 14
click at [54, 153] on input "Faculty/Staff accepting students" at bounding box center [50, 149] width 9 height 9
radio input "true"
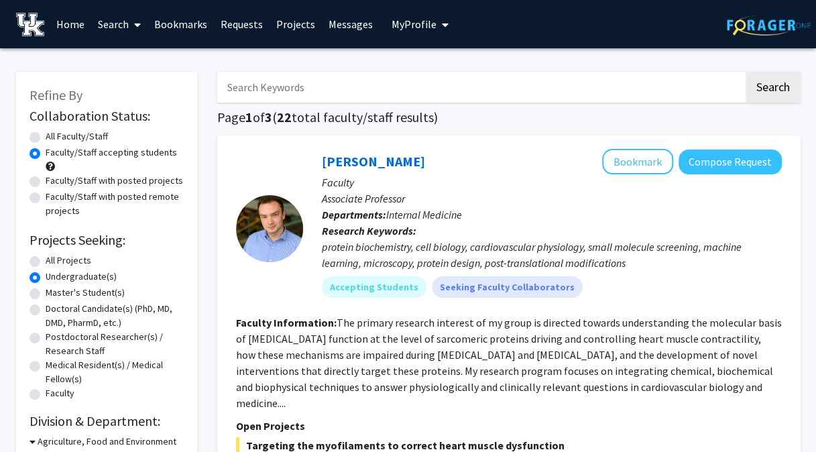
click at [75, 138] on label "All Faculty/Staff" at bounding box center [77, 136] width 62 height 14
click at [54, 138] on input "All Faculty/Staff" at bounding box center [50, 133] width 9 height 9
radio input "true"
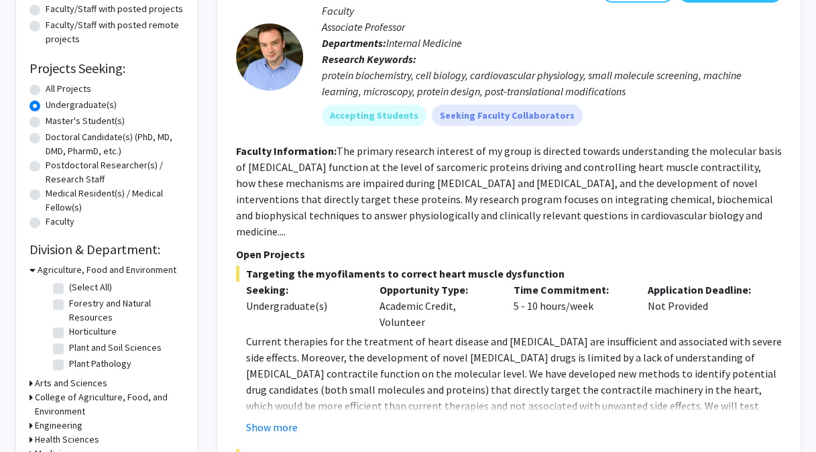
click at [52, 89] on label "All Projects" at bounding box center [69, 89] width 46 height 14
click at [52, 89] on input "All Projects" at bounding box center [50, 86] width 9 height 9
radio input "true"
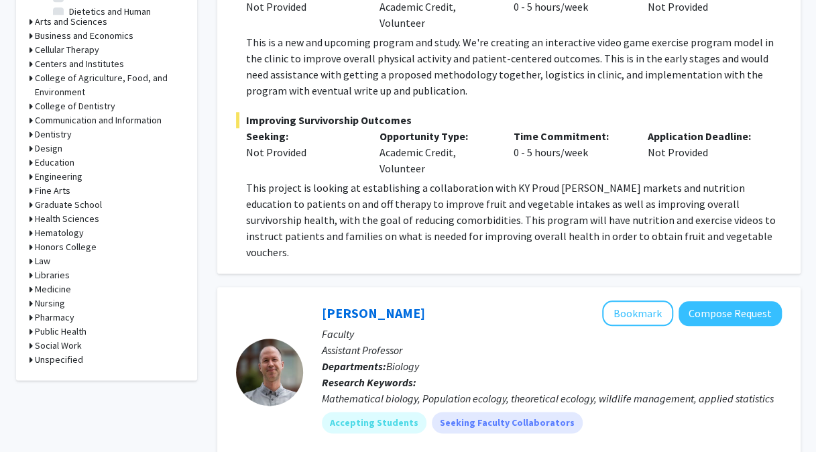
scroll to position [566, 0]
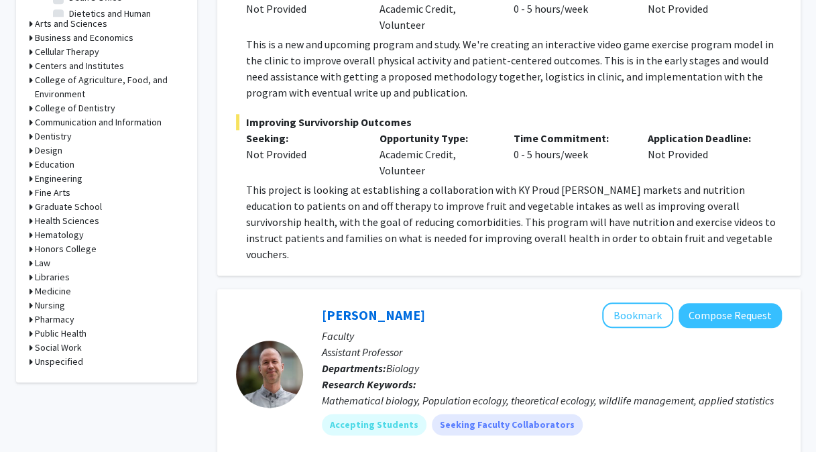
click at [55, 318] on h3 "Pharmacy" at bounding box center [55, 319] width 40 height 14
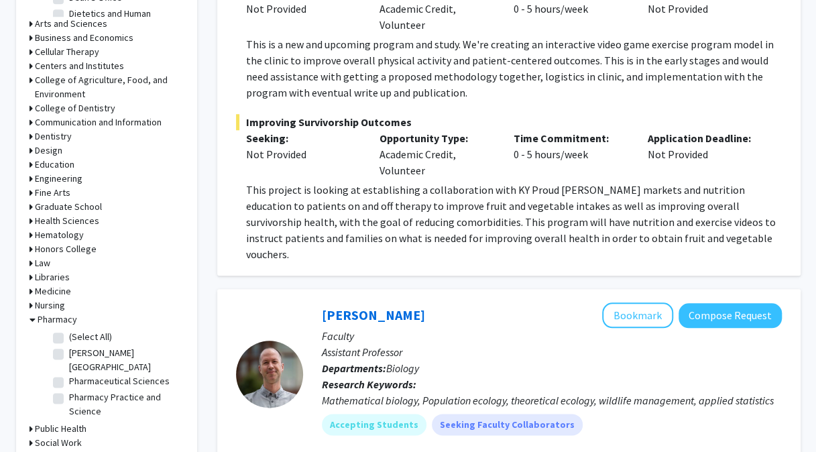
click at [99, 374] on label "Pharmaceutical Sciences" at bounding box center [119, 381] width 101 height 14
click at [78, 374] on input "Pharmaceutical Sciences" at bounding box center [73, 378] width 9 height 9
checkbox input "true"
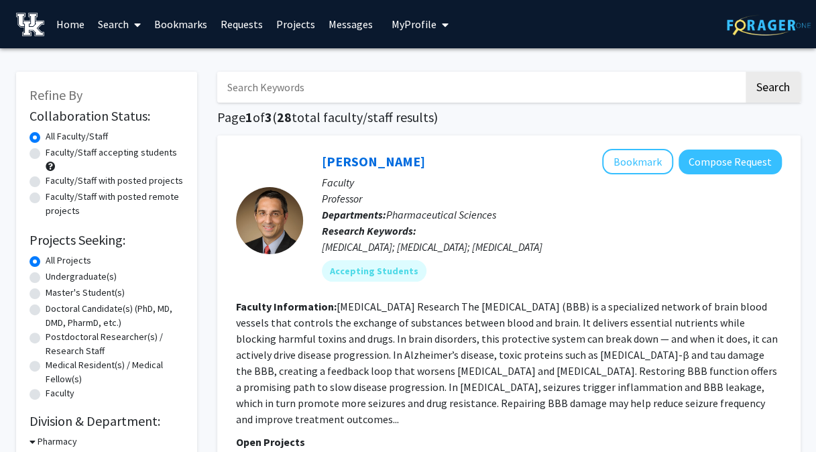
click at [108, 153] on label "Faculty/Staff accepting students" at bounding box center [111, 152] width 131 height 14
click at [54, 153] on input "Faculty/Staff accepting students" at bounding box center [50, 149] width 9 height 9
radio input "true"
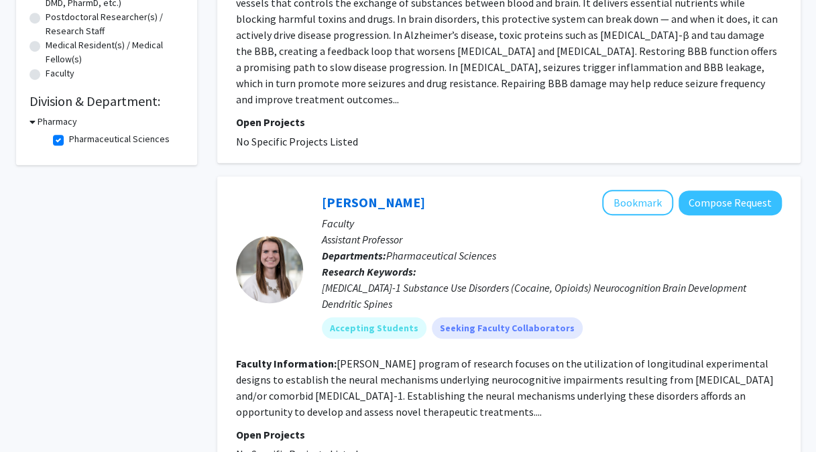
scroll to position [318, 0]
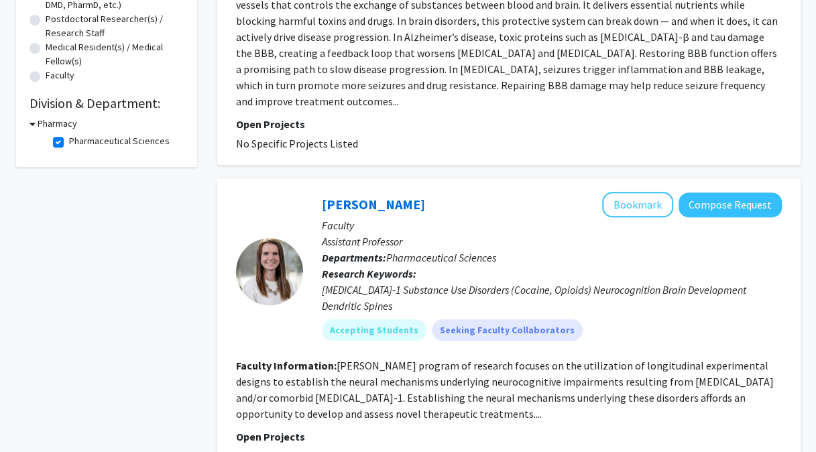
click at [94, 141] on label "Pharmaceutical Sciences" at bounding box center [119, 141] width 101 height 14
click at [78, 141] on input "Pharmaceutical Sciences" at bounding box center [73, 138] width 9 height 9
checkbox input "false"
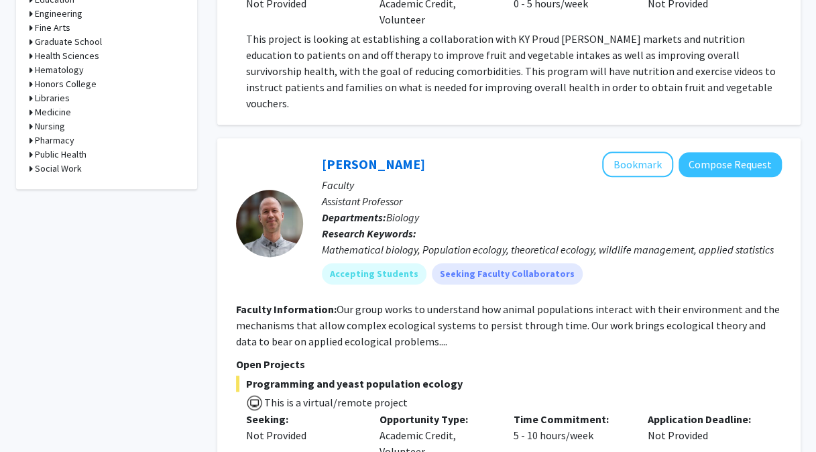
scroll to position [715, 0]
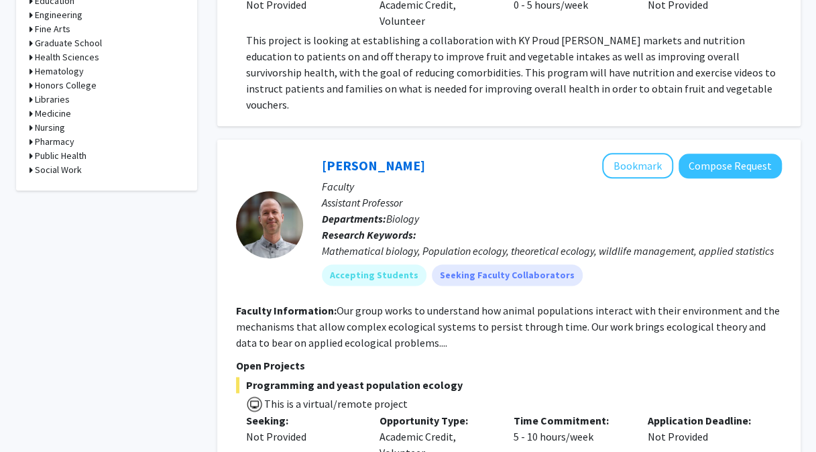
click at [41, 141] on h3 "Pharmacy" at bounding box center [55, 142] width 40 height 14
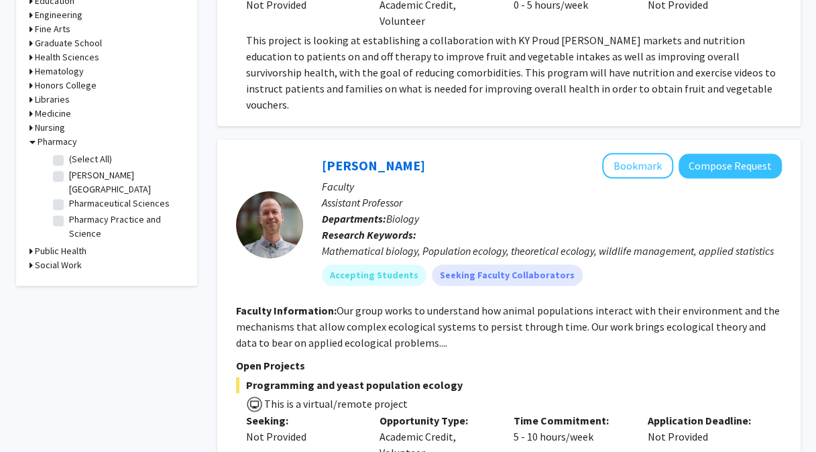
click at [79, 158] on label "(Select All)" at bounding box center [90, 159] width 43 height 14
click at [78, 158] on input "(Select All)" at bounding box center [73, 156] width 9 height 9
checkbox input "true"
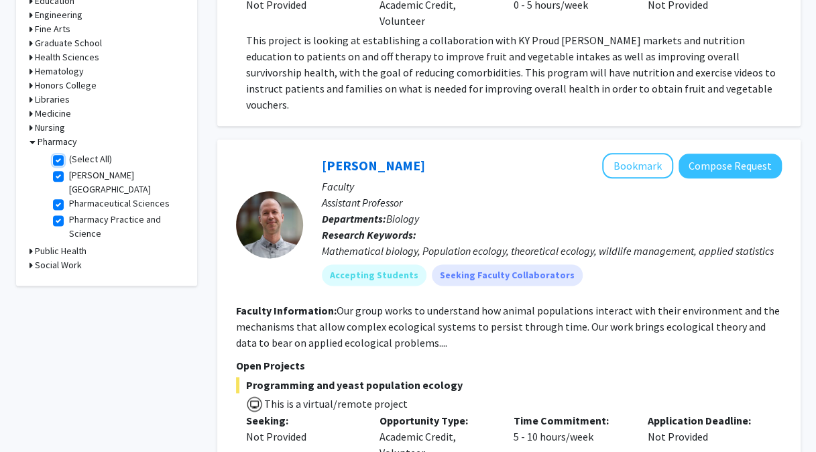
checkbox input "true"
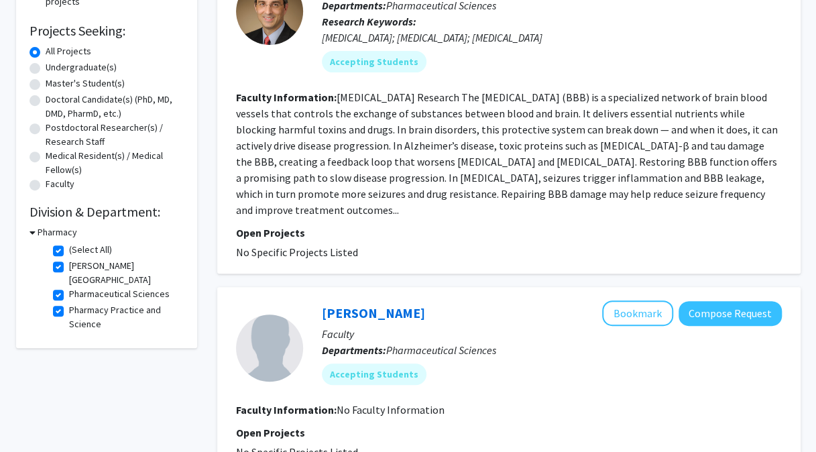
scroll to position [208, 0]
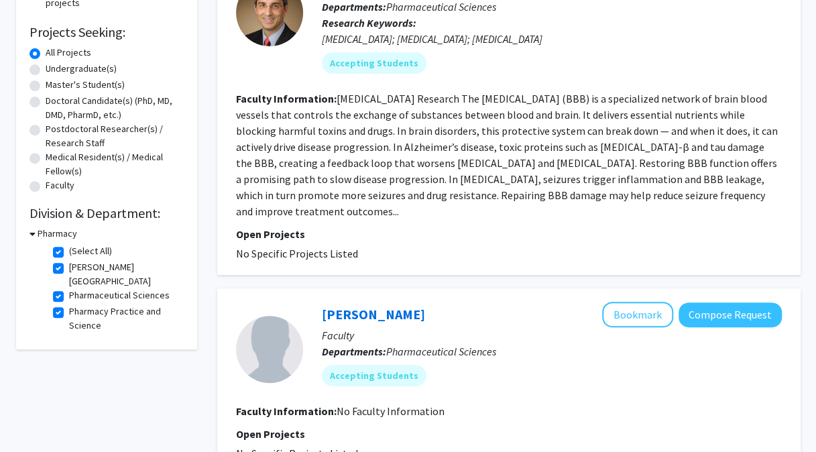
click at [69, 248] on label "(Select All)" at bounding box center [90, 251] width 43 height 14
click at [69, 248] on input "(Select All)" at bounding box center [73, 248] width 9 height 9
checkbox input "false"
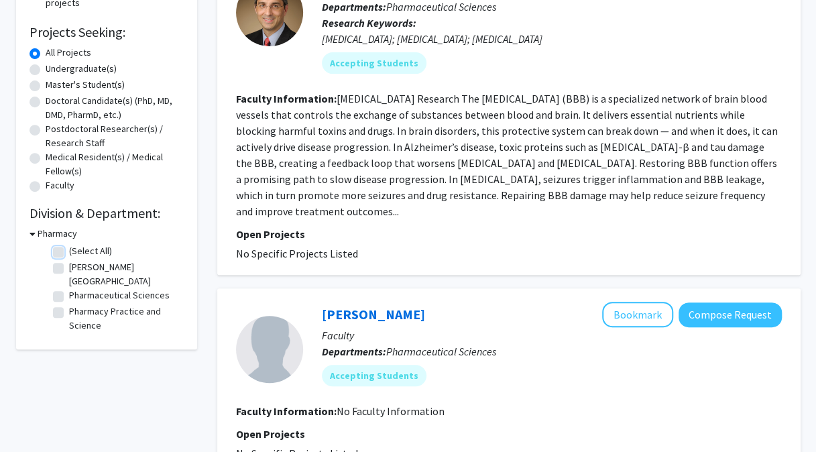
checkbox input "false"
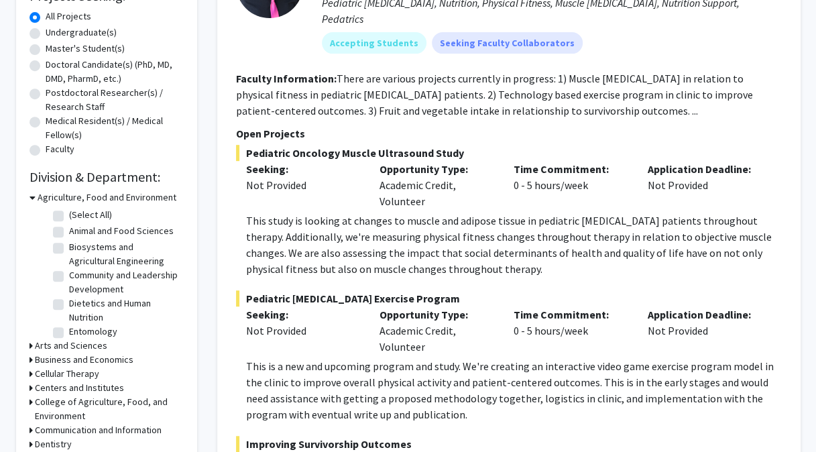
click at [85, 363] on h3 "Business and Economics" at bounding box center [84, 360] width 99 height 14
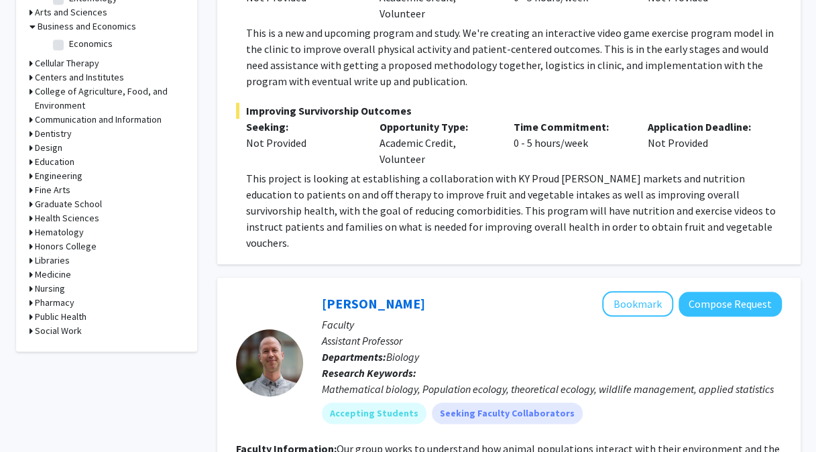
scroll to position [575, 0]
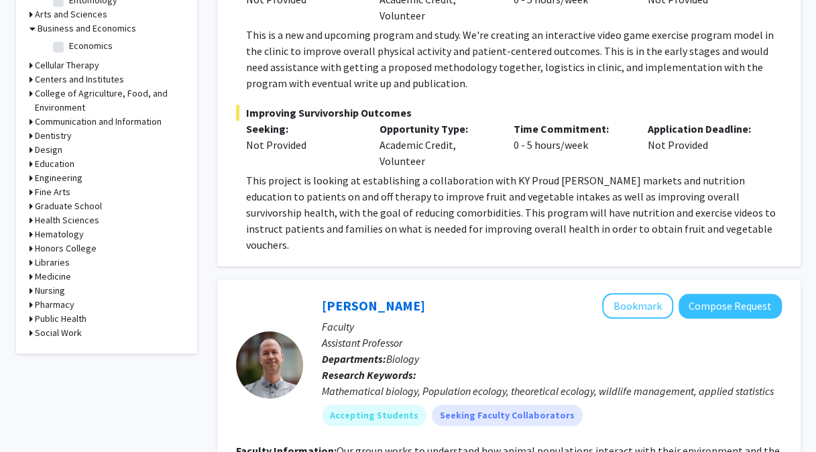
click at [46, 273] on h3 "Medicine" at bounding box center [53, 276] width 36 height 14
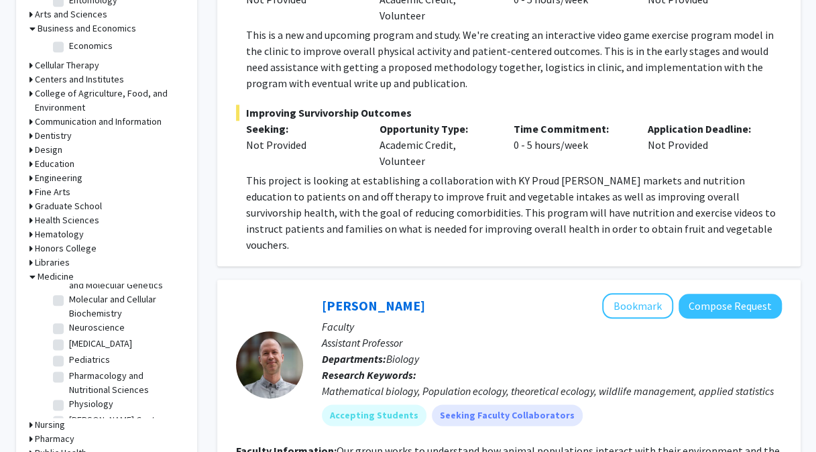
scroll to position [0, 0]
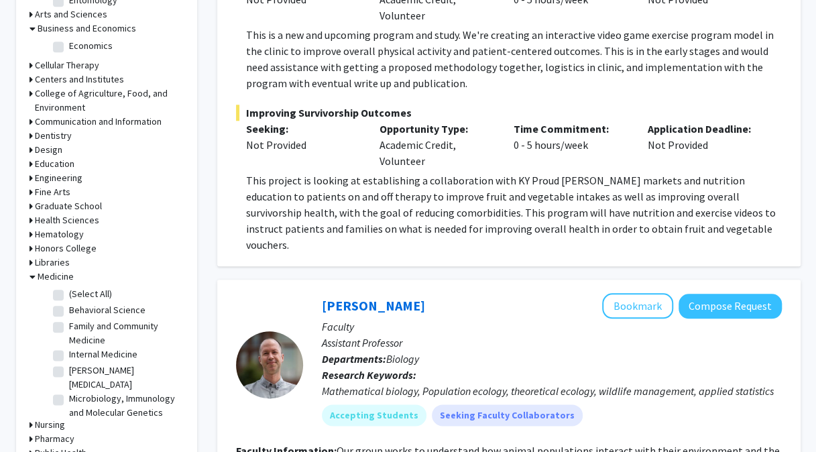
click at [90, 291] on label "(Select All)" at bounding box center [90, 294] width 43 height 14
click at [78, 291] on input "(Select All)" at bounding box center [73, 291] width 9 height 9
checkbox input "true"
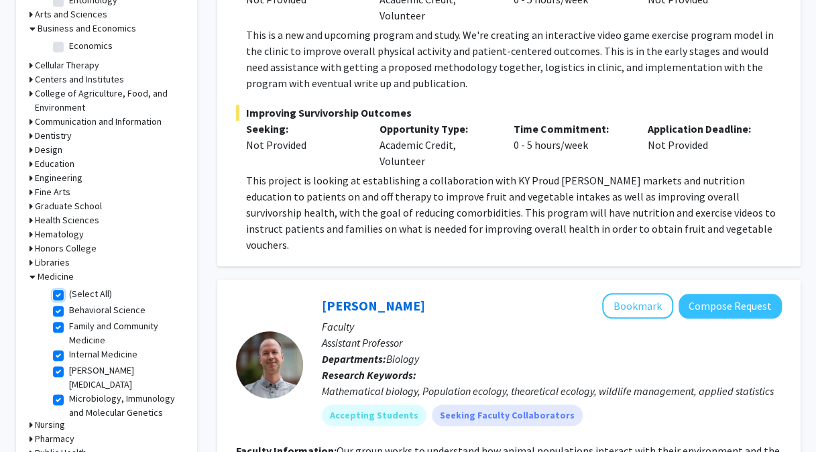
checkbox input "true"
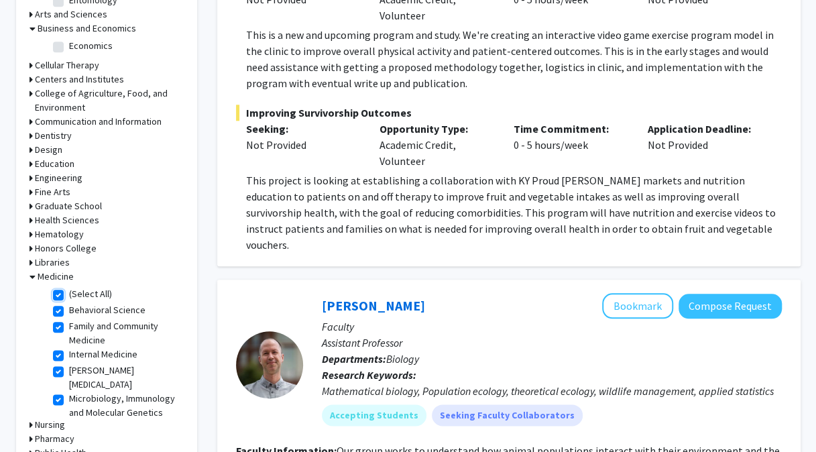
checkbox input "true"
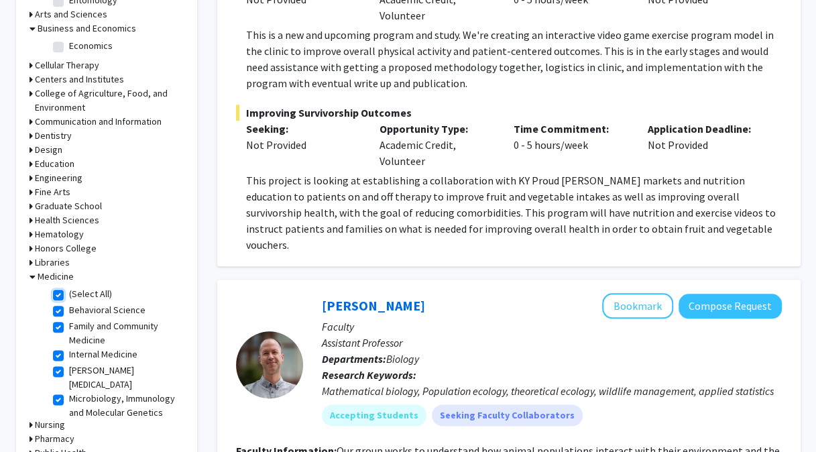
checkbox input "true"
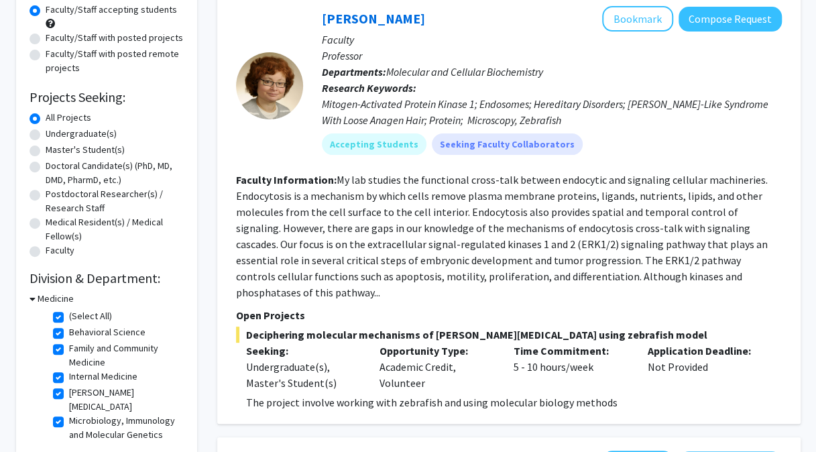
scroll to position [166, 0]
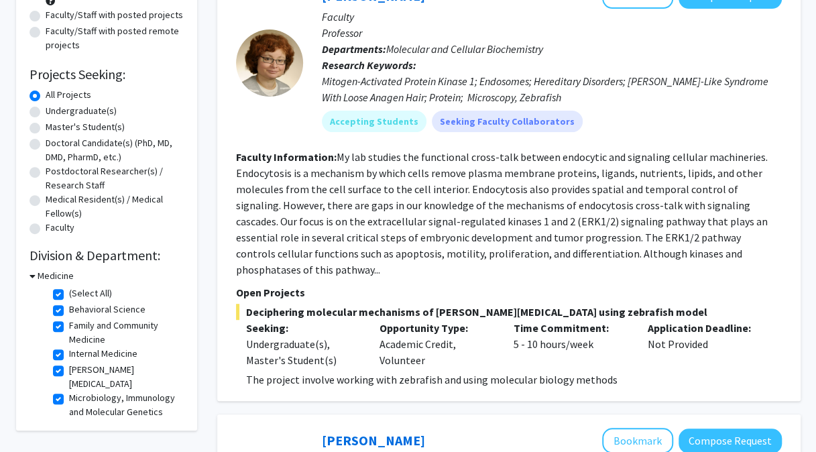
click at [129, 27] on label "Faculty/Staff with posted remote projects" at bounding box center [115, 38] width 138 height 28
click at [54, 27] on input "Faculty/Staff with posted remote projects" at bounding box center [50, 28] width 9 height 9
radio input "true"
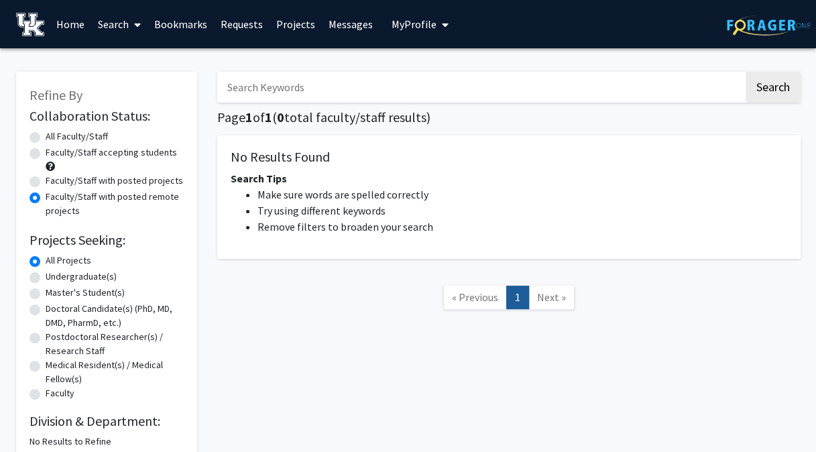
click at [151, 179] on label "Faculty/Staff with posted projects" at bounding box center [114, 181] width 137 height 14
click at [54, 179] on input "Faculty/Staff with posted projects" at bounding box center [50, 178] width 9 height 9
radio input "true"
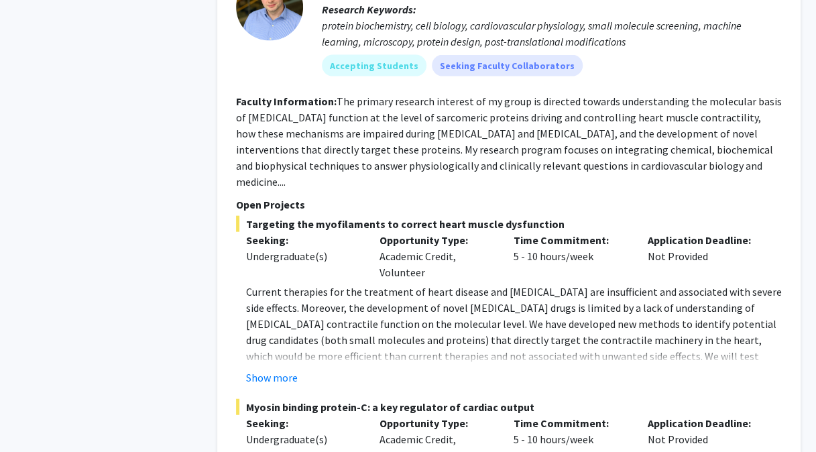
scroll to position [3812, 0]
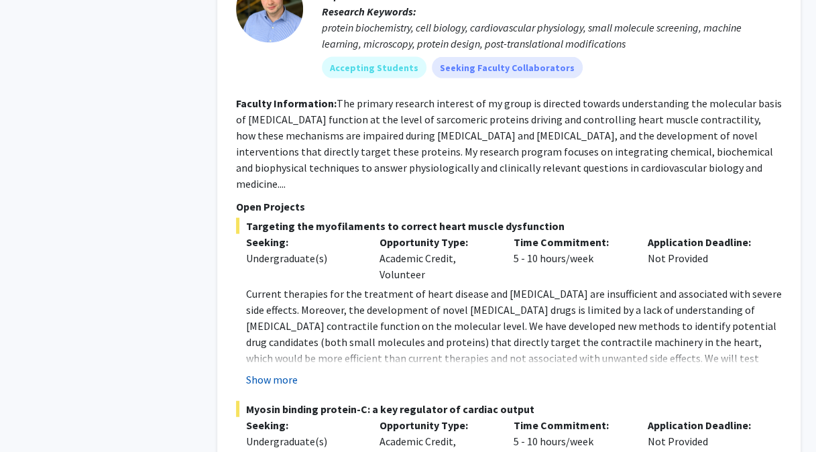
click at [276, 371] on button "Show more" at bounding box center [272, 379] width 52 height 16
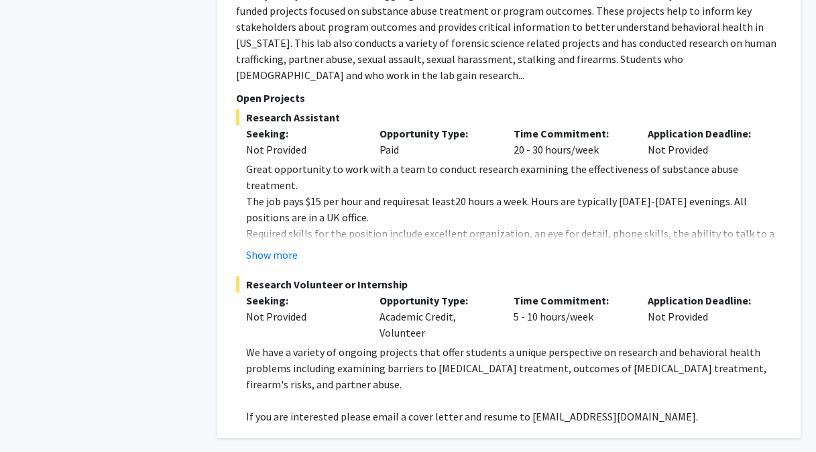
scroll to position [4889, 0]
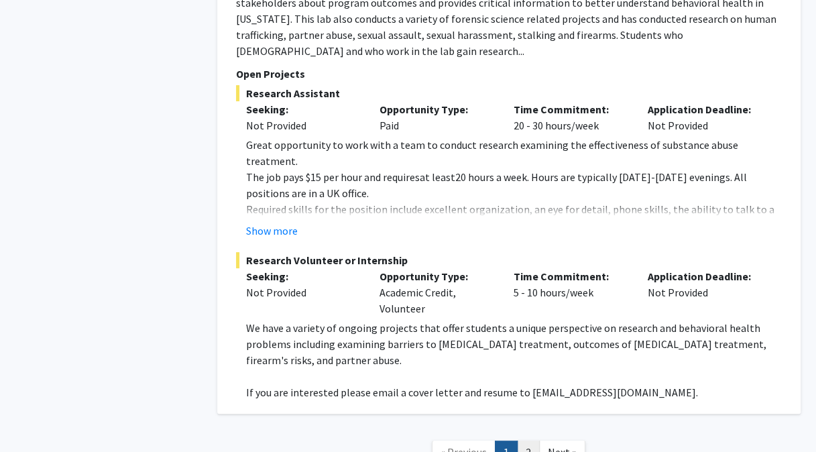
click at [523, 440] on link "2" at bounding box center [528, 451] width 23 height 23
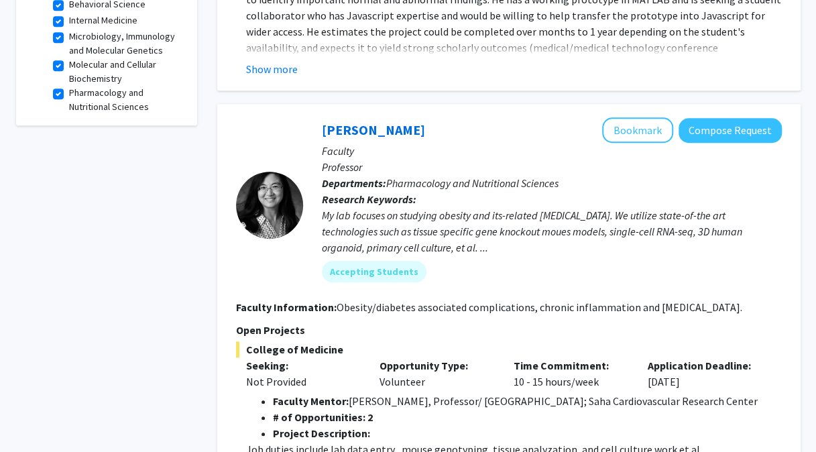
scroll to position [471, 0]
click at [265, 277] on div at bounding box center [269, 204] width 67 height 175
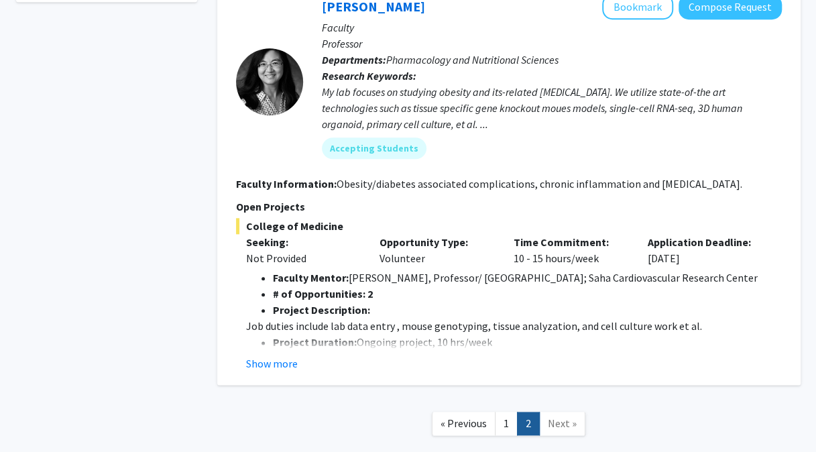
scroll to position [594, 0]
click at [279, 363] on button "Show more" at bounding box center [272, 363] width 52 height 16
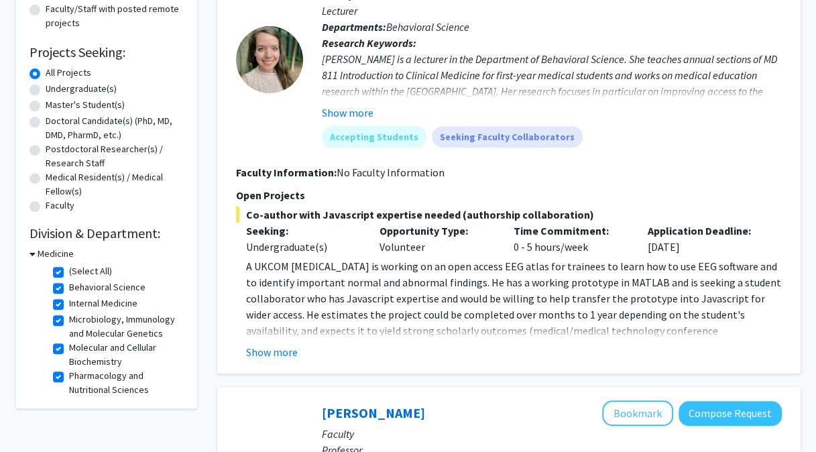
scroll to position [188, 0]
click at [267, 351] on button "Show more" at bounding box center [272, 352] width 52 height 16
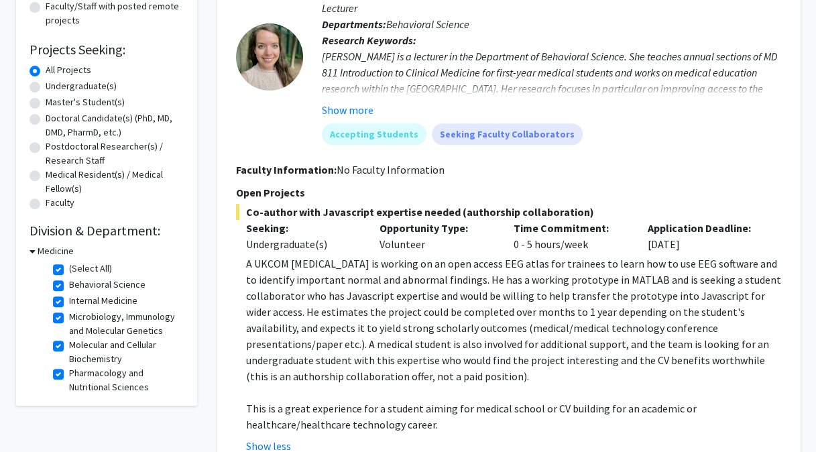
scroll to position [192, 0]
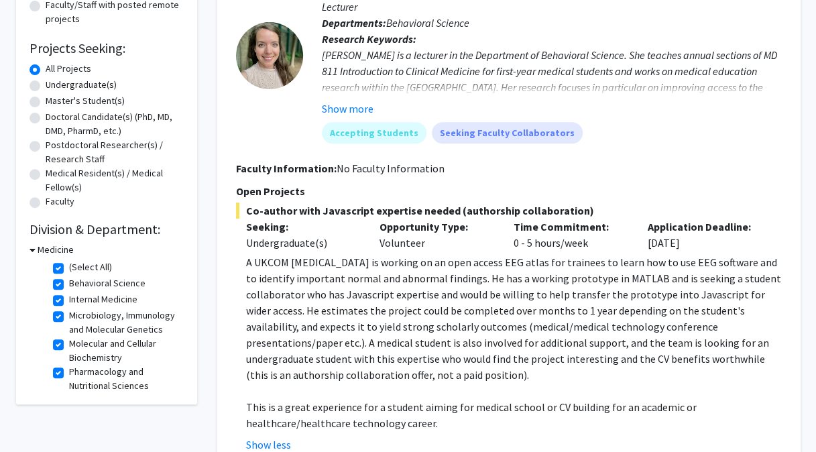
drag, startPoint x: 308, startPoint y: 296, endPoint x: 318, endPoint y: 331, distance: 36.9
click at [318, 331] on span "A UKCOM [MEDICAL_DATA] is working on an open access EEG atlas for trainees to l…" at bounding box center [513, 318] width 535 height 126
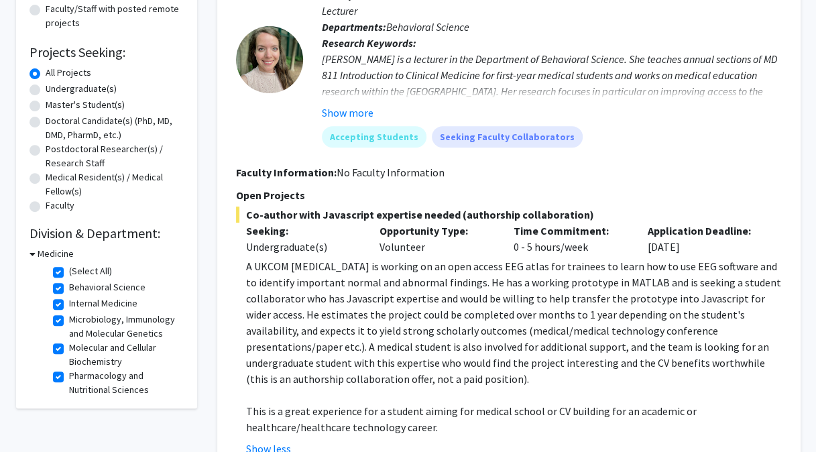
scroll to position [204, 0]
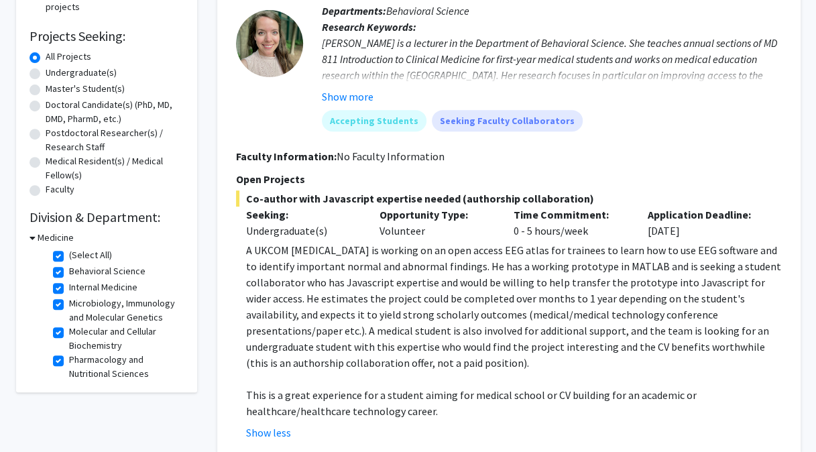
click at [320, 382] on p at bounding box center [514, 379] width 536 height 16
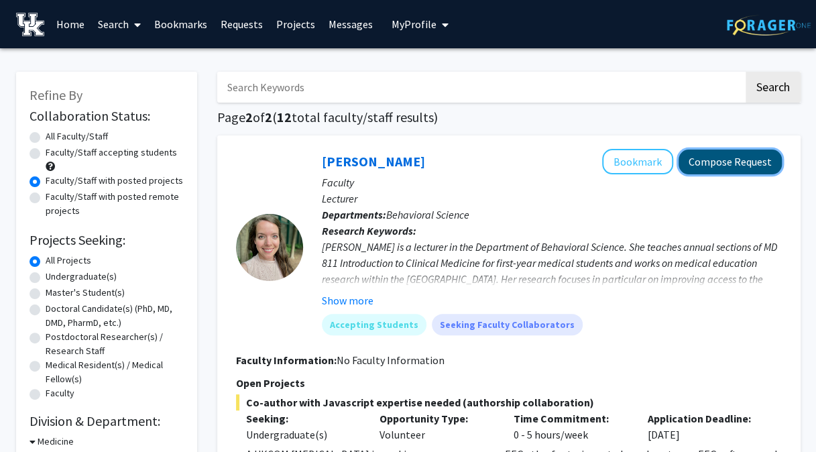
click at [692, 165] on button "Compose Request" at bounding box center [729, 161] width 103 height 25
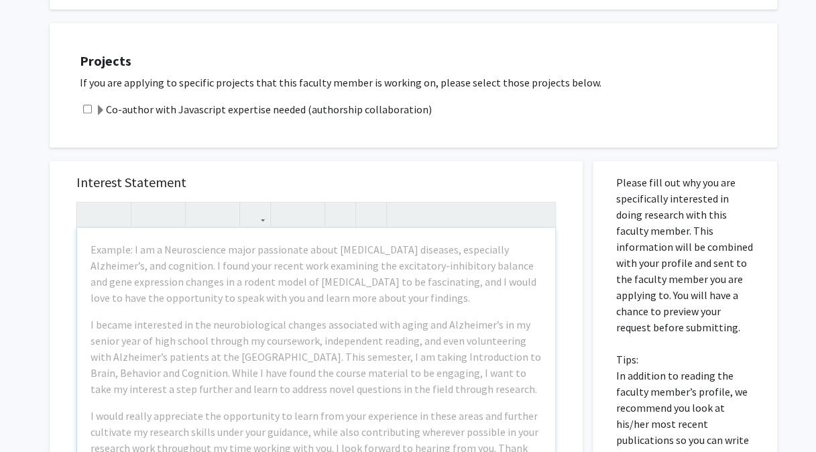
scroll to position [340, 0]
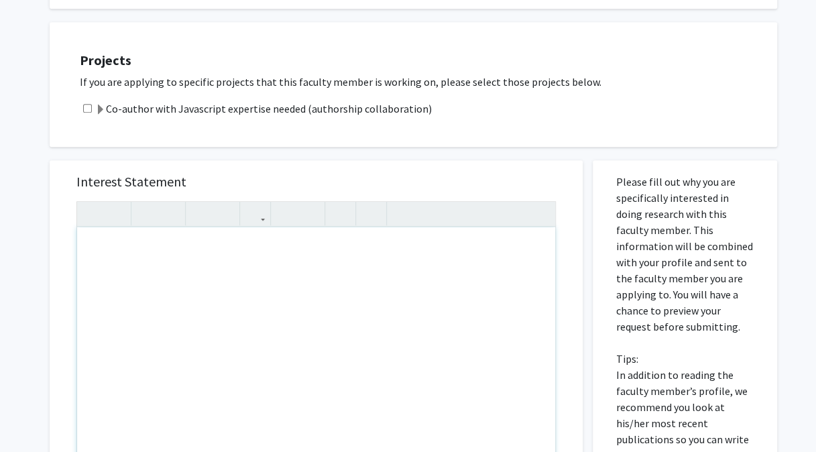
click at [450, 129] on div "Projects If you are applying to specific projects that this faculty member is w…" at bounding box center [421, 84] width 710 height 91
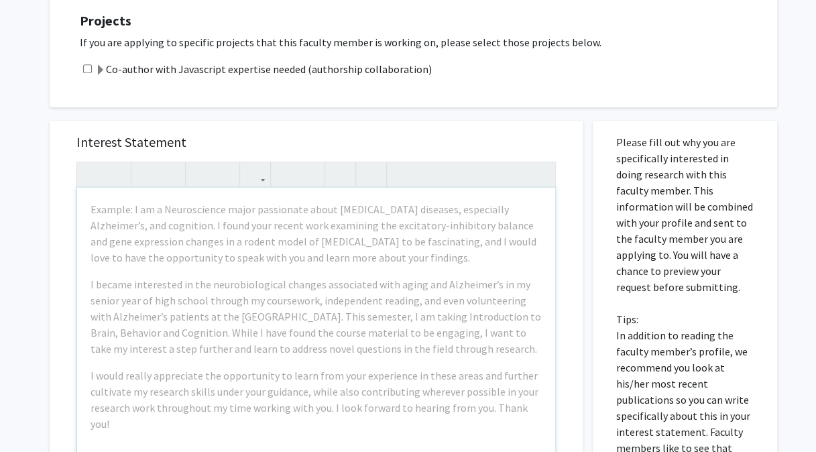
scroll to position [399, 0]
